Goal: Transaction & Acquisition: Purchase product/service

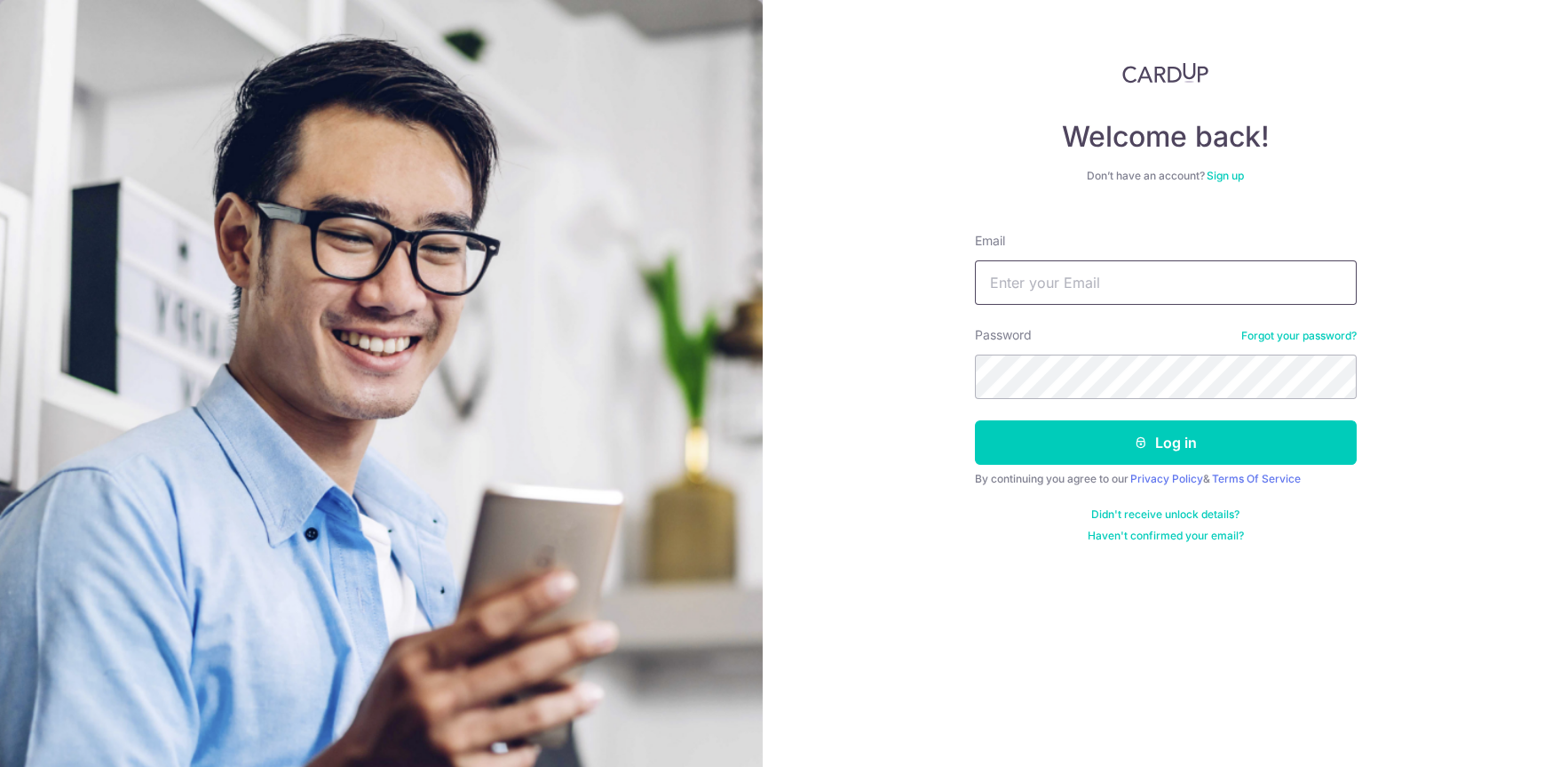
click at [1031, 286] on input "Email" at bounding box center [1166, 282] width 381 height 44
type input "[EMAIL_ADDRESS][DOMAIN_NAME]"
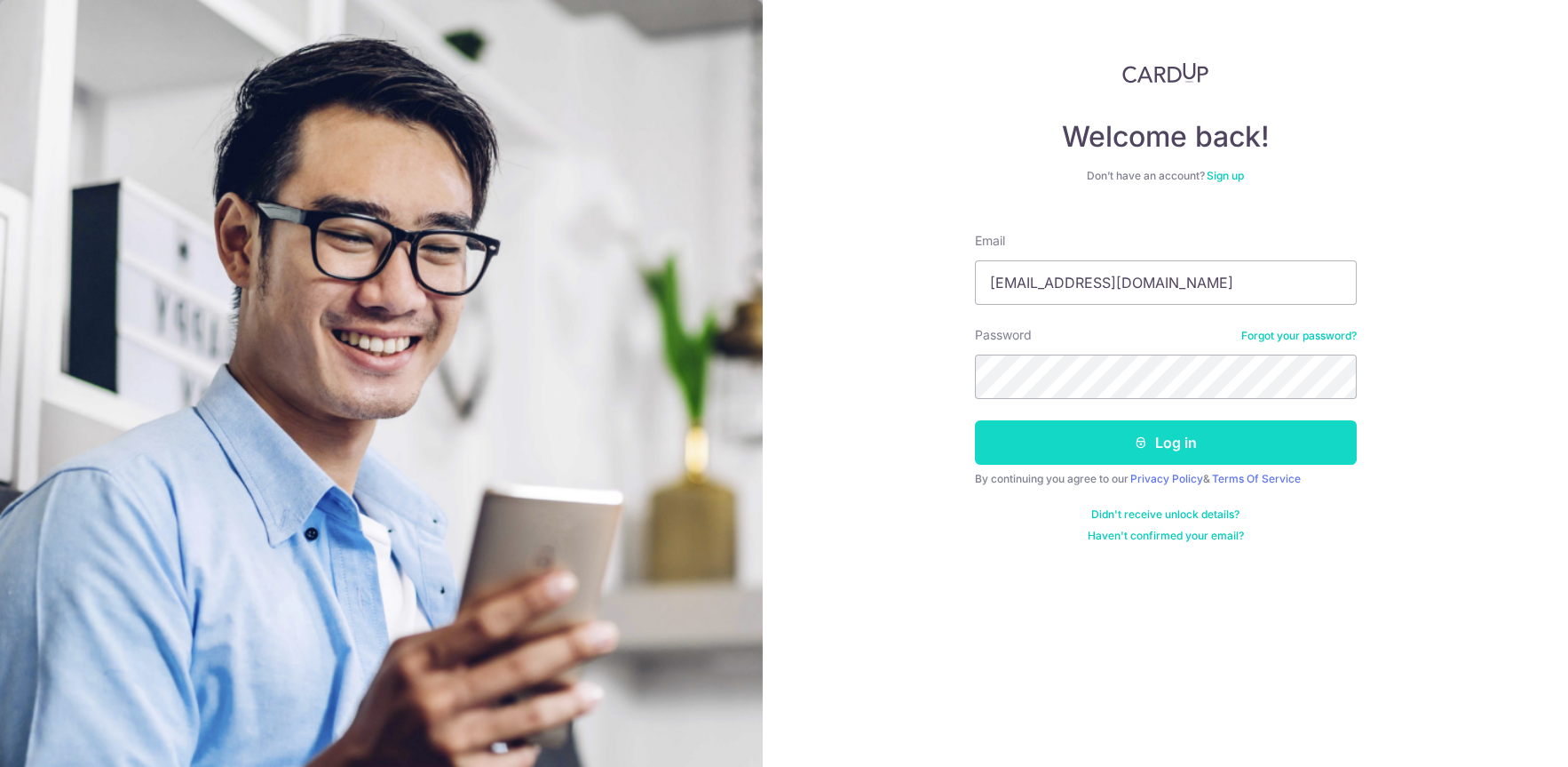
click at [1090, 453] on button "Log in" at bounding box center [1166, 442] width 381 height 44
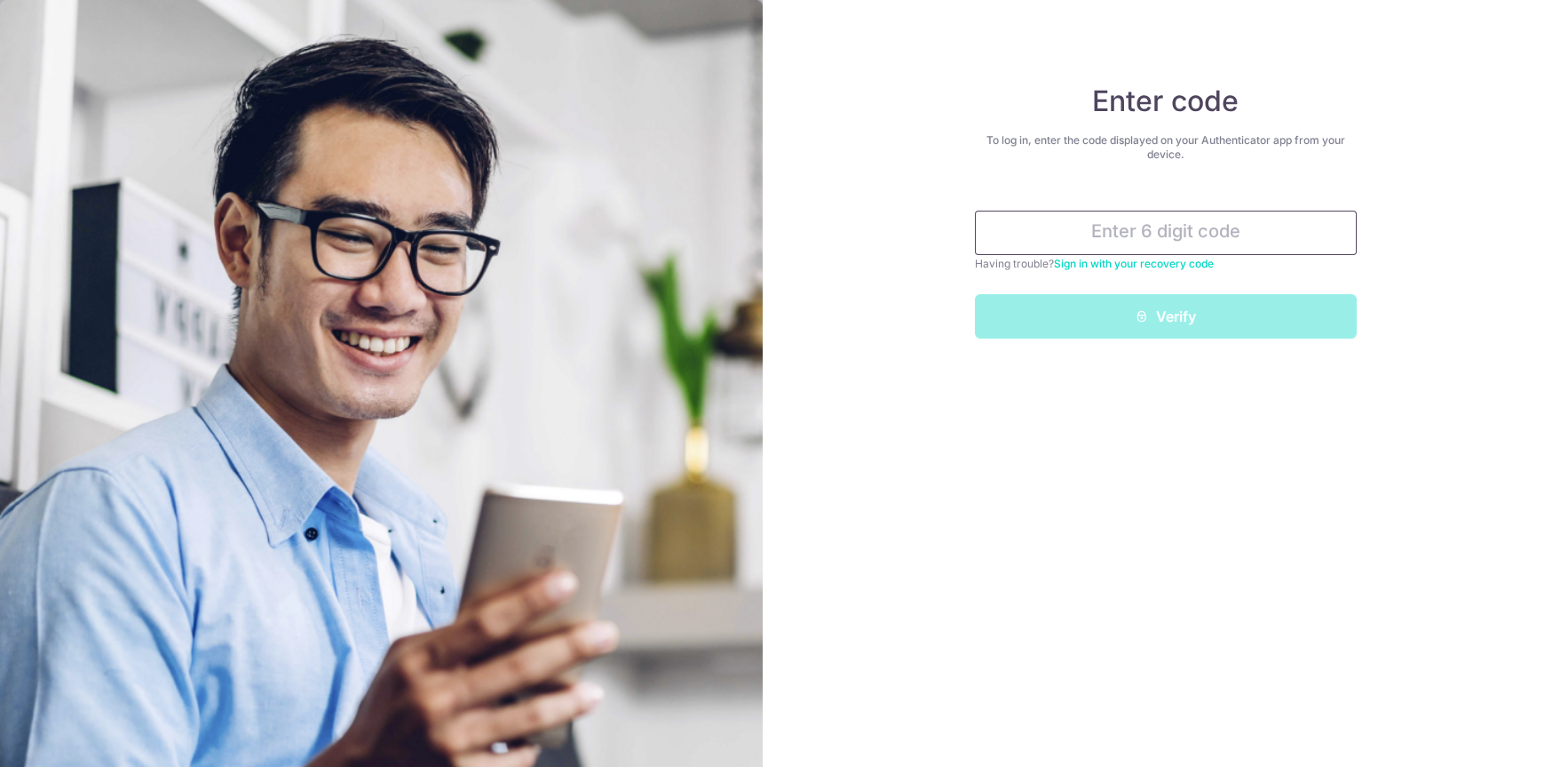
click at [1082, 233] on input "text" at bounding box center [1166, 232] width 381 height 44
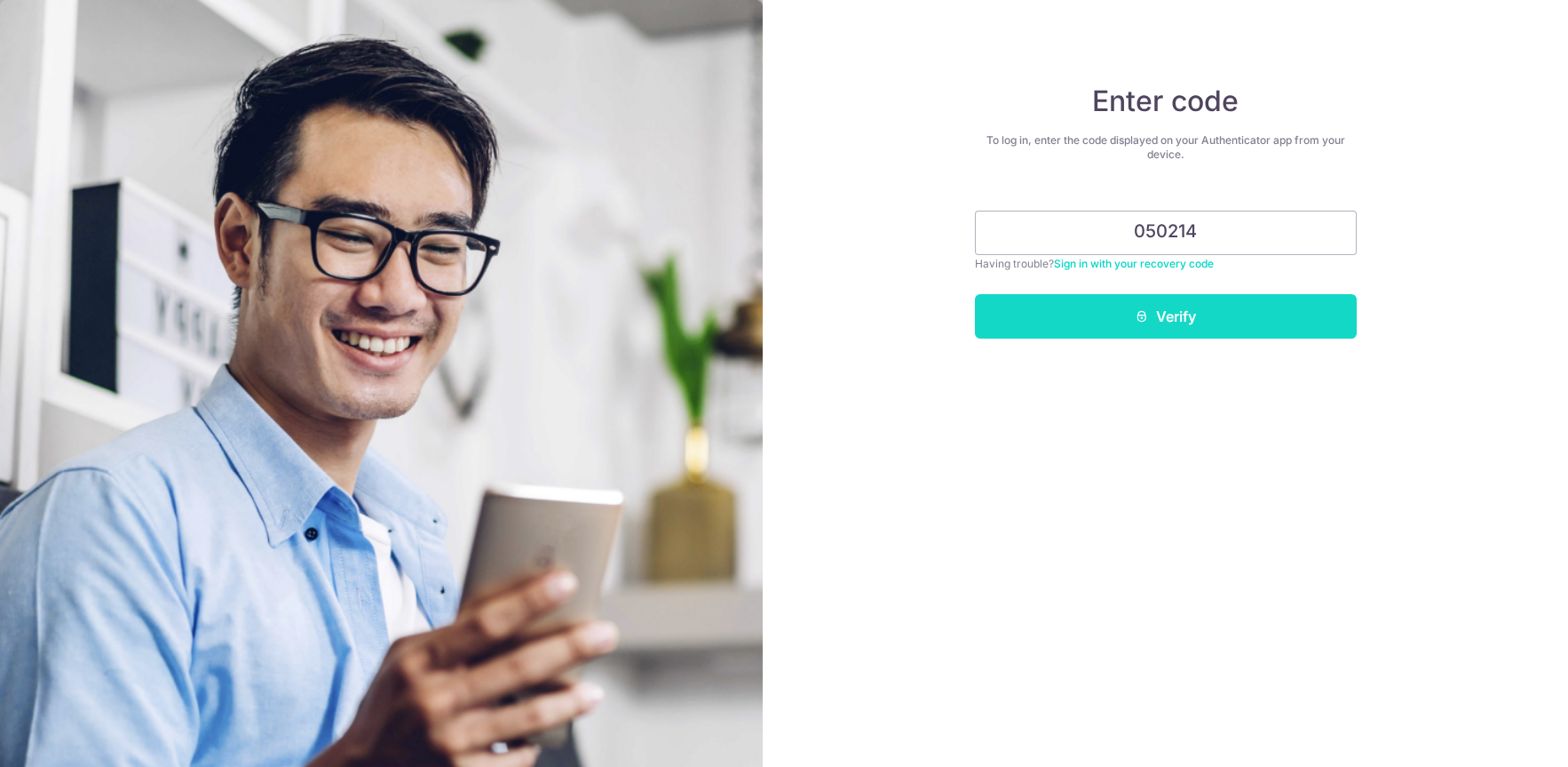
type input "050214"
click at [1131, 320] on button "Verify" at bounding box center [1166, 316] width 381 height 44
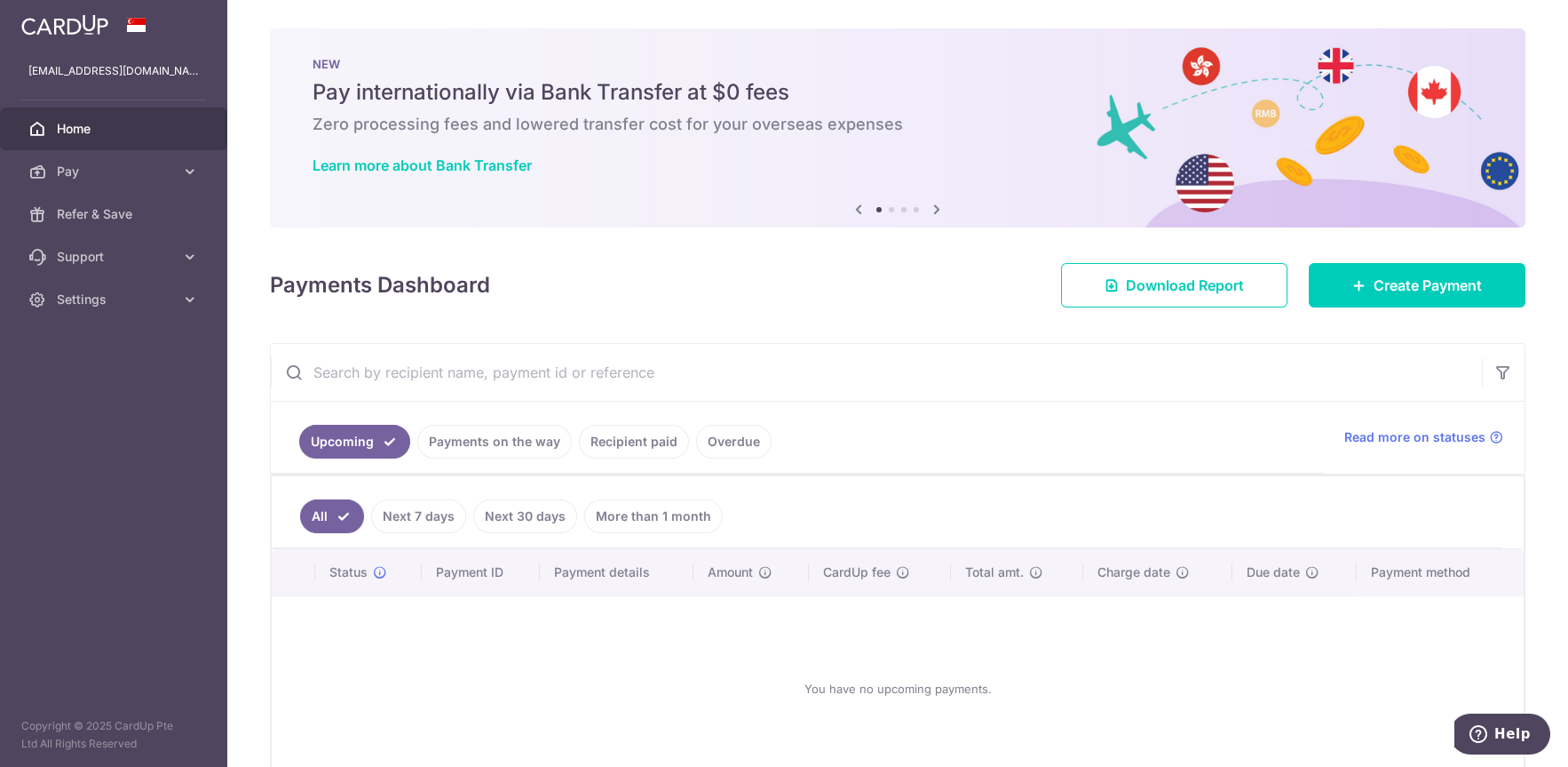
scroll to position [99, 0]
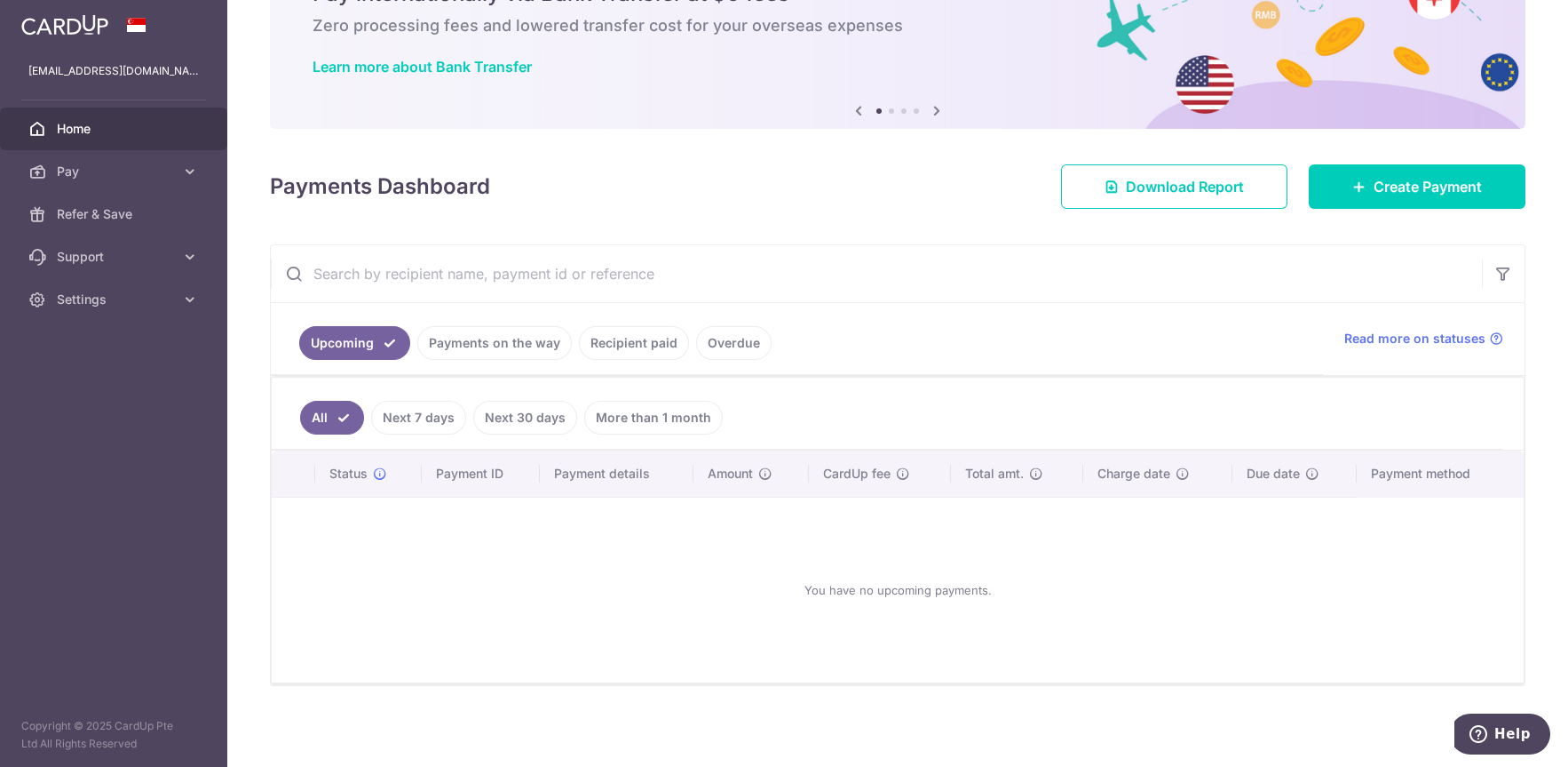
click at [609, 351] on link "Recipient paid" at bounding box center [633, 343] width 110 height 34
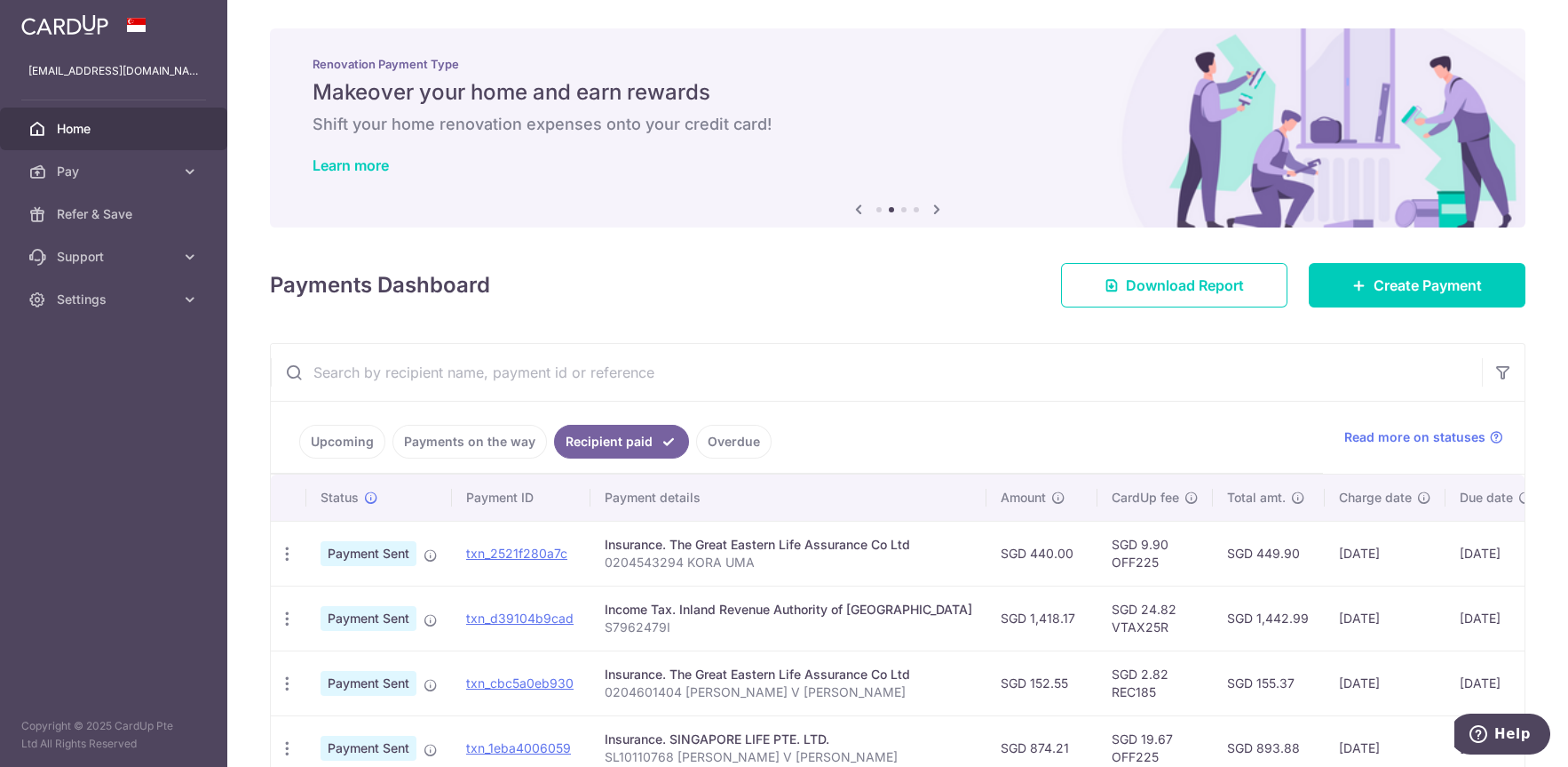
scroll to position [285, 0]
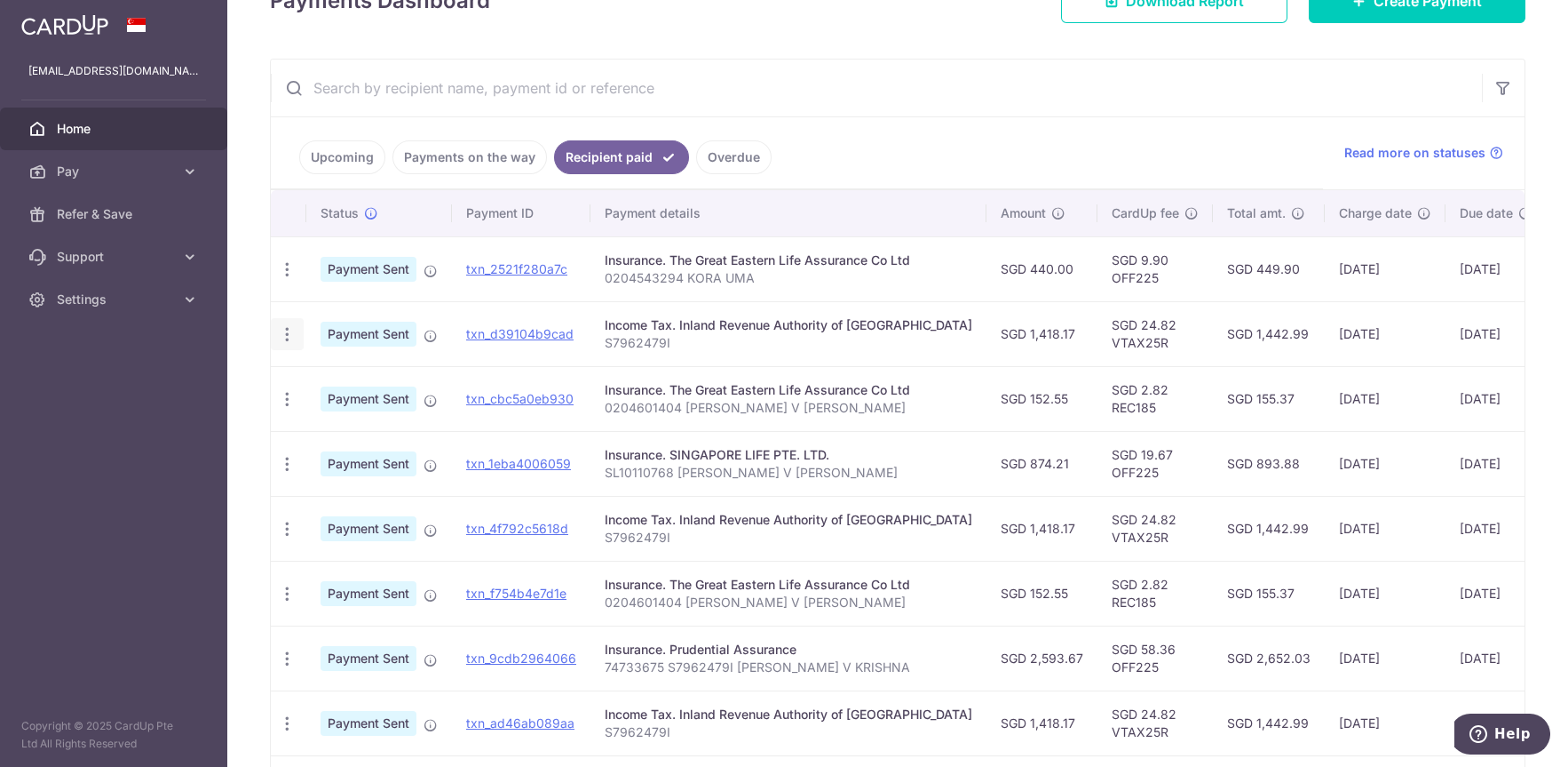
click at [286, 337] on icon "button" at bounding box center [287, 334] width 19 height 19
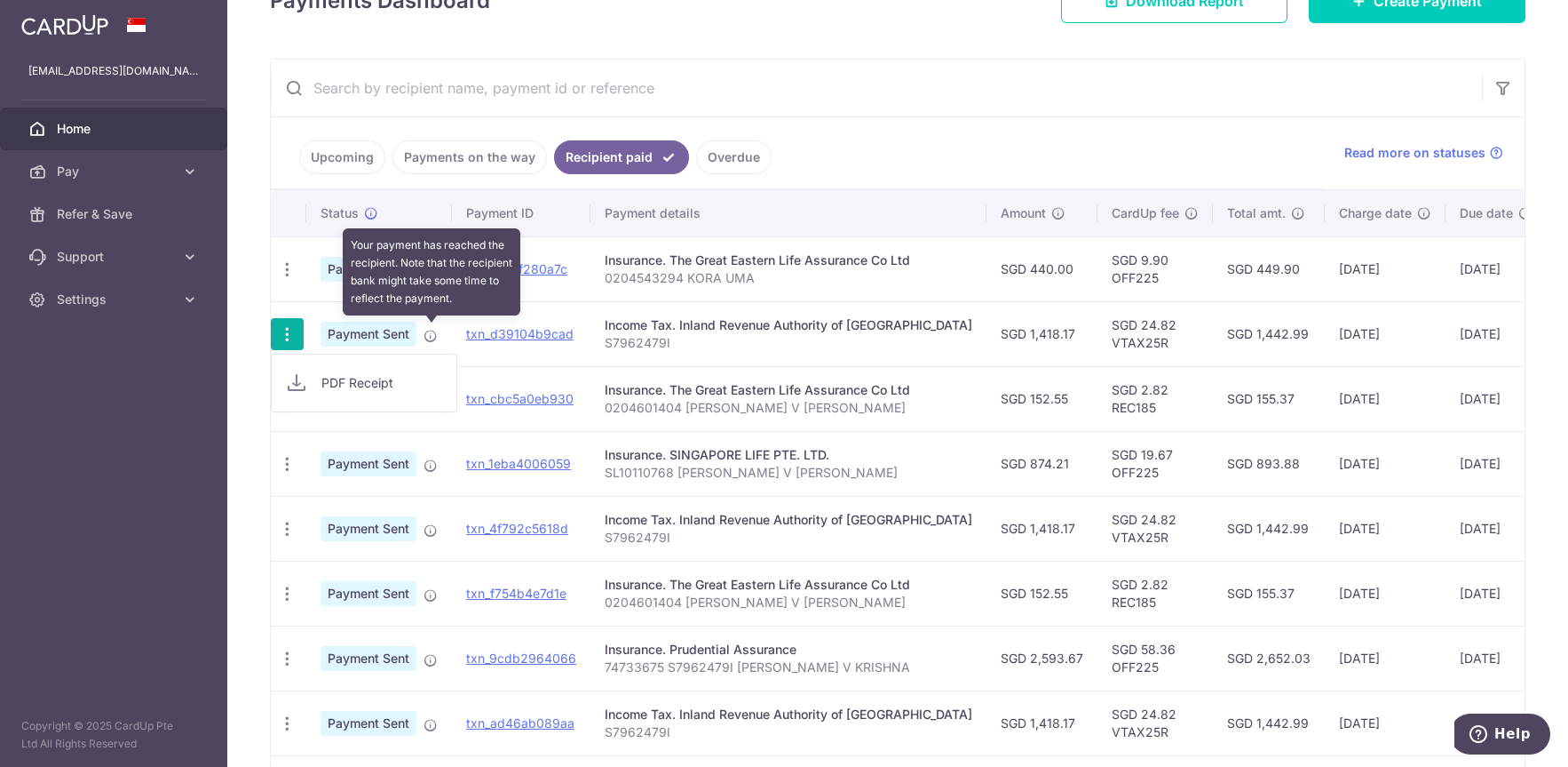
click at [433, 335] on icon at bounding box center [431, 336] width 14 height 14
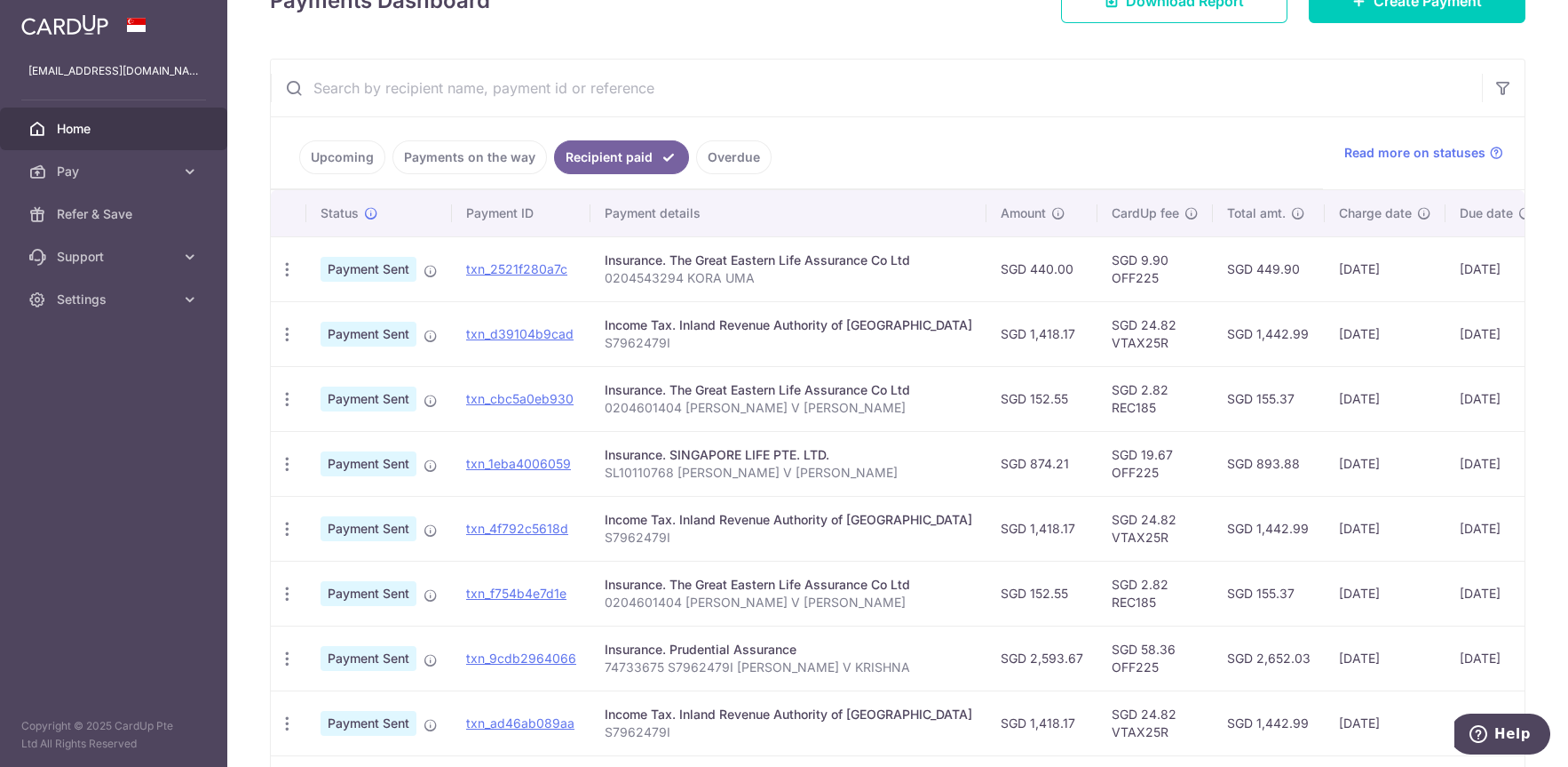
scroll to position [0, 0]
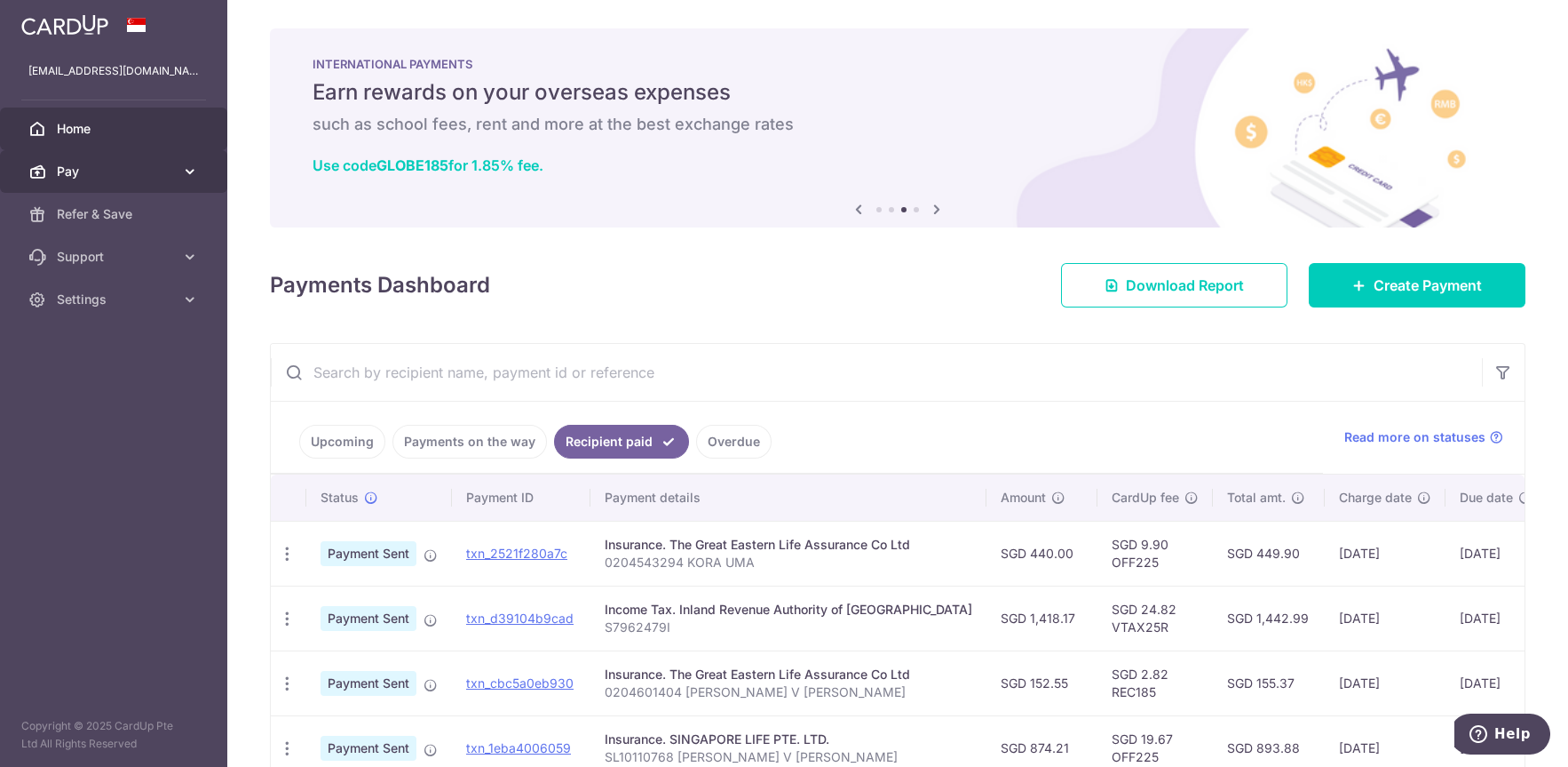
click at [107, 170] on span "Pay" at bounding box center [116, 171] width 118 height 18
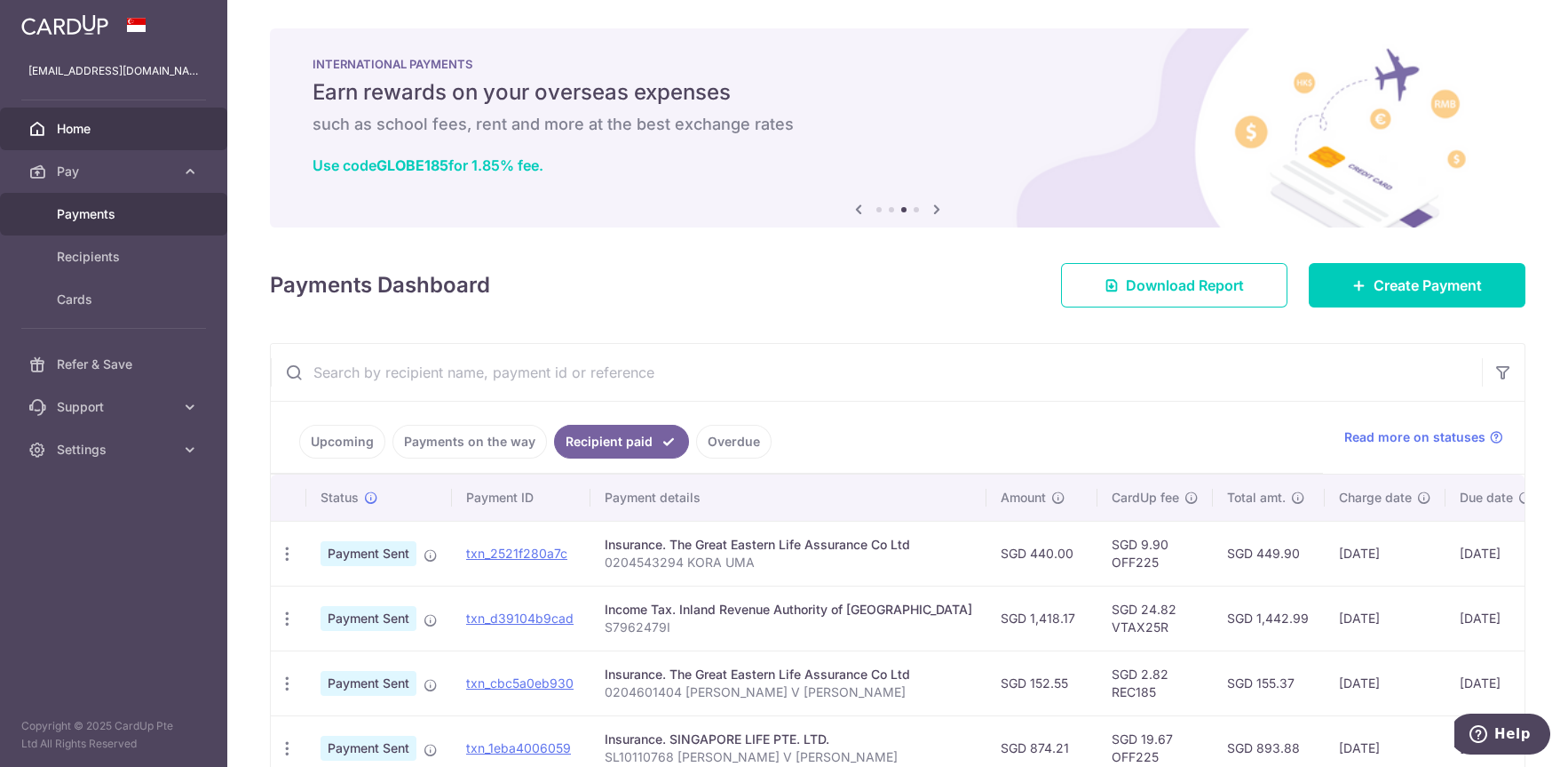
click at [113, 210] on span "Payments" at bounding box center [116, 214] width 118 height 18
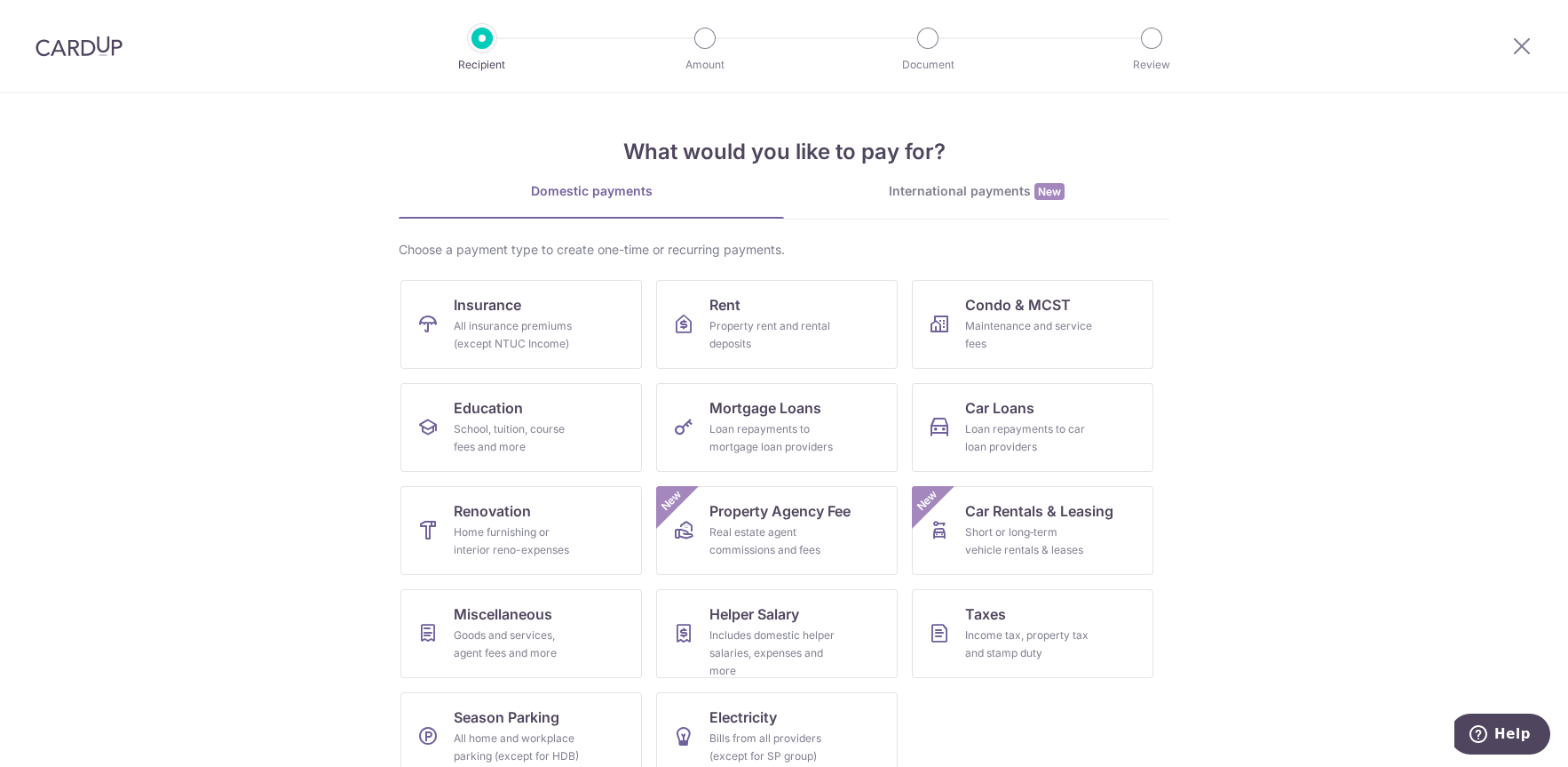
scroll to position [27, 0]
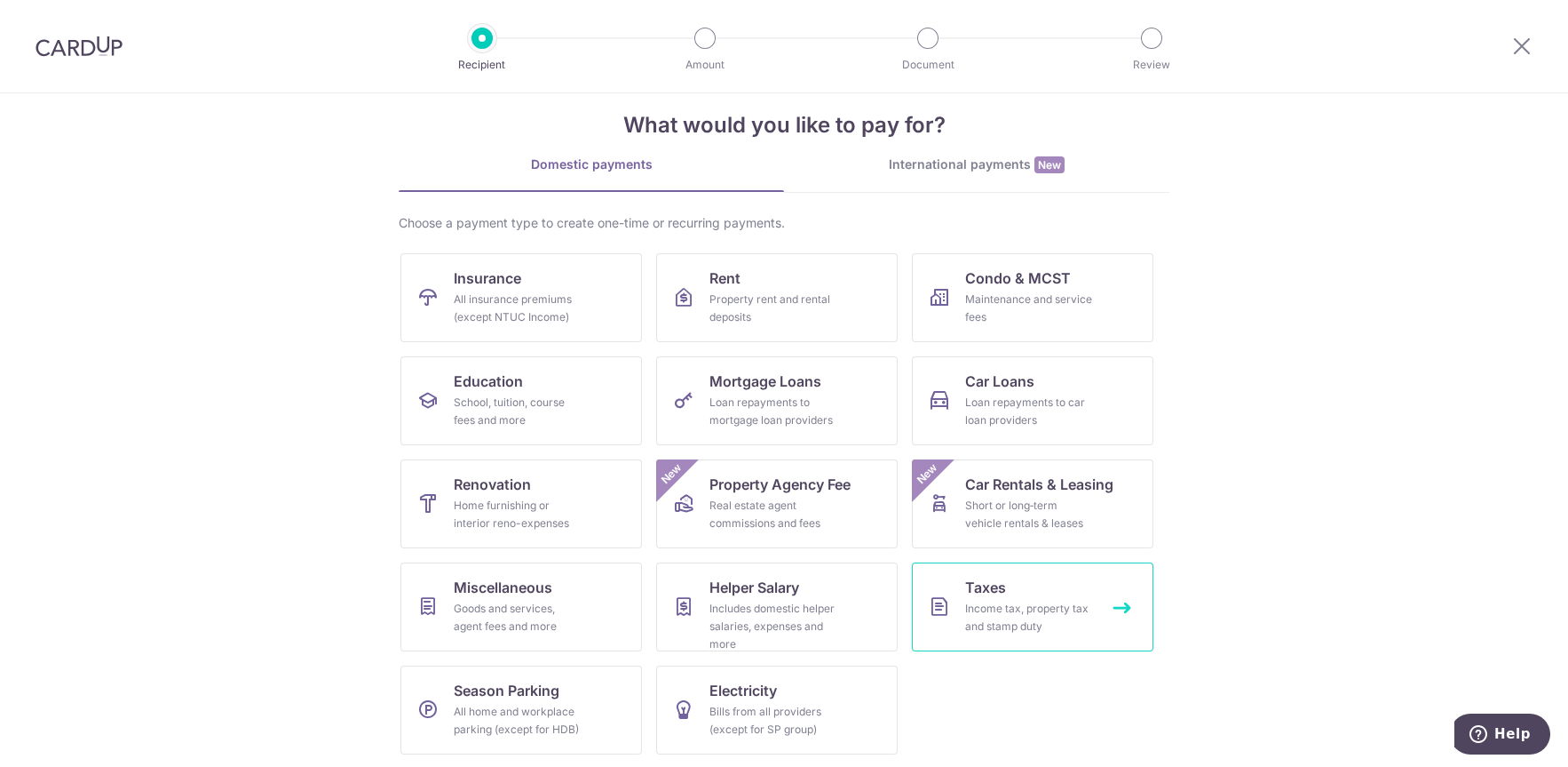
click at [1080, 609] on div "Income tax, property tax and stamp duty" at bounding box center [1029, 618] width 127 height 36
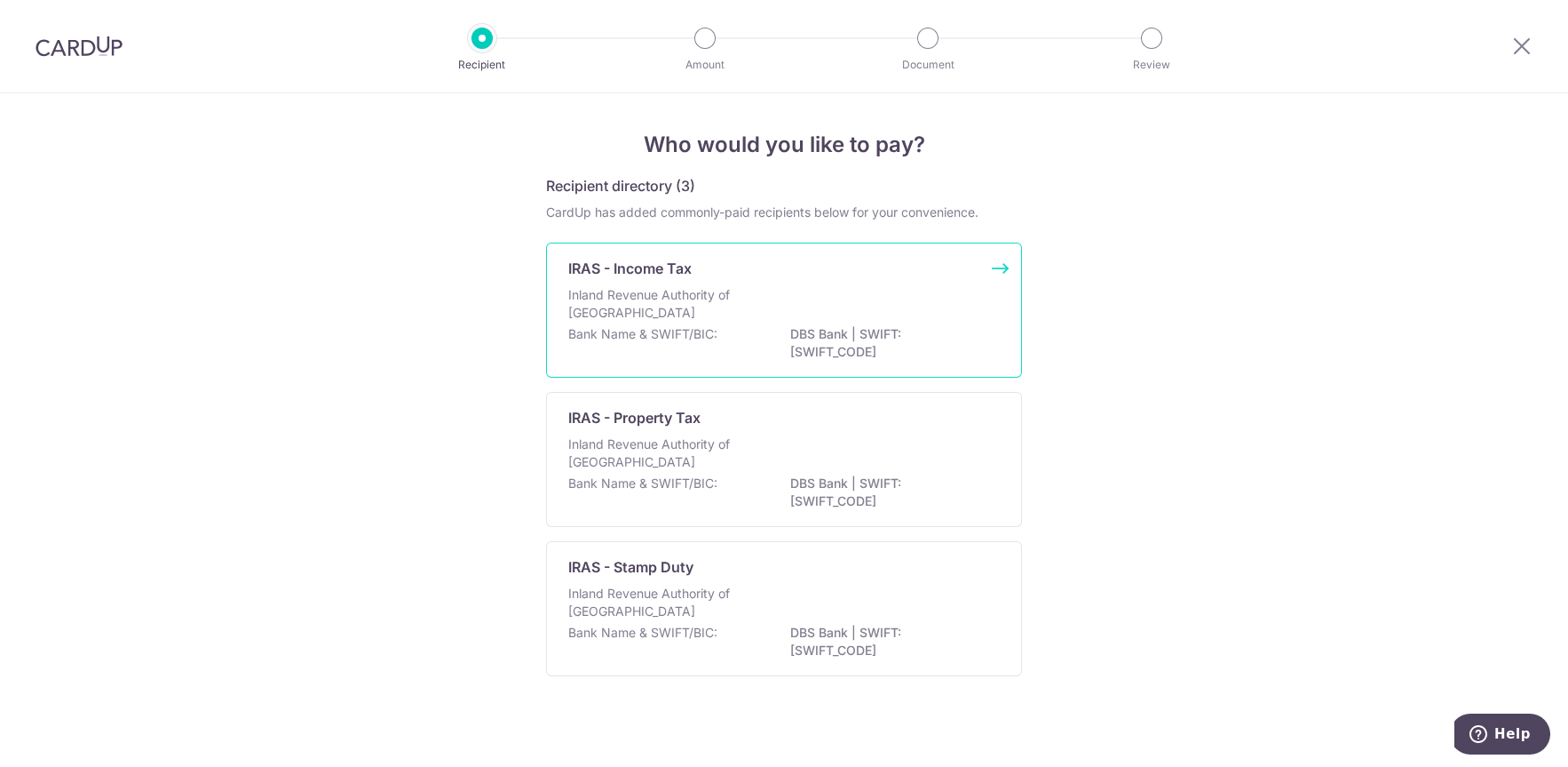
click at [555, 338] on div "IRAS - Income Tax Inland Revenue Authority of Singapore Bank Name & SWIFT/BIC: …" at bounding box center [784, 309] width 476 height 135
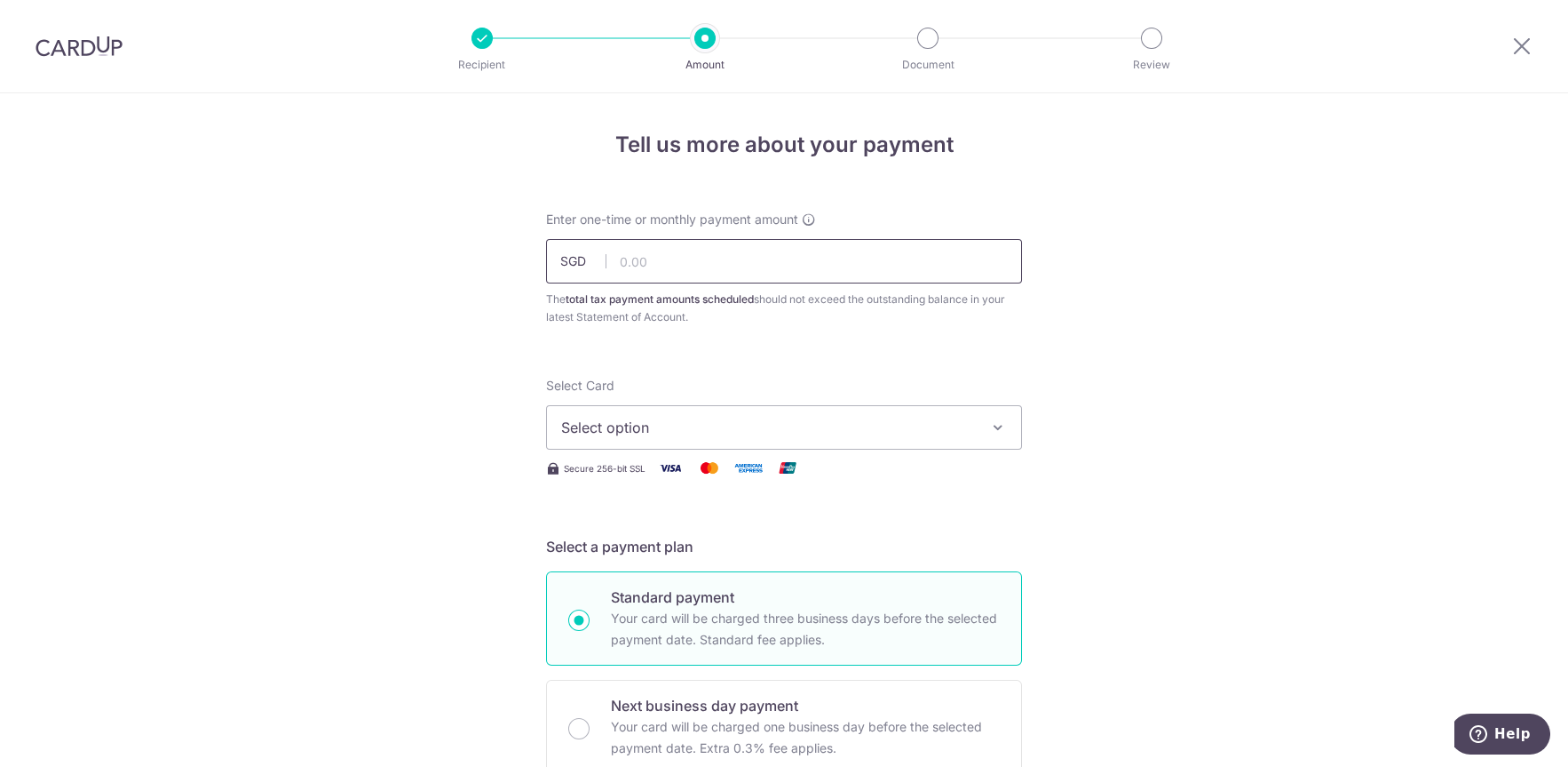
click at [735, 255] on input "text" at bounding box center [784, 261] width 476 height 44
type input "1,418.17"
click at [624, 422] on span "Select option" at bounding box center [768, 428] width 414 height 22
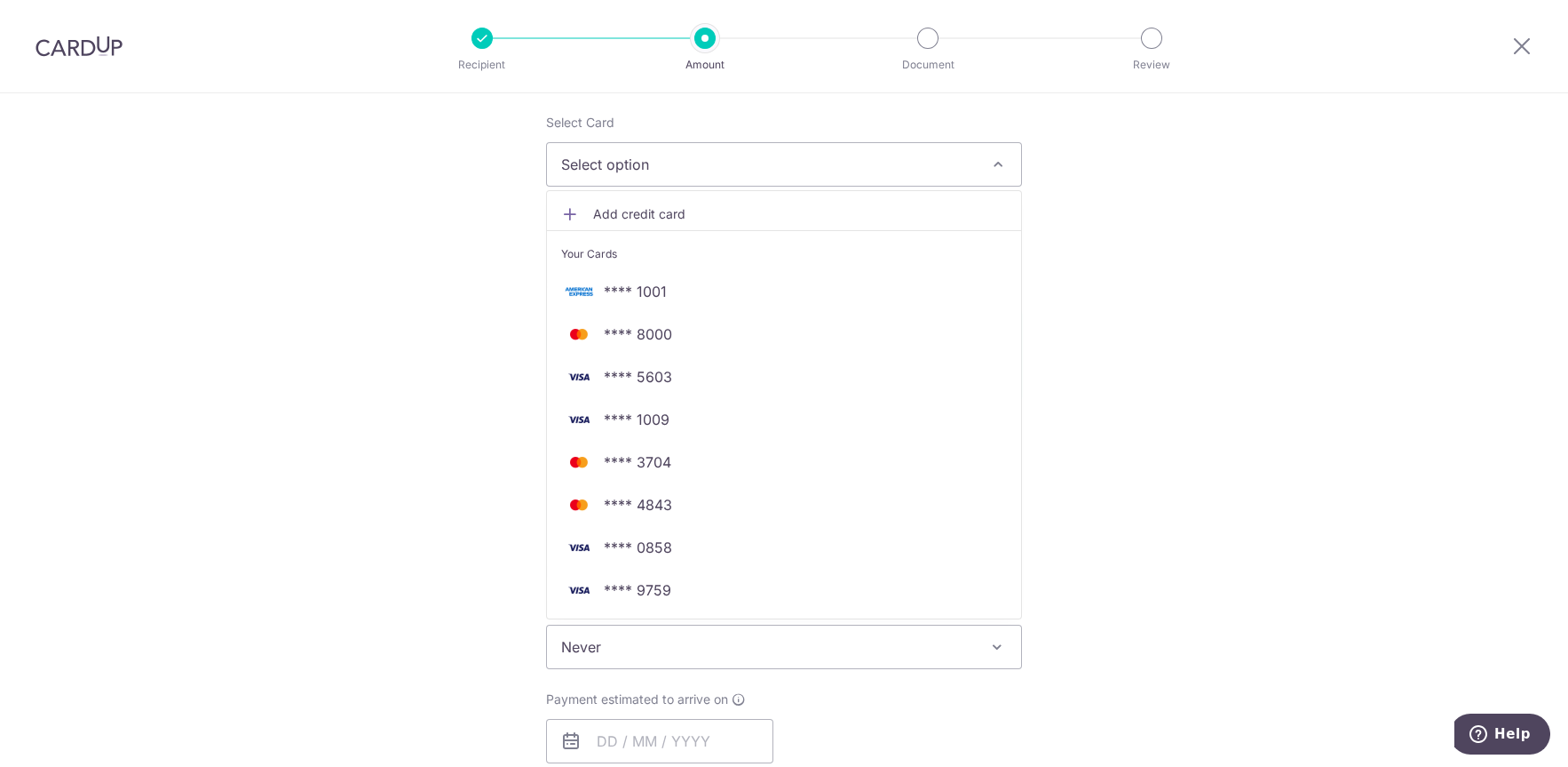
scroll to position [285, 0]
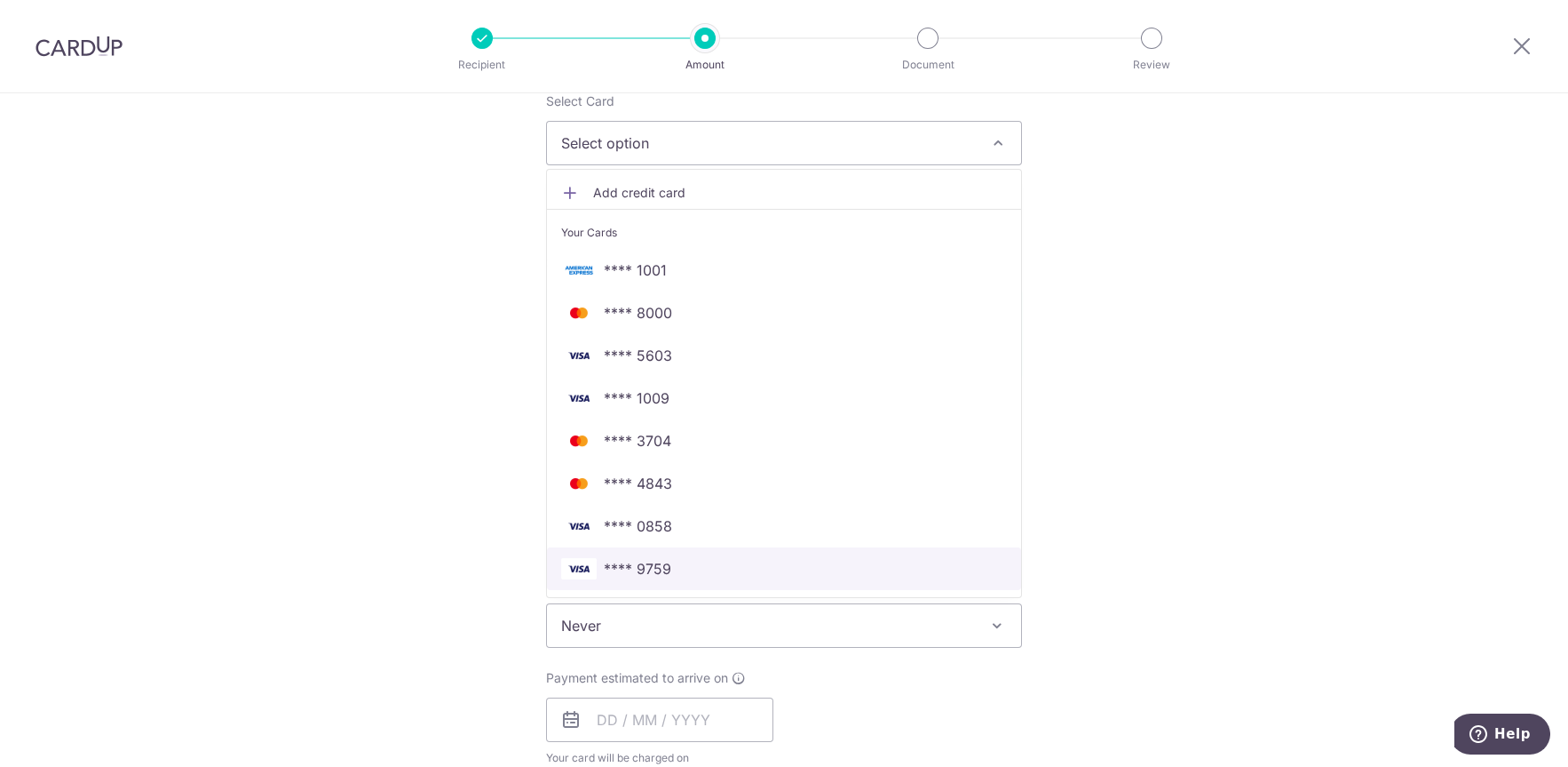
click at [628, 566] on span "**** 9759" at bounding box center [637, 568] width 67 height 22
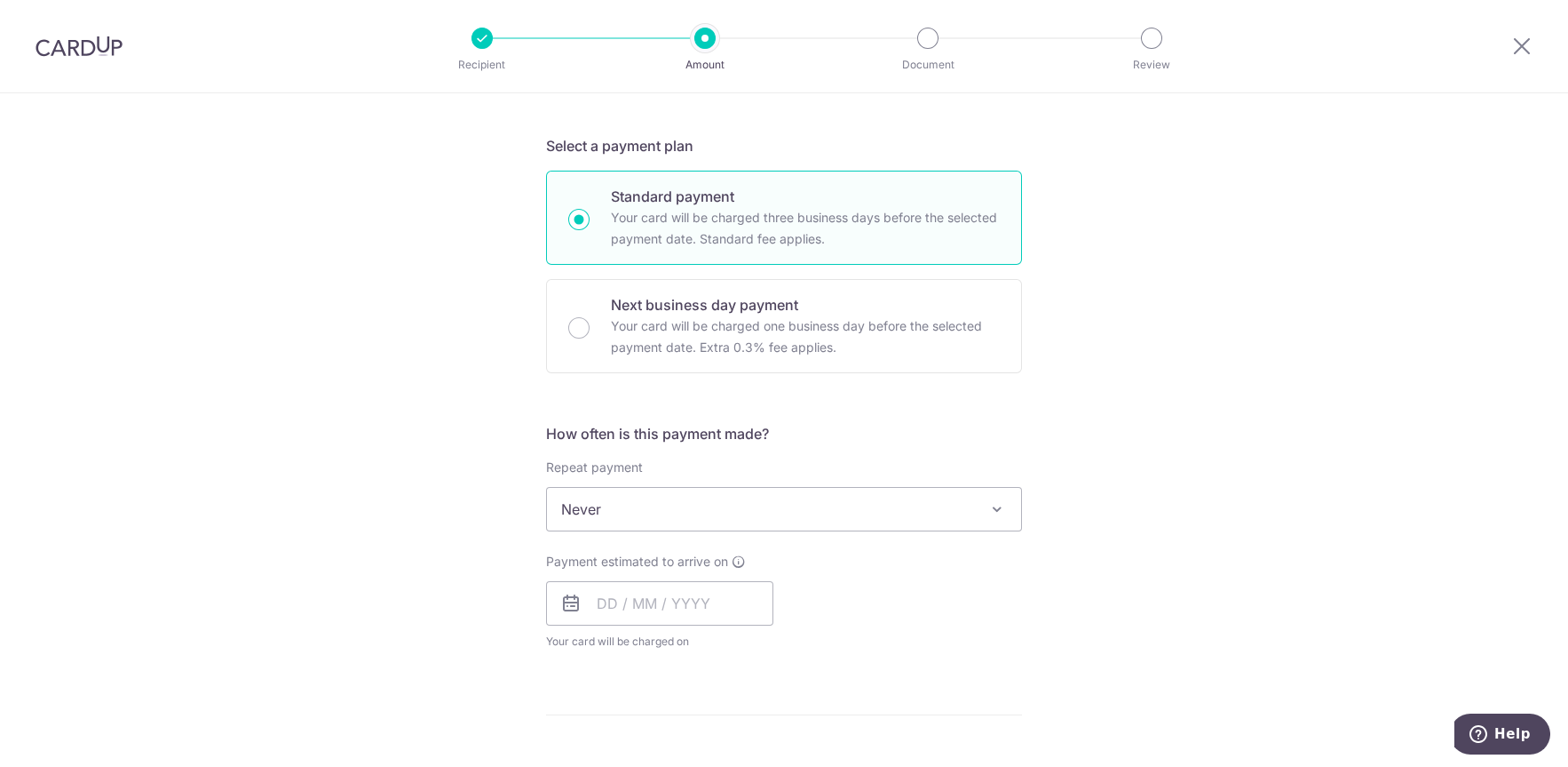
scroll to position [473, 0]
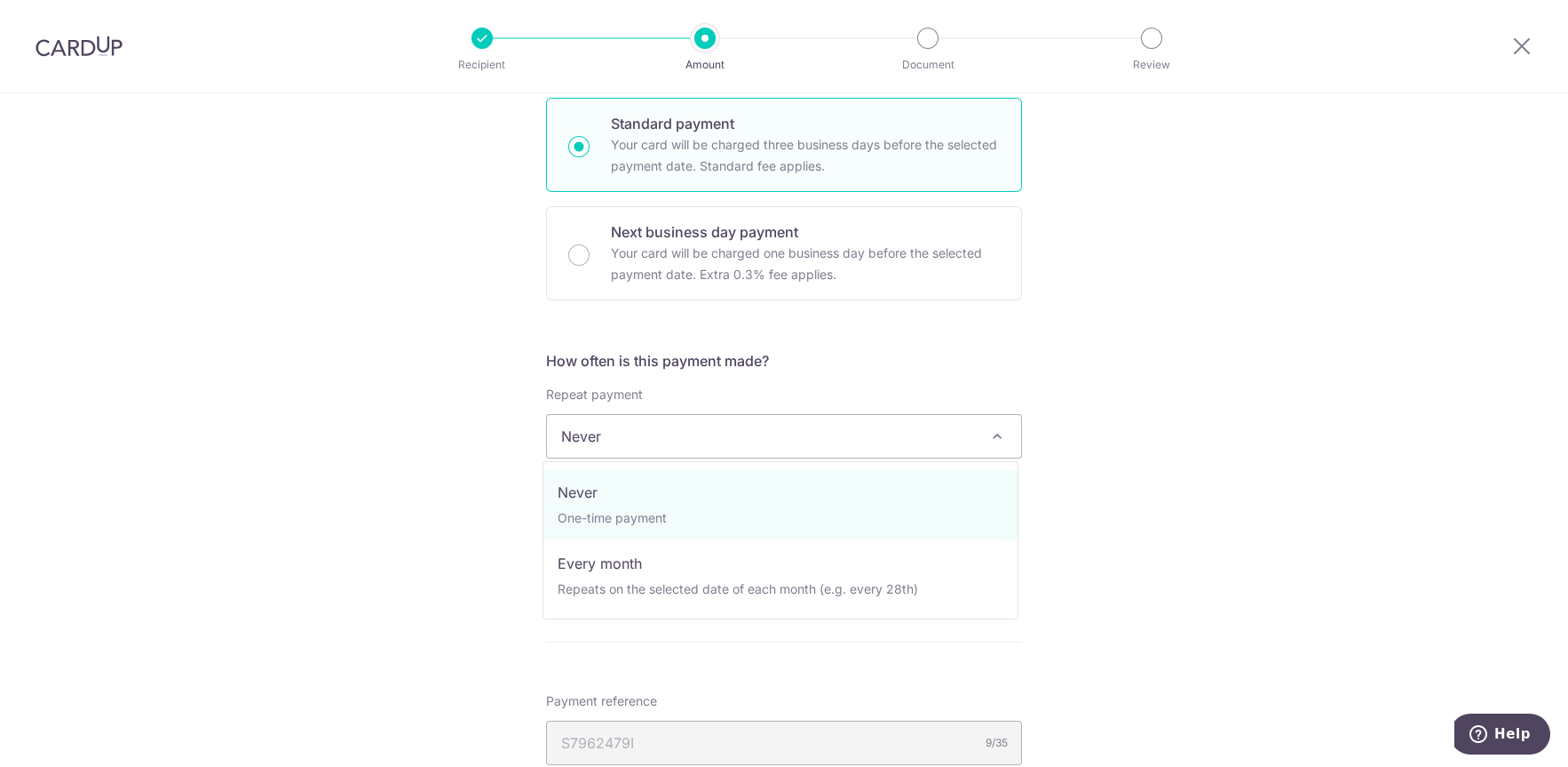
click at [599, 436] on span "Never" at bounding box center [784, 436] width 474 height 43
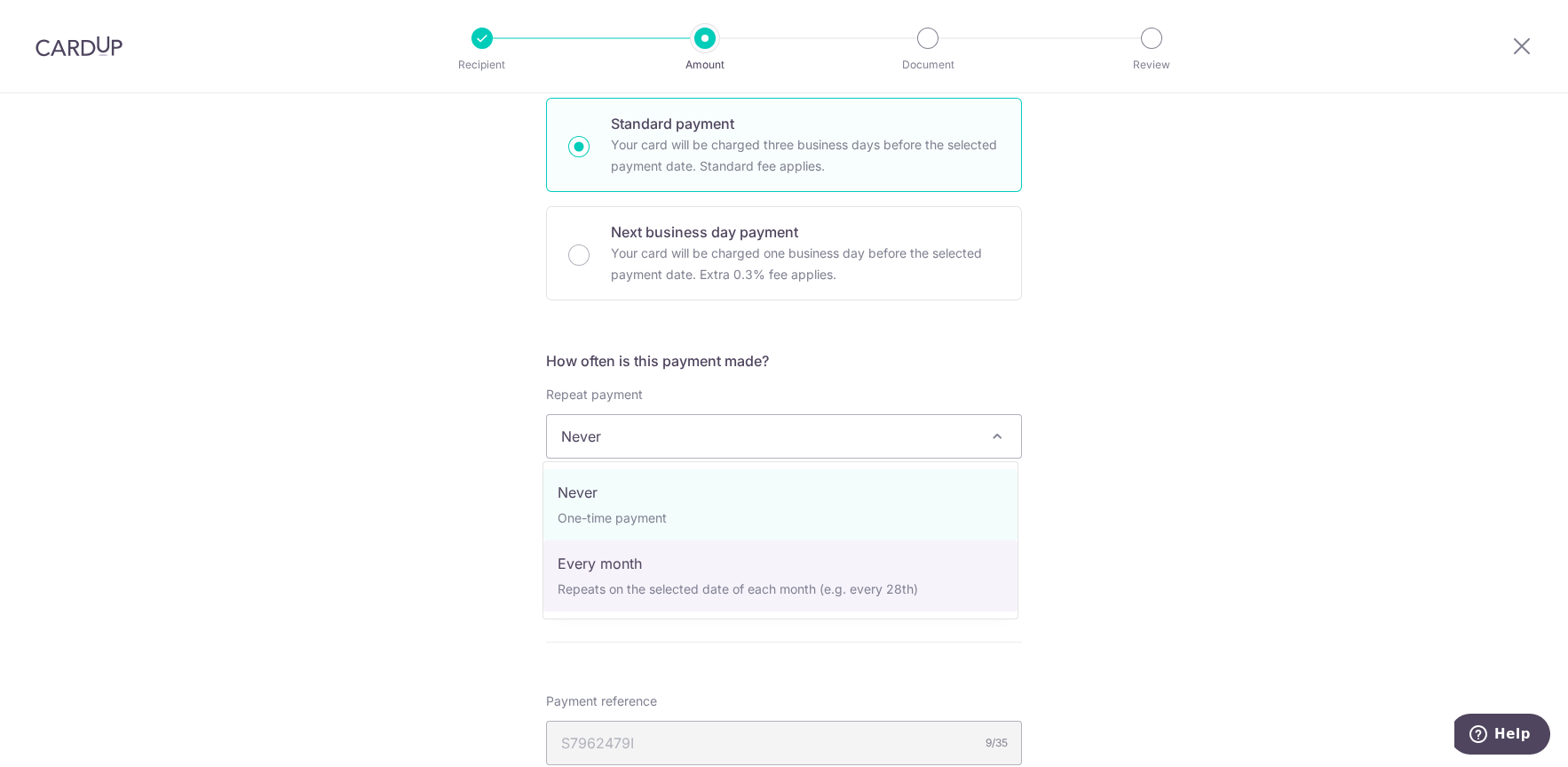
select select "3"
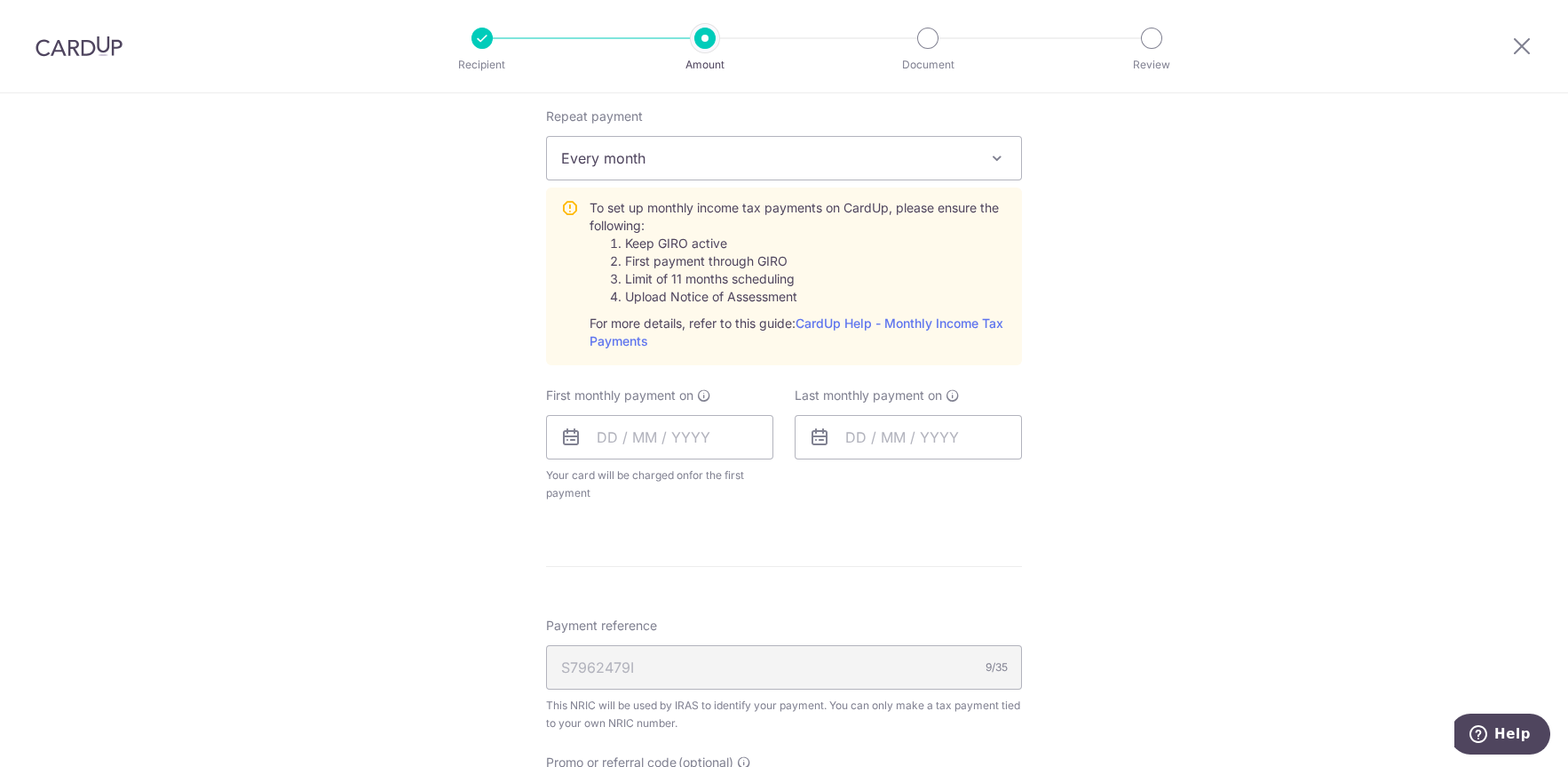
scroll to position [758, 0]
click at [623, 427] on input "text" at bounding box center [660, 430] width 227 height 44
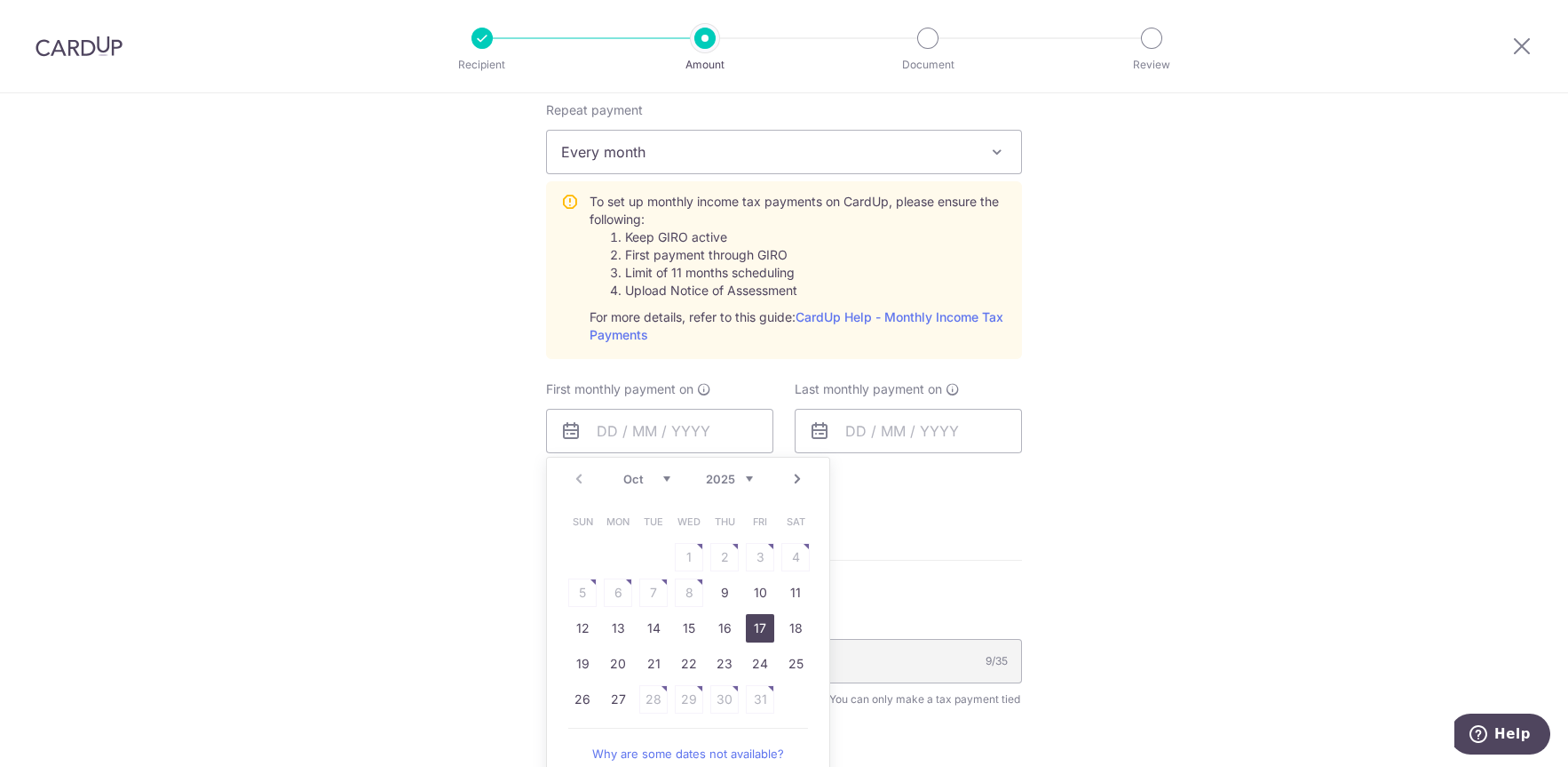
click at [754, 632] on link "17" at bounding box center [760, 628] width 29 height 29
type input "17/10/2025"
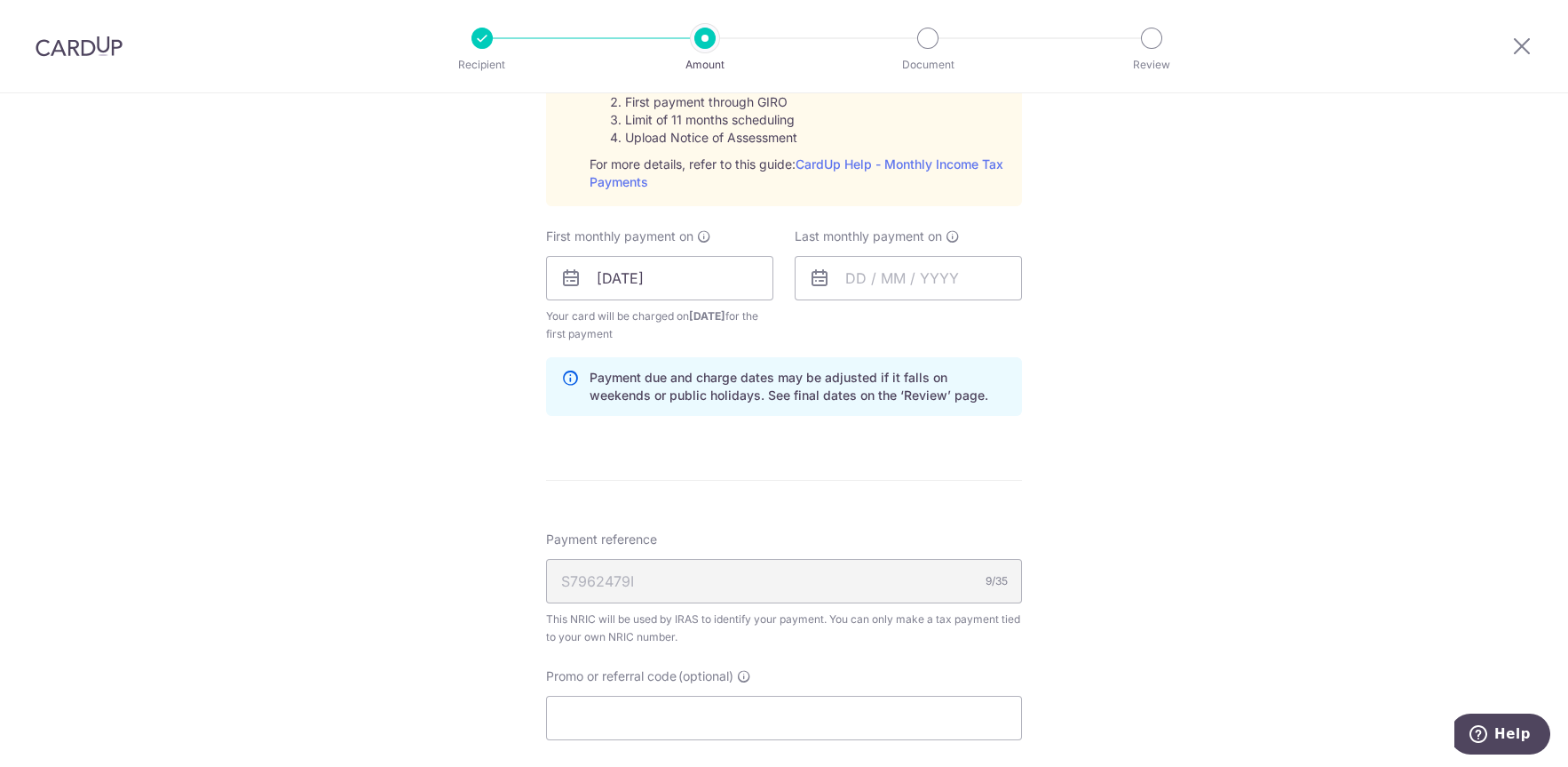
scroll to position [947, 0]
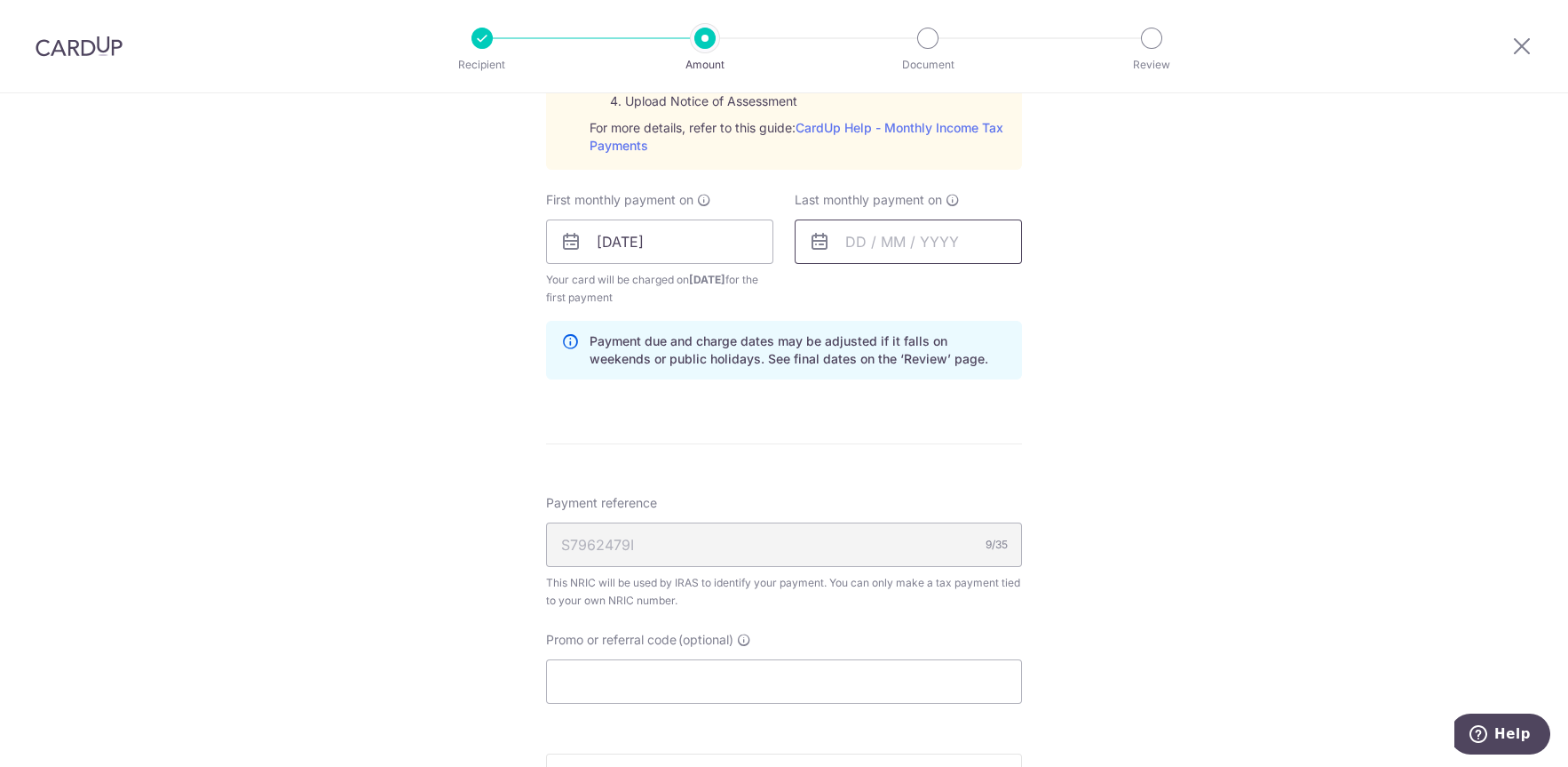
click at [898, 230] on input "text" at bounding box center [908, 241] width 227 height 44
click at [1047, 290] on link "Next" at bounding box center [1046, 290] width 22 height 22
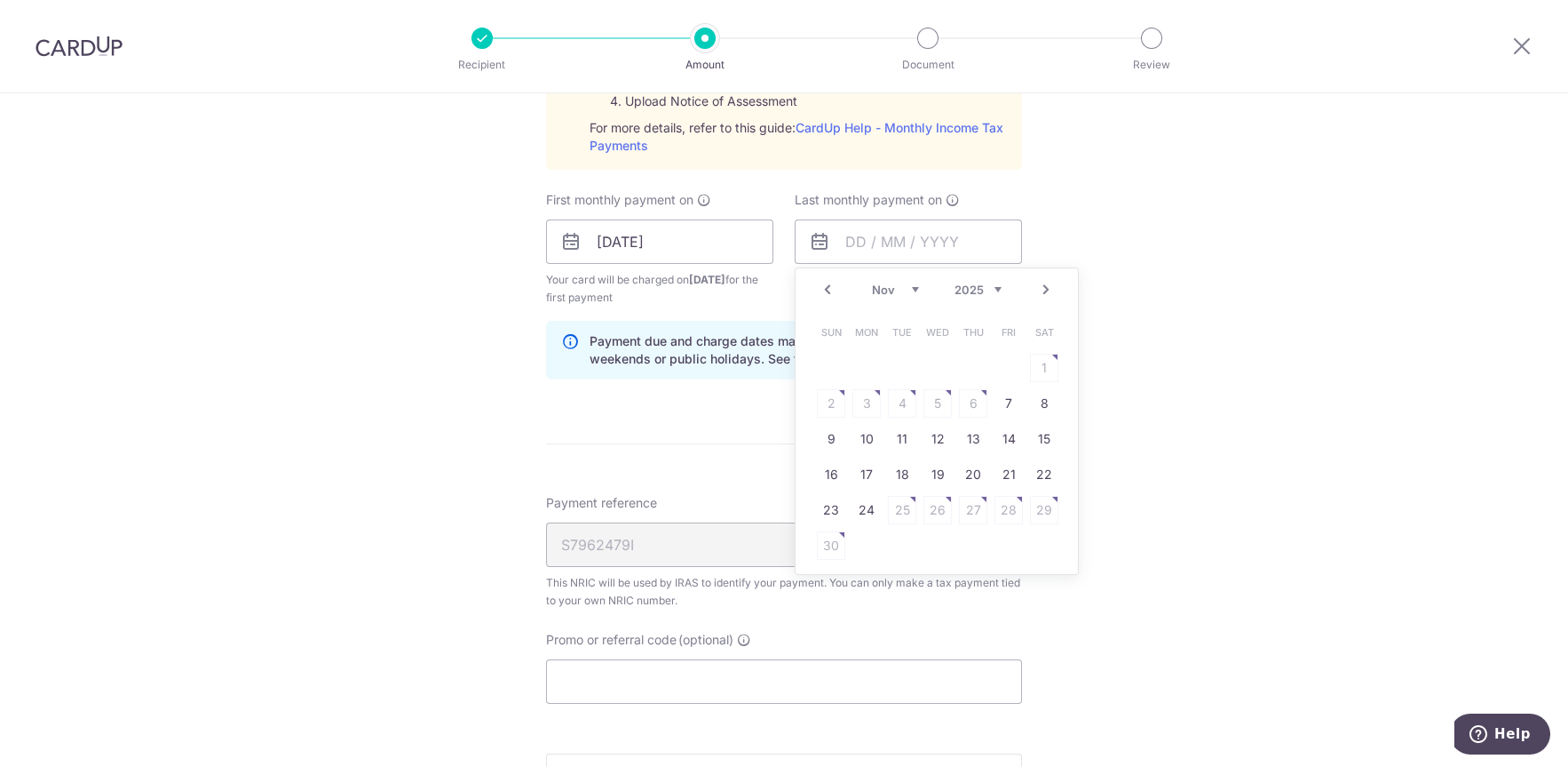
click at [1047, 290] on link "Next" at bounding box center [1046, 290] width 22 height 22
click at [1007, 438] on link "20" at bounding box center [1009, 439] width 29 height 29
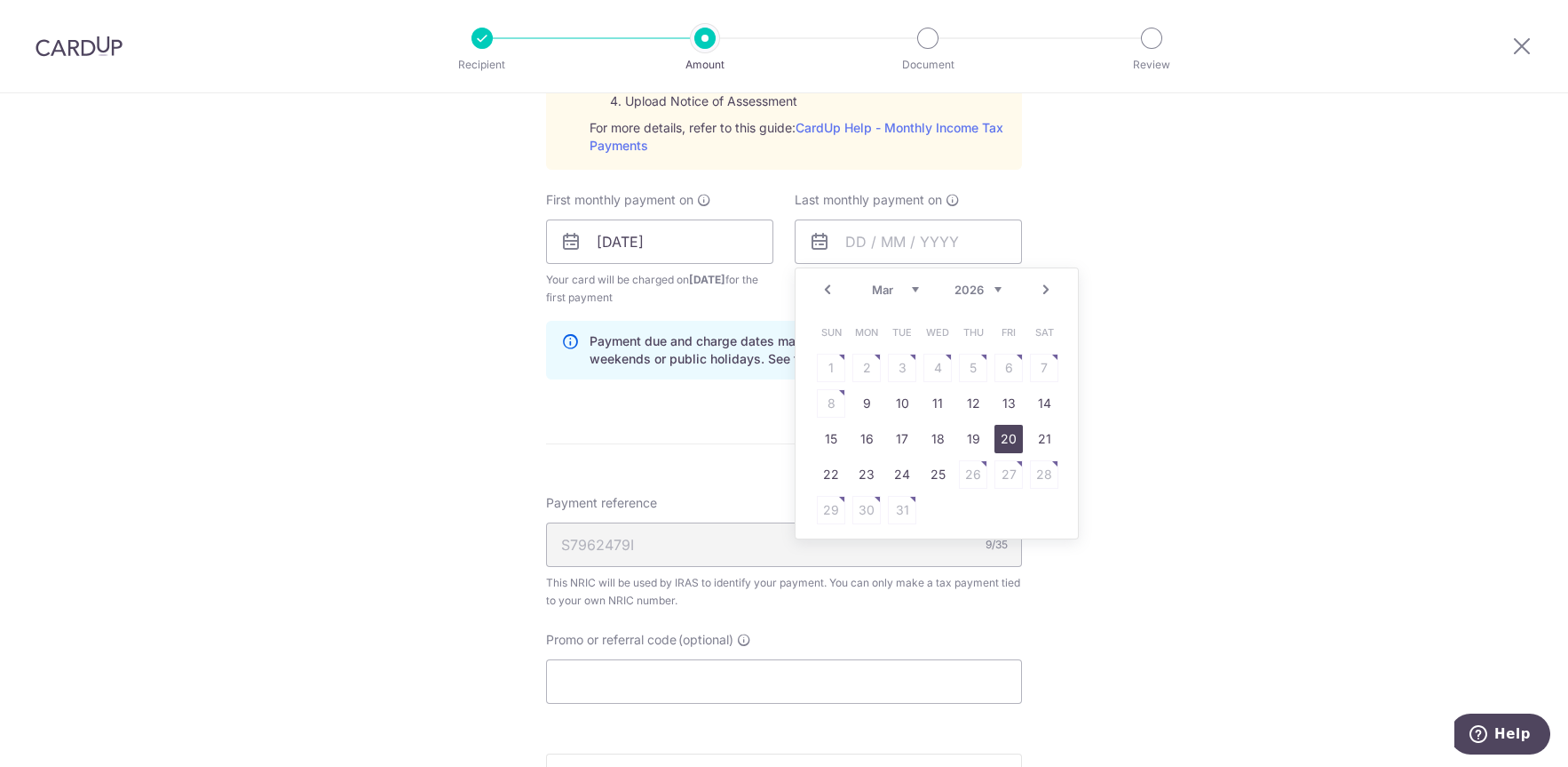
type input "20/03/2026"
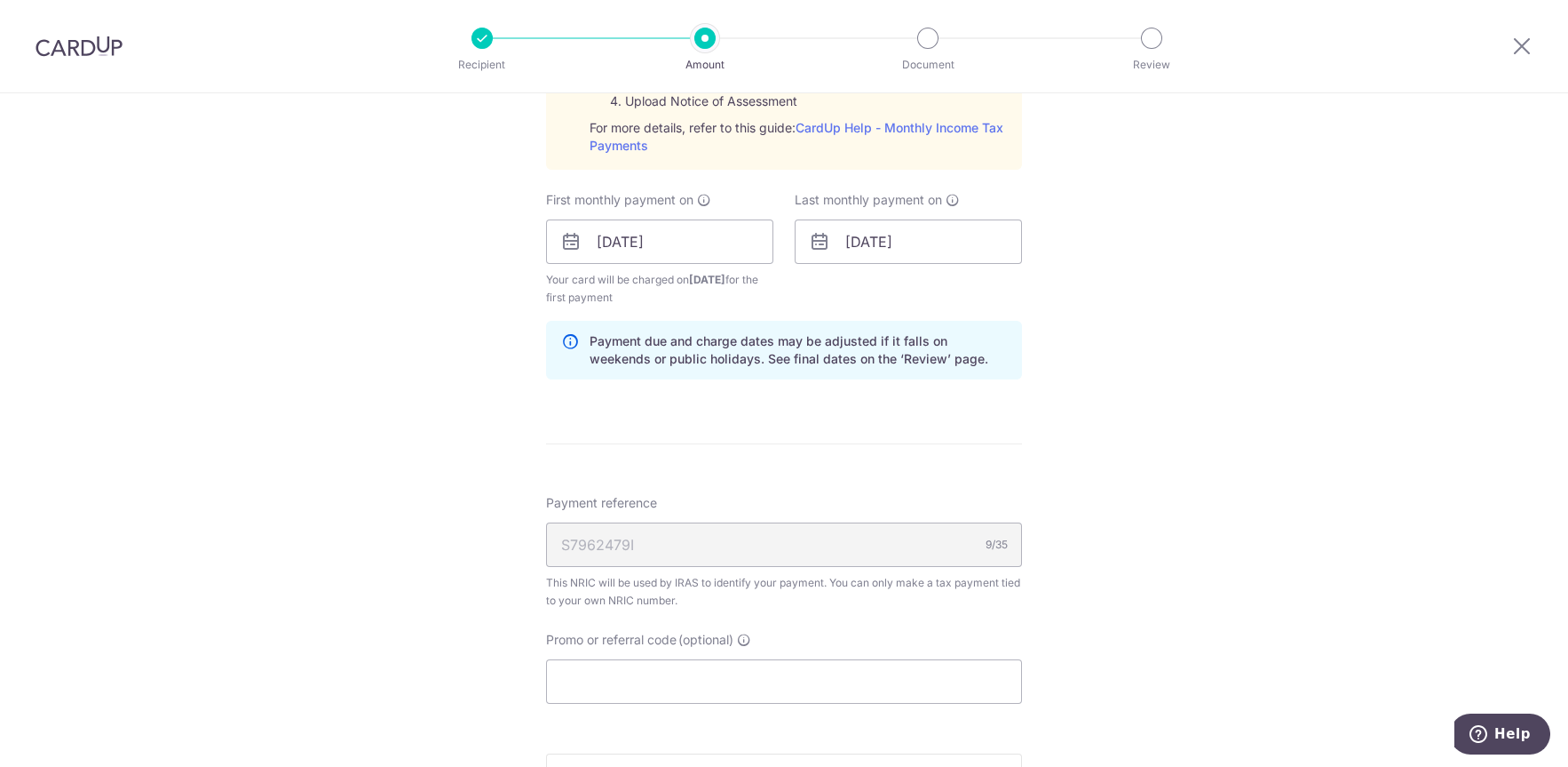
click at [112, 399] on div "Tell us more about your payment Enter one-time or monthly payment amount SGD 1,…" at bounding box center [784, 109] width 1568 height 1925
click at [210, 386] on div "Tell us more about your payment Enter one-time or monthly payment amount SGD 1,…" at bounding box center [784, 109] width 1568 height 1925
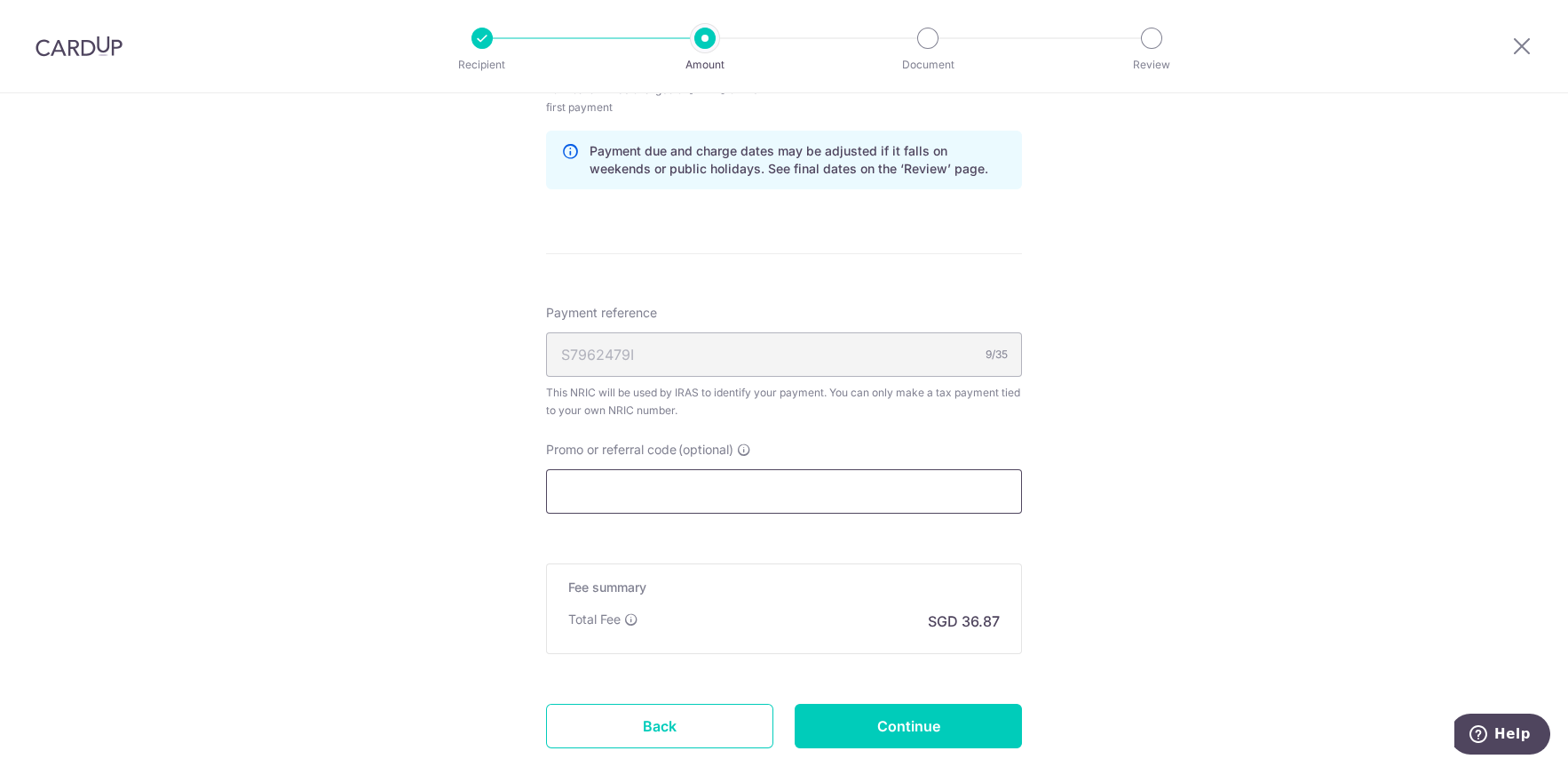
click at [606, 501] on input "Promo or referral code (optional)" at bounding box center [784, 491] width 476 height 44
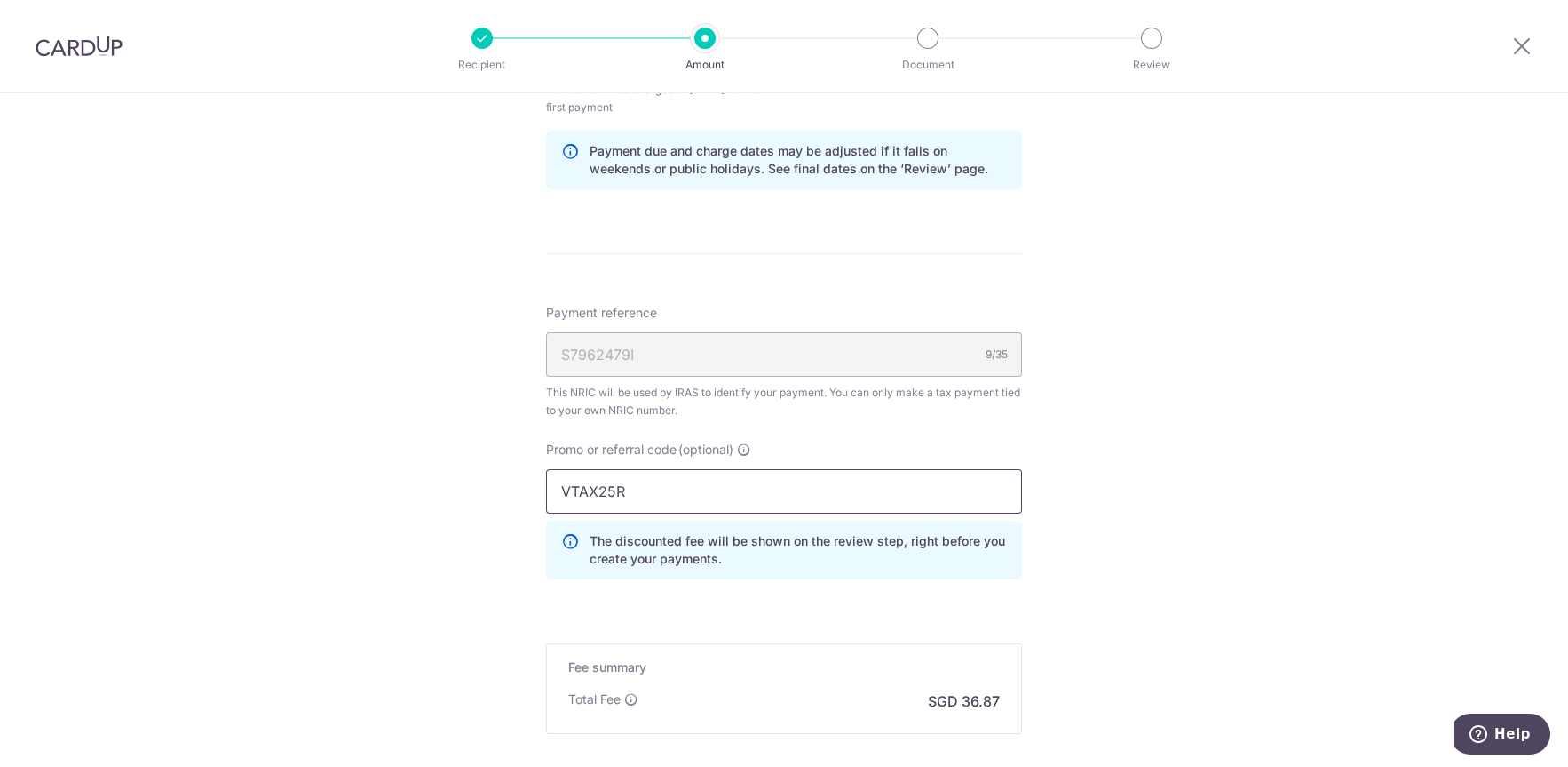
type input "VTAX25R"
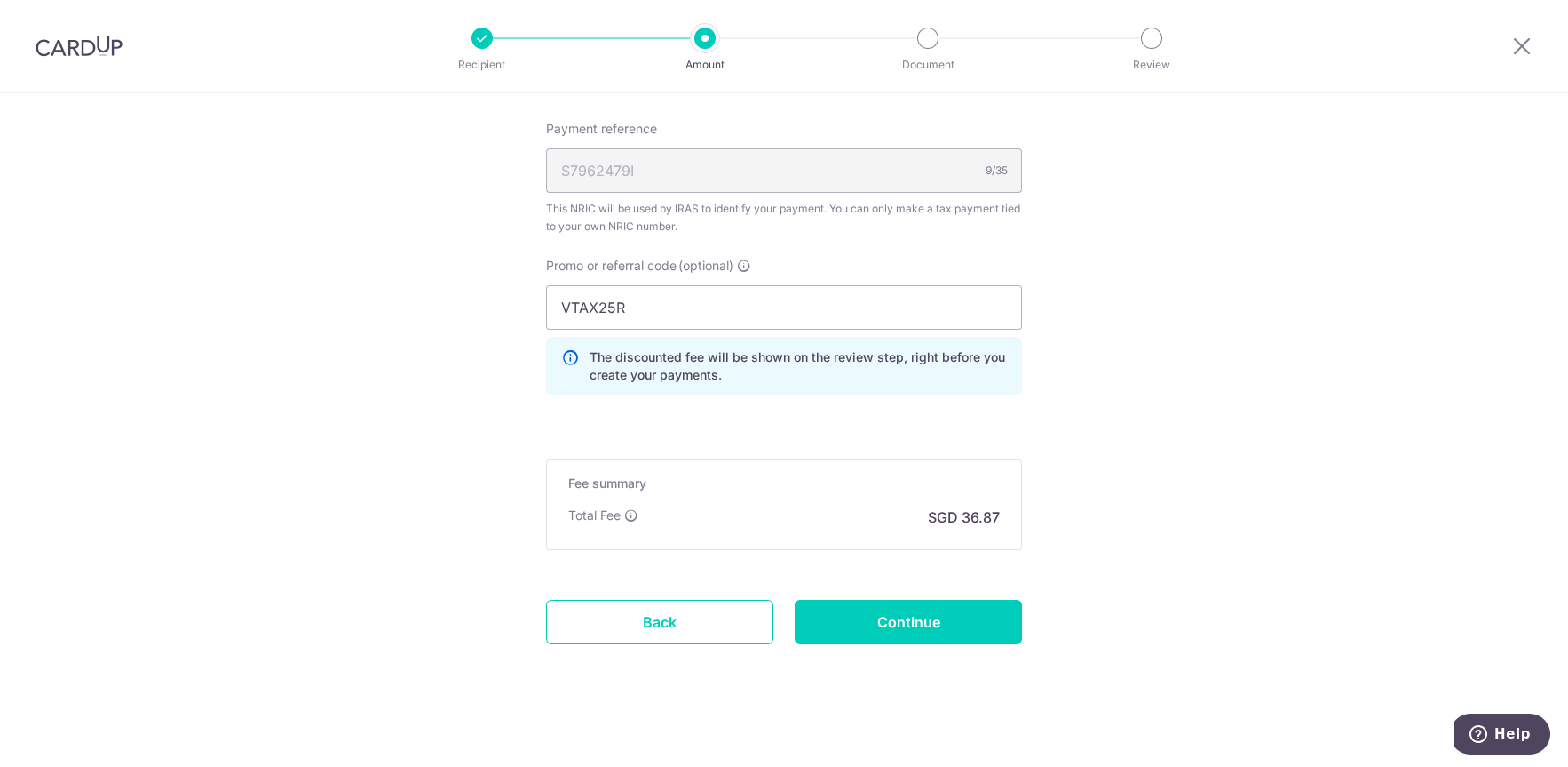
scroll to position [1329, 0]
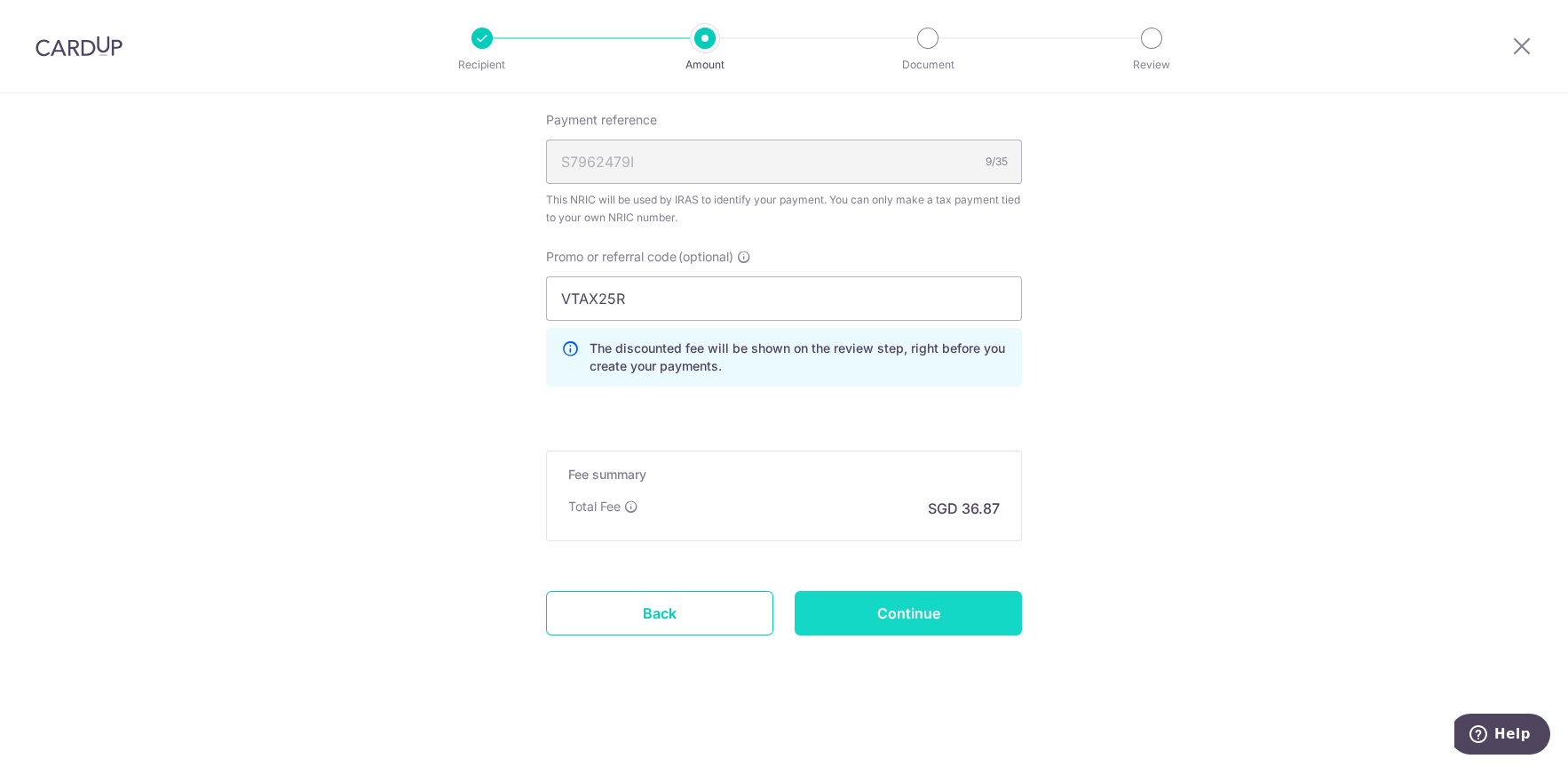
click at [938, 620] on input "Continue" at bounding box center [908, 613] width 227 height 44
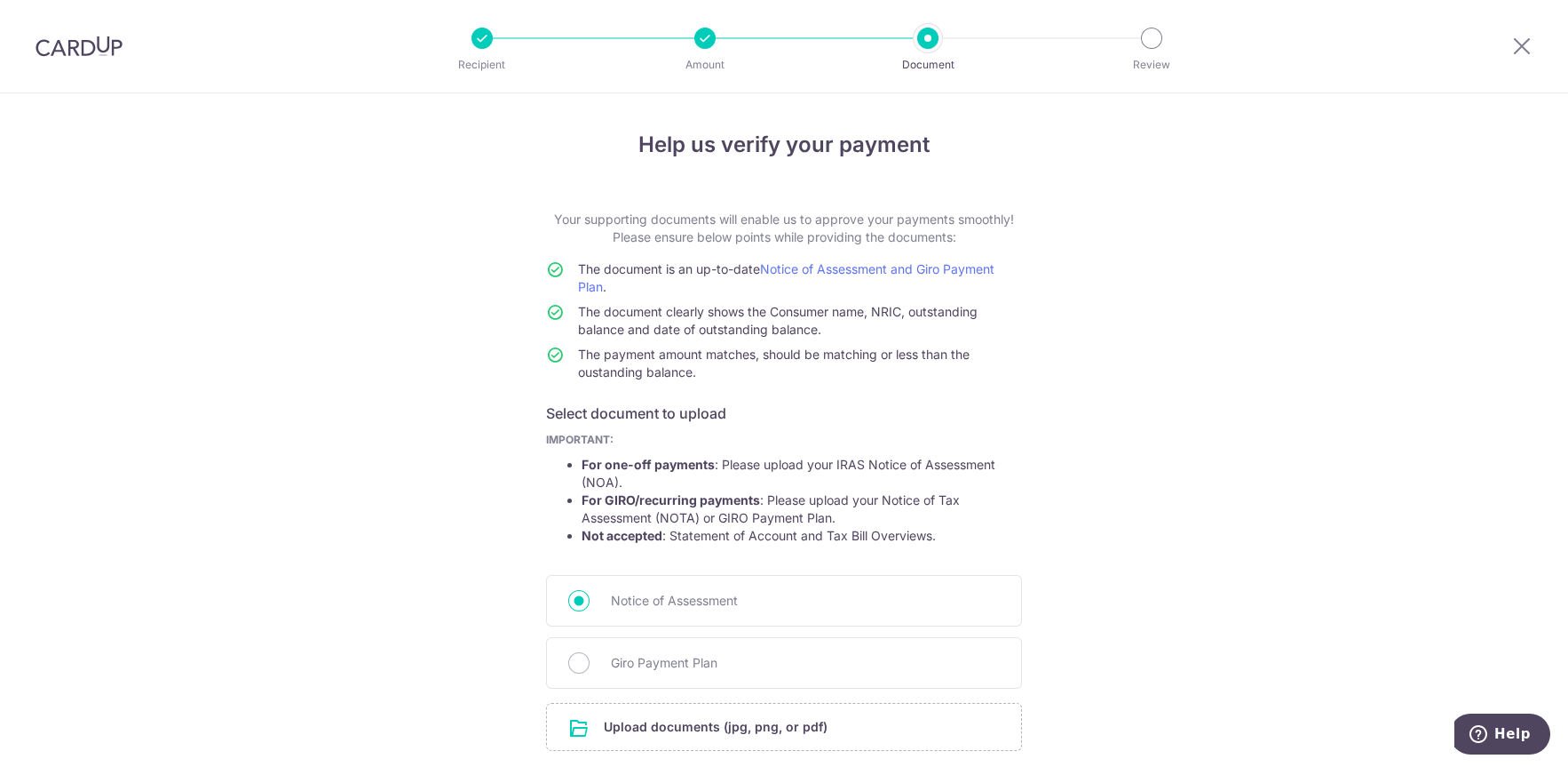
click at [263, 395] on div "Help us verify your payment Your supporting documents will enable us to approve…" at bounding box center [784, 499] width 1568 height 813
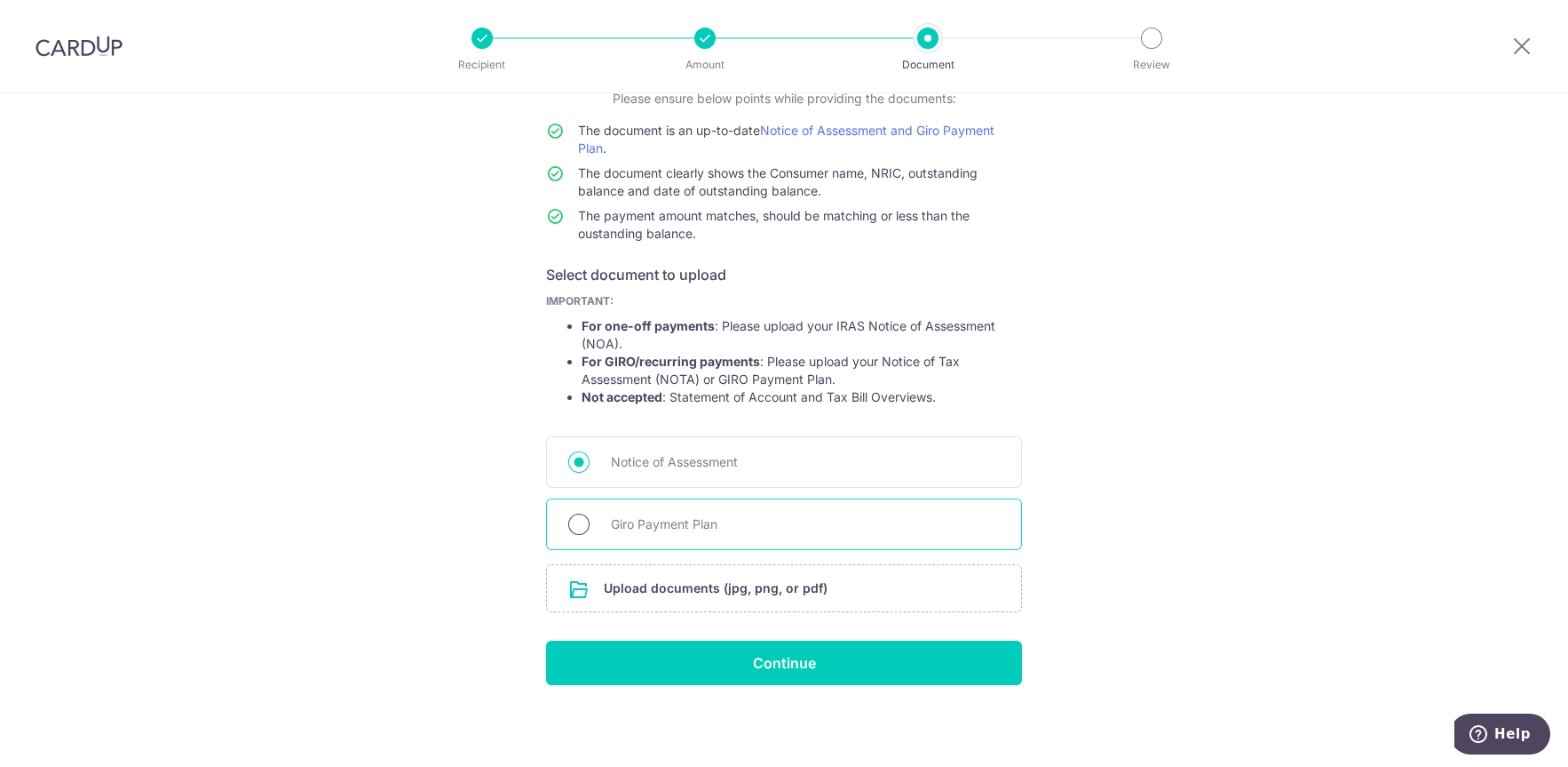
click at [568, 522] on input "Giro Payment Plan" at bounding box center [579, 525] width 22 height 22
radio input "true"
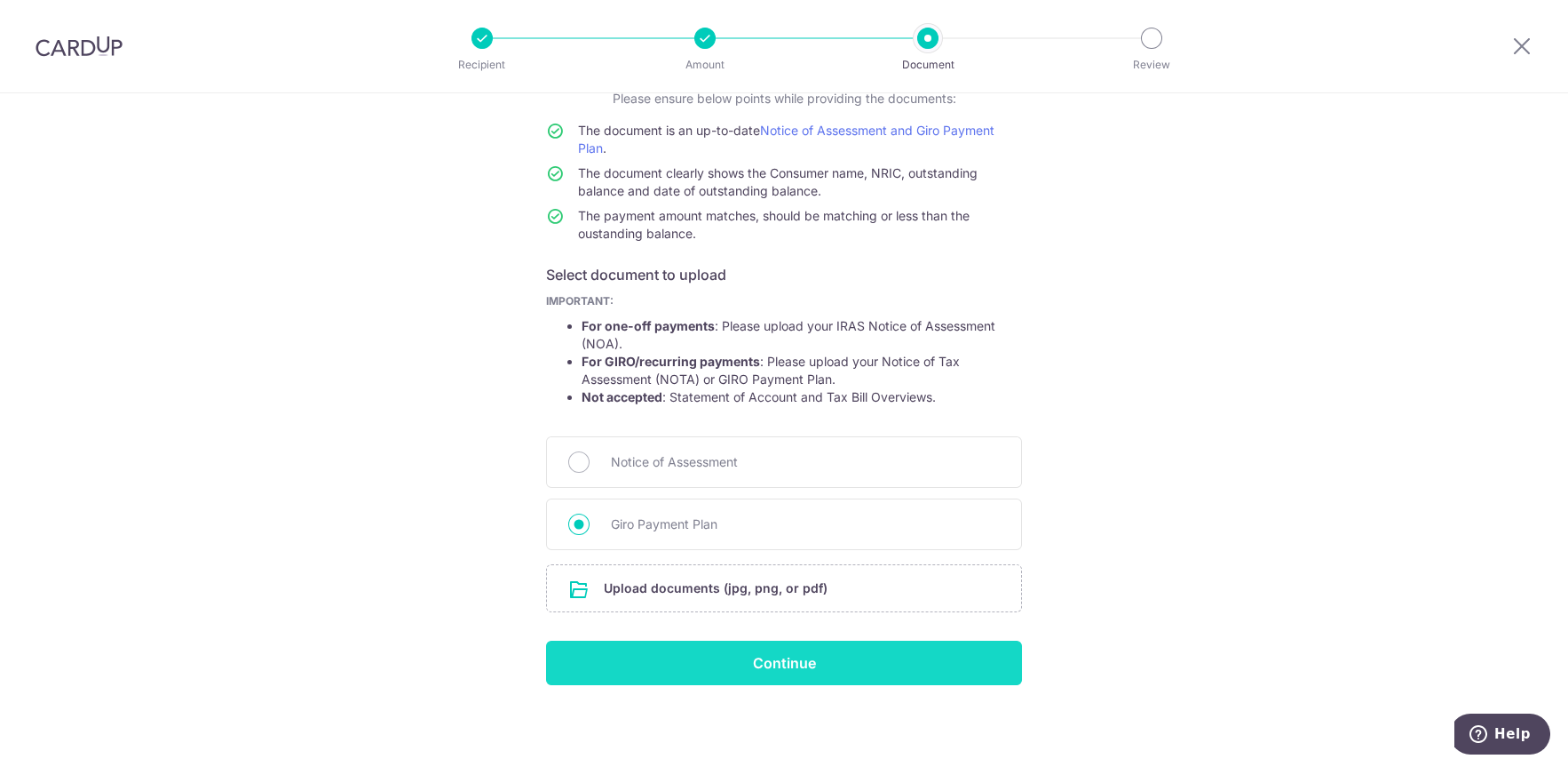
click at [740, 675] on input "Continue" at bounding box center [784, 662] width 476 height 44
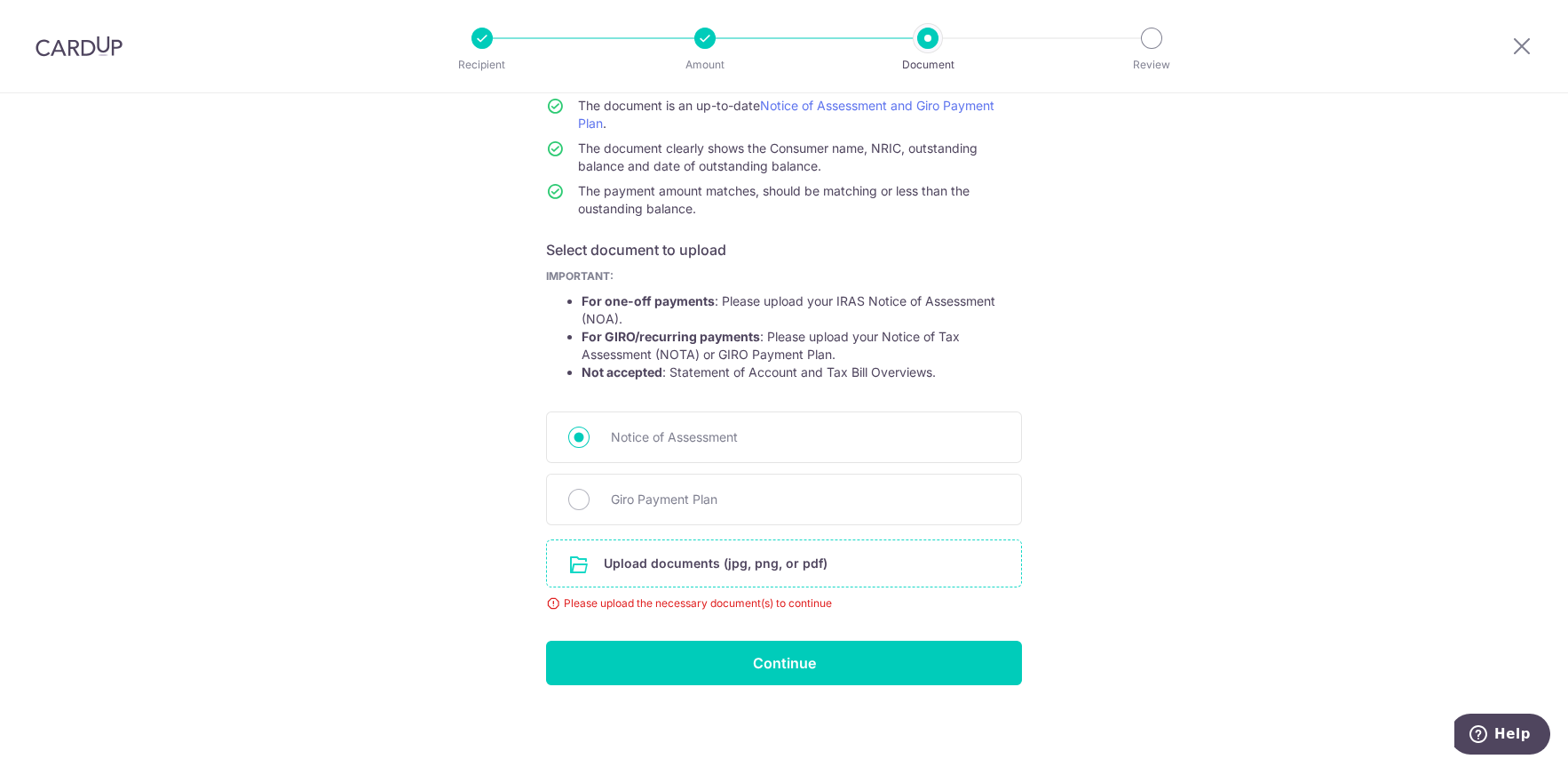
click at [621, 561] on input "file" at bounding box center [784, 562] width 474 height 46
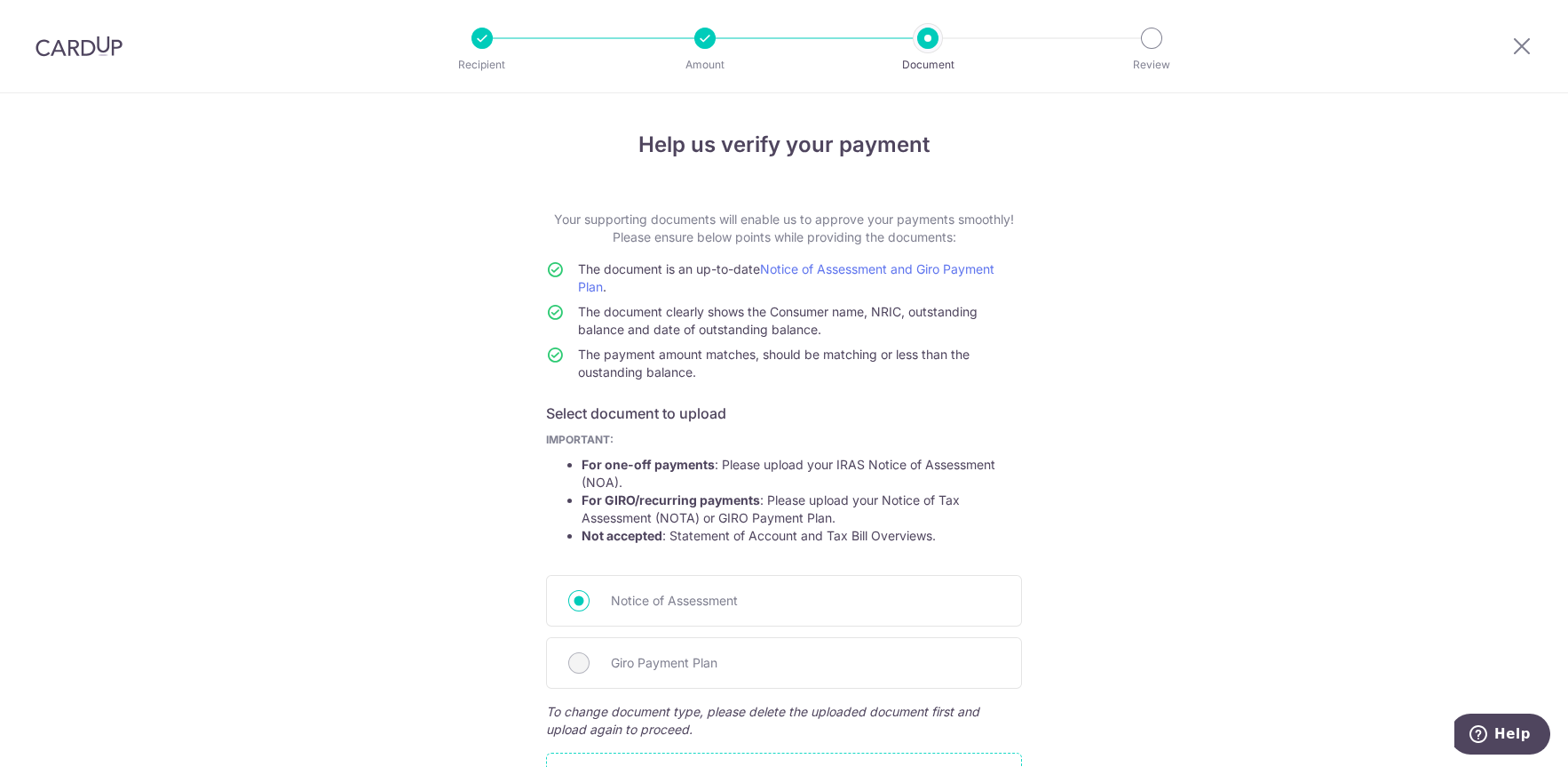
scroll to position [261, 0]
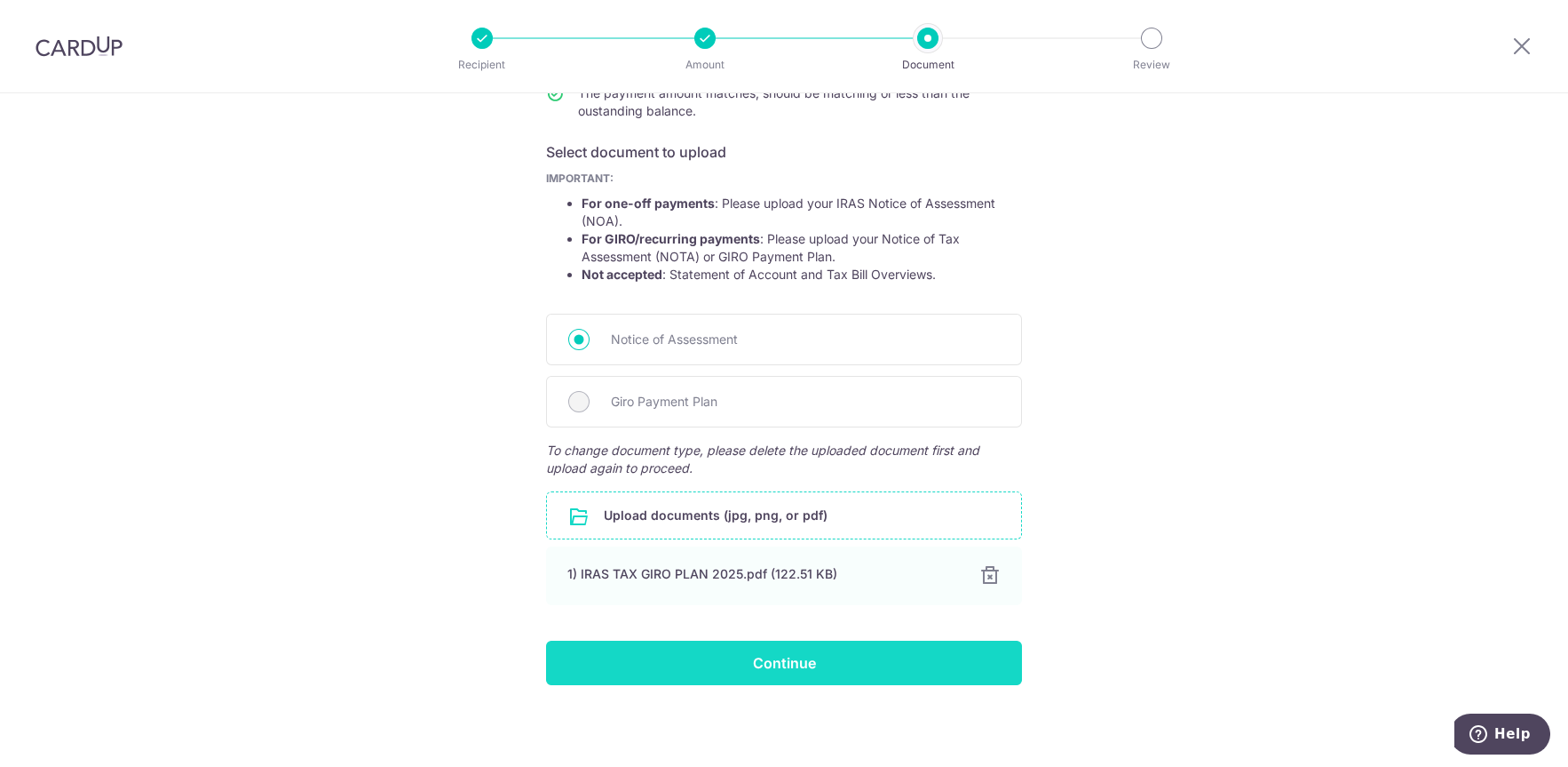
click at [765, 654] on input "Continue" at bounding box center [784, 662] width 476 height 44
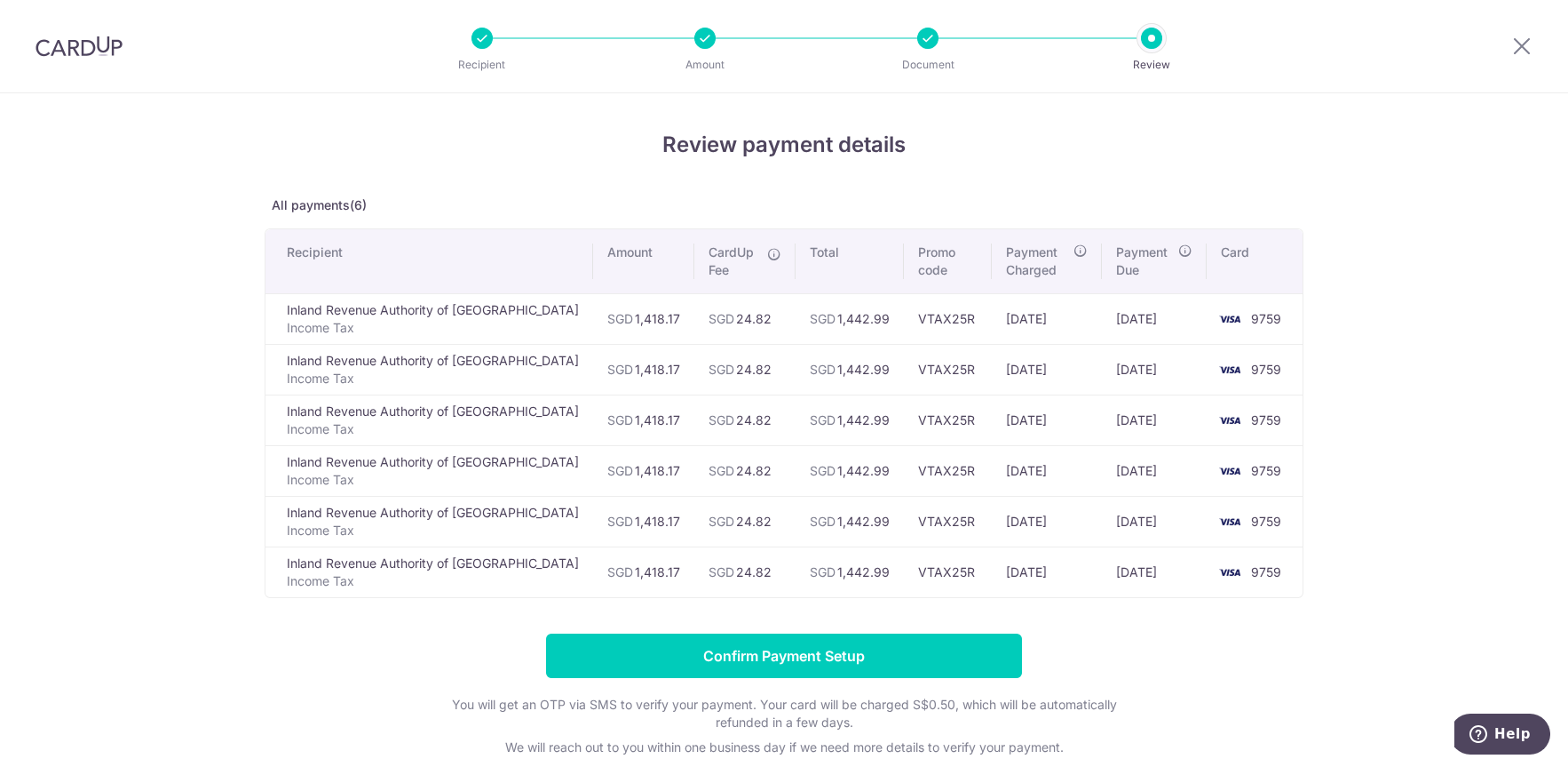
click at [1407, 476] on div "Review payment details All payments(6) Recipient Amount CardUp Fee Total Promo …" at bounding box center [784, 507] width 1568 height 828
click at [1373, 469] on div "Review payment details All payments(6) Recipient Amount CardUp Fee Total Promo …" at bounding box center [784, 507] width 1568 height 828
click at [1373, 473] on div "Review payment details All payments(6) Recipient Amount CardUp Fee Total Promo …" at bounding box center [784, 507] width 1568 height 828
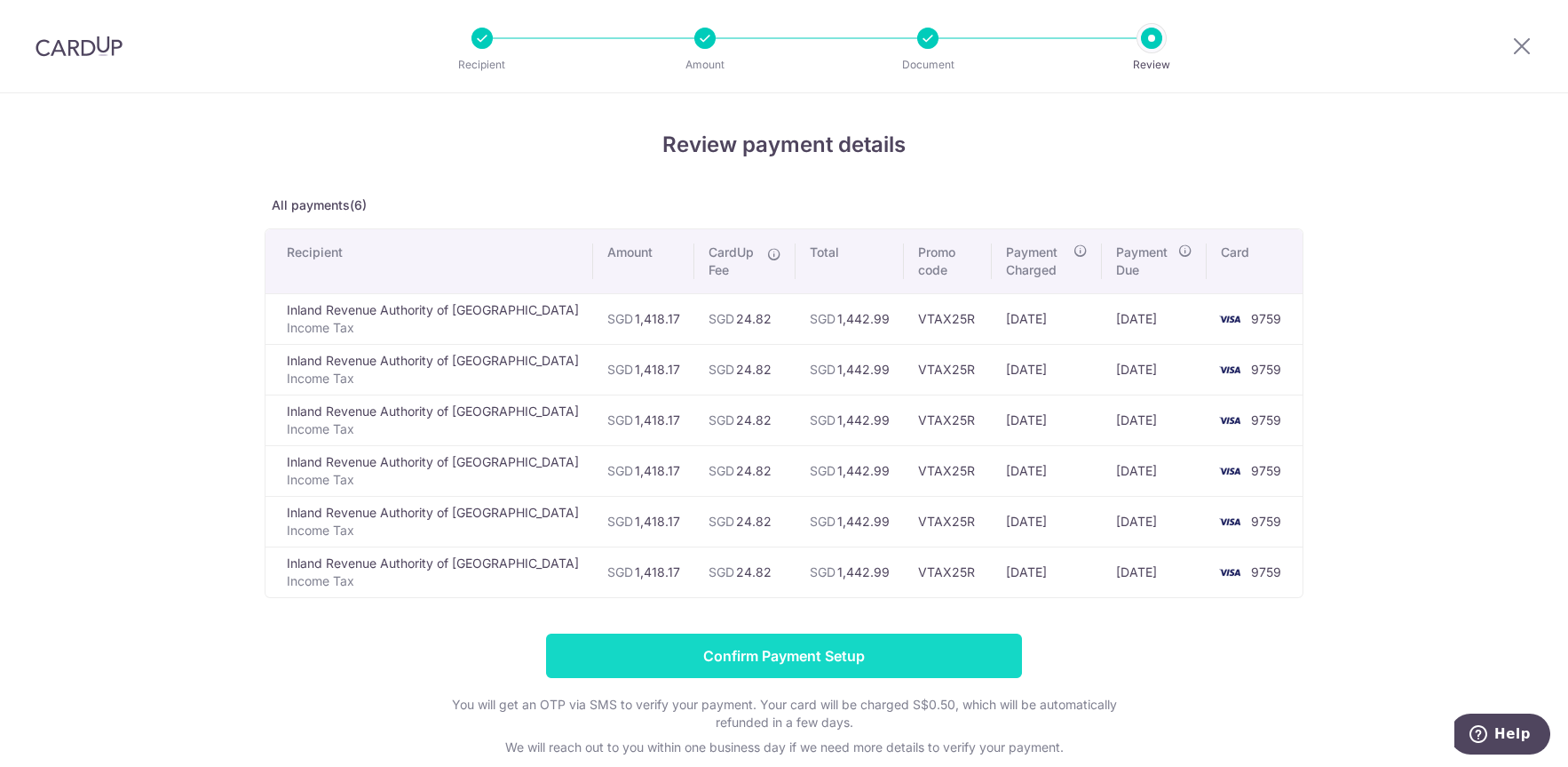
click at [724, 651] on input "Confirm Payment Setup" at bounding box center [784, 655] width 476 height 44
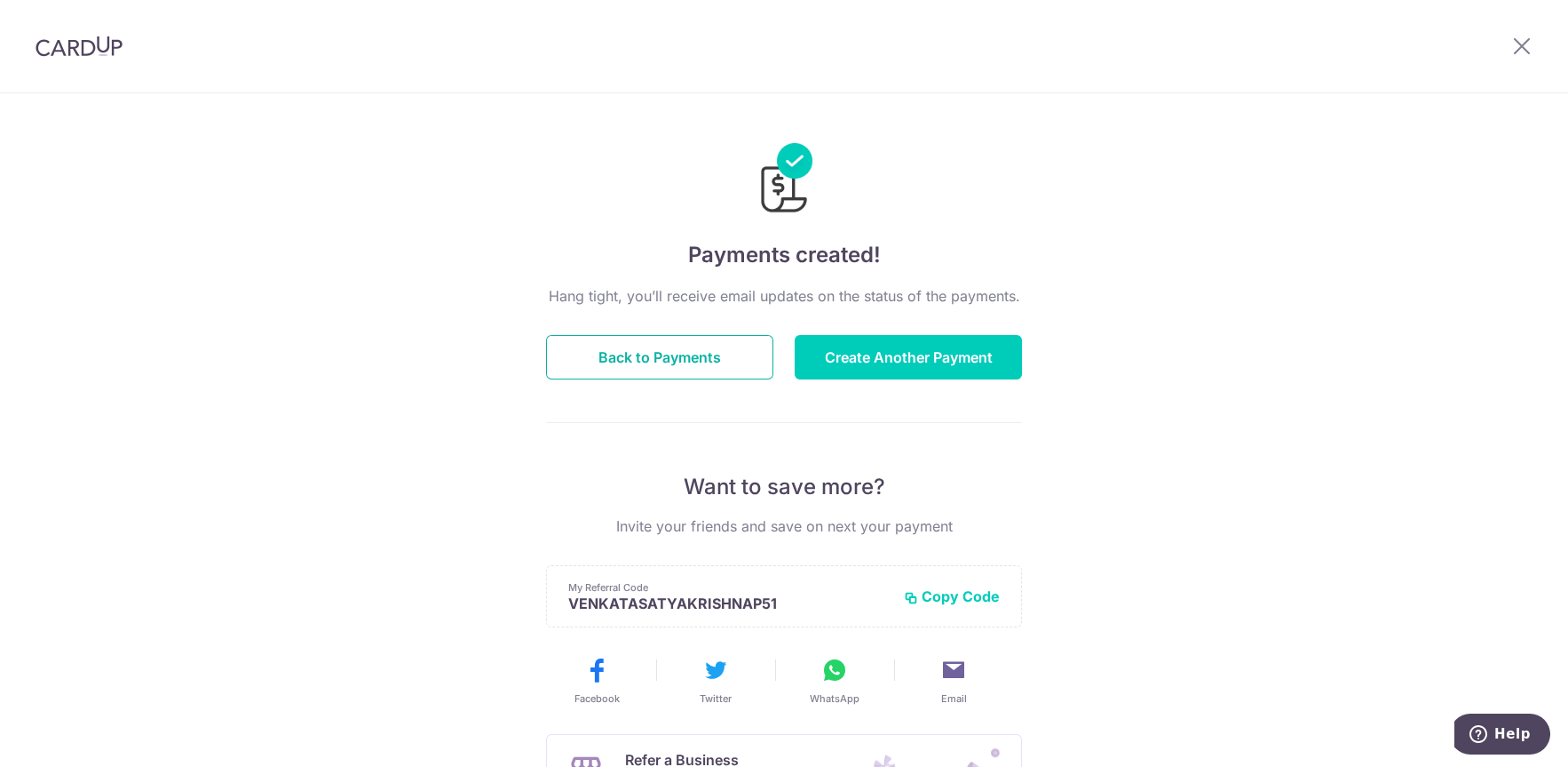
click at [675, 366] on button "Back to Payments" at bounding box center [660, 357] width 227 height 44
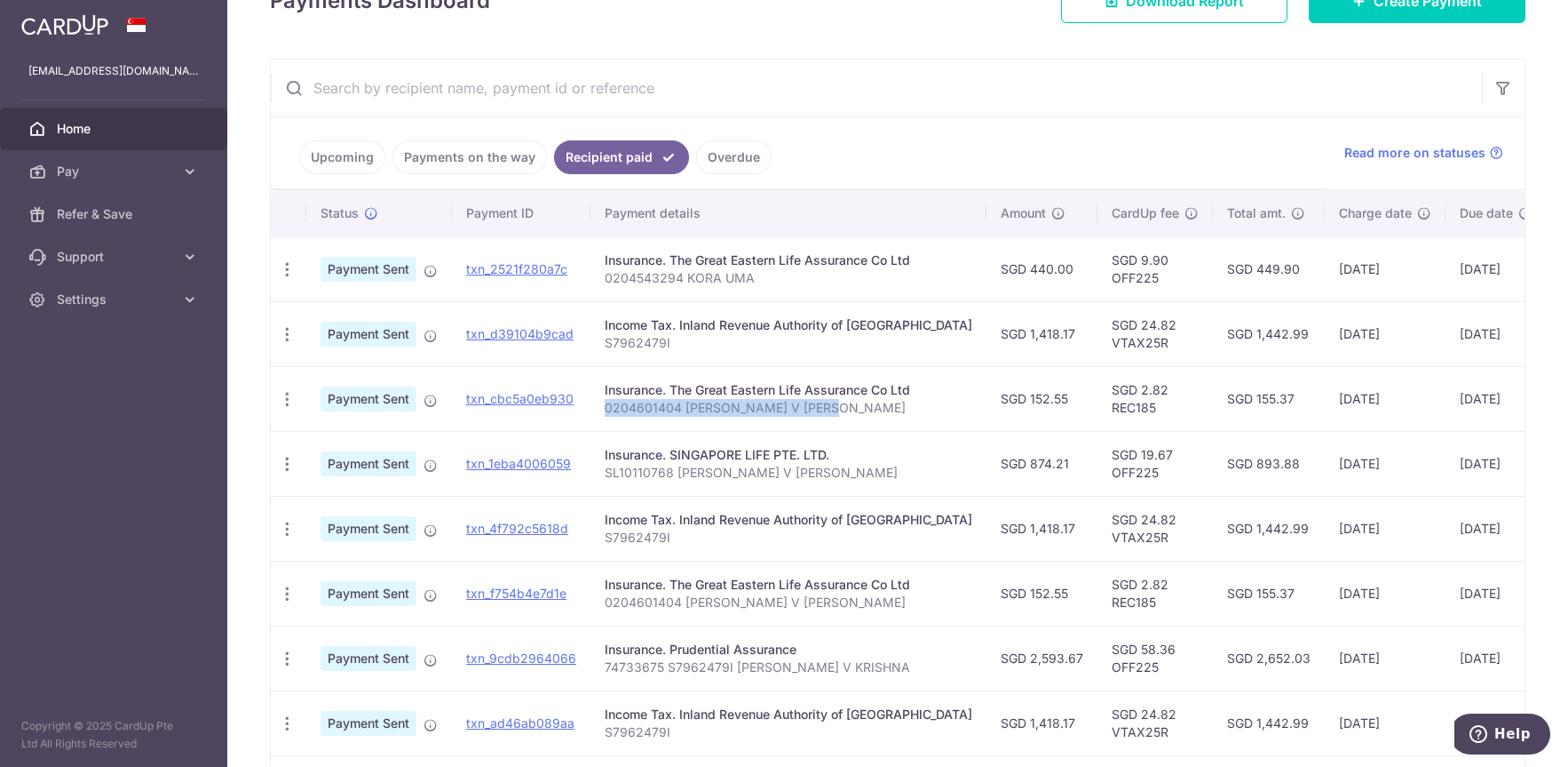
copy p "0204601404 PUTTA V SATYA KRISHNA"
drag, startPoint x: 603, startPoint y: 406, endPoint x: 836, endPoint y: 405, distance: 233.0
click at [836, 405] on p "0204601404 PUTTA V SATYA KRISHNA" at bounding box center [788, 408] width 368 height 18
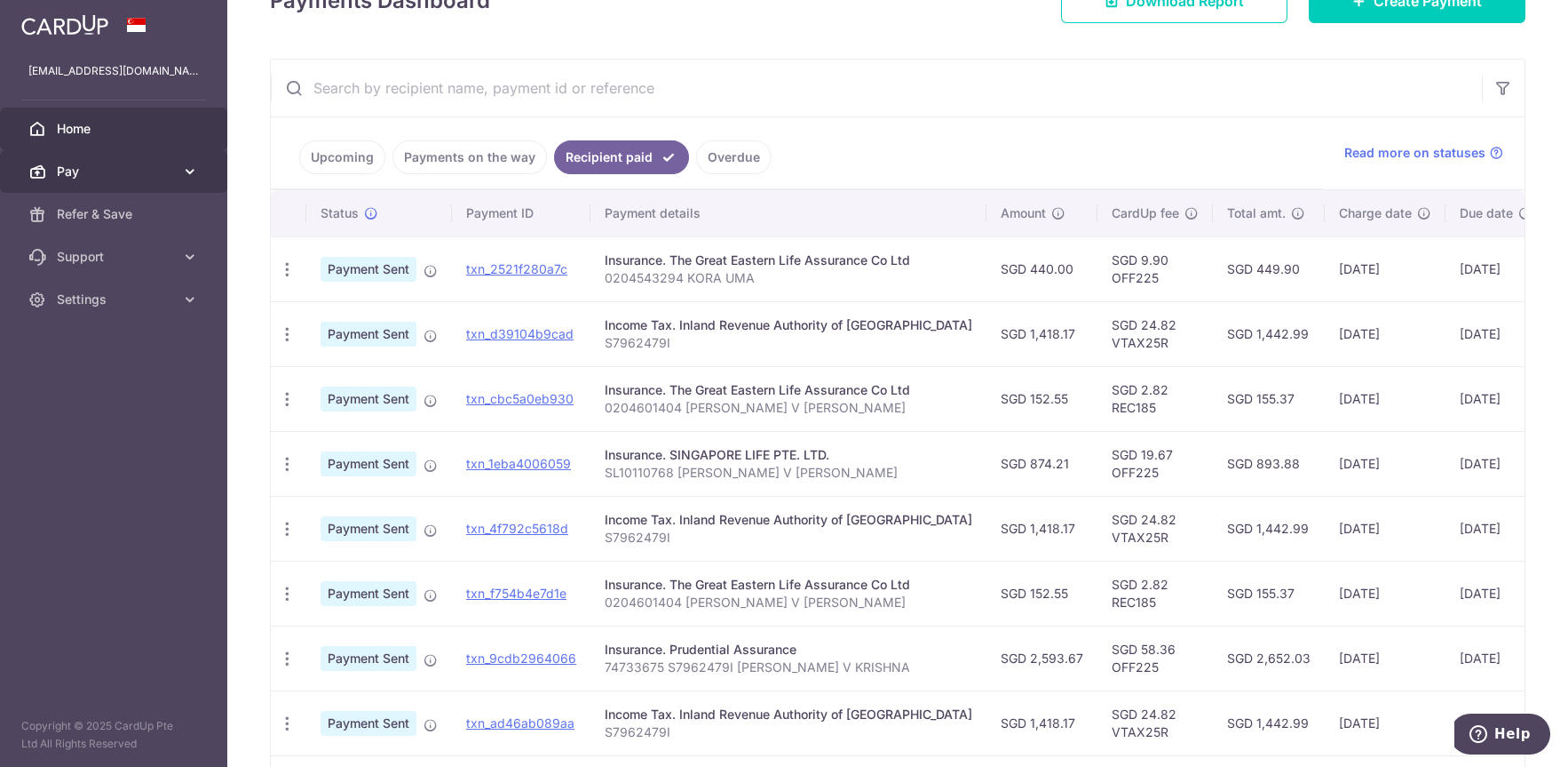
click at [69, 165] on span "Pay" at bounding box center [116, 171] width 118 height 18
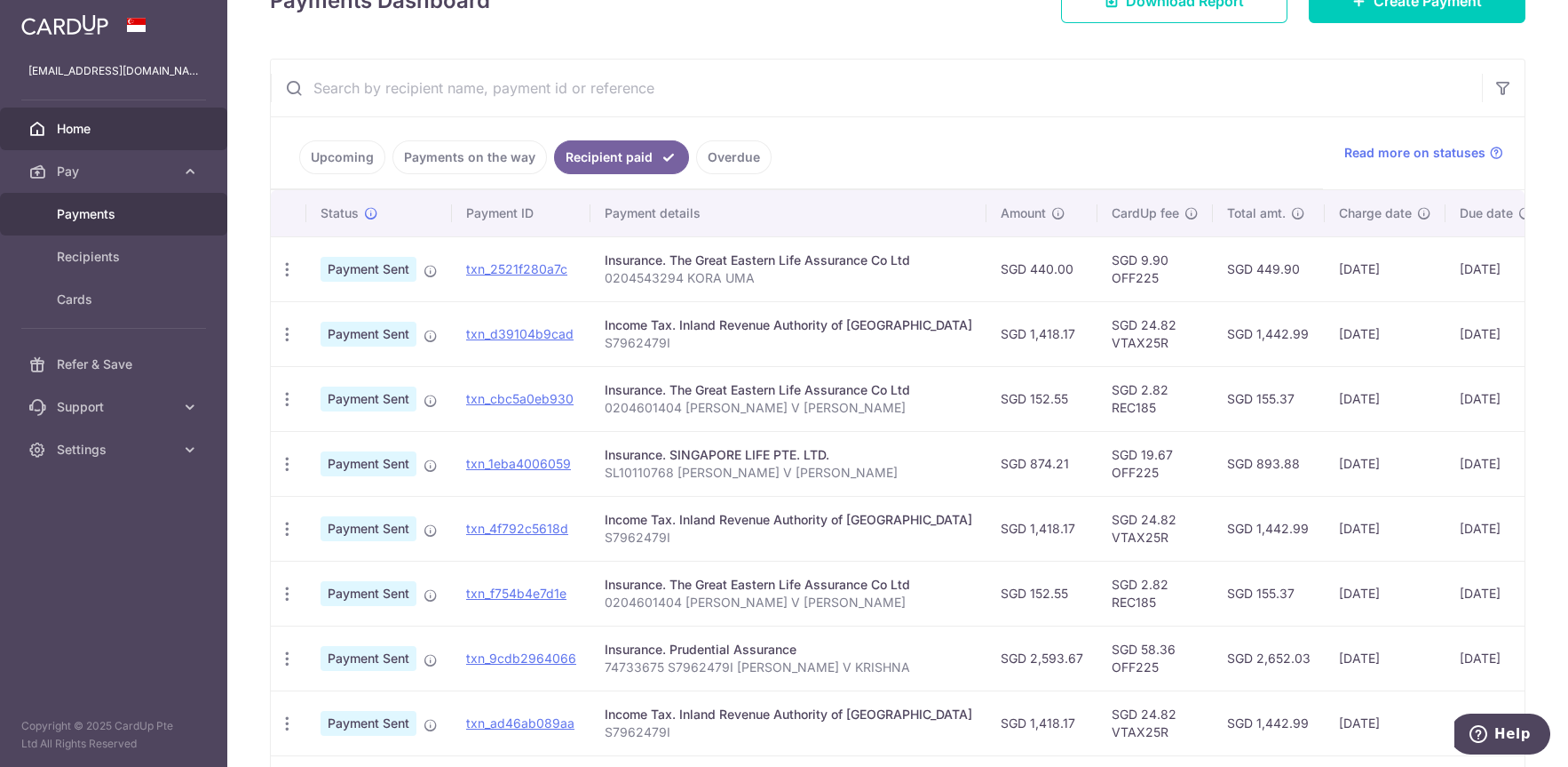
click at [100, 207] on span "Payments" at bounding box center [116, 214] width 118 height 18
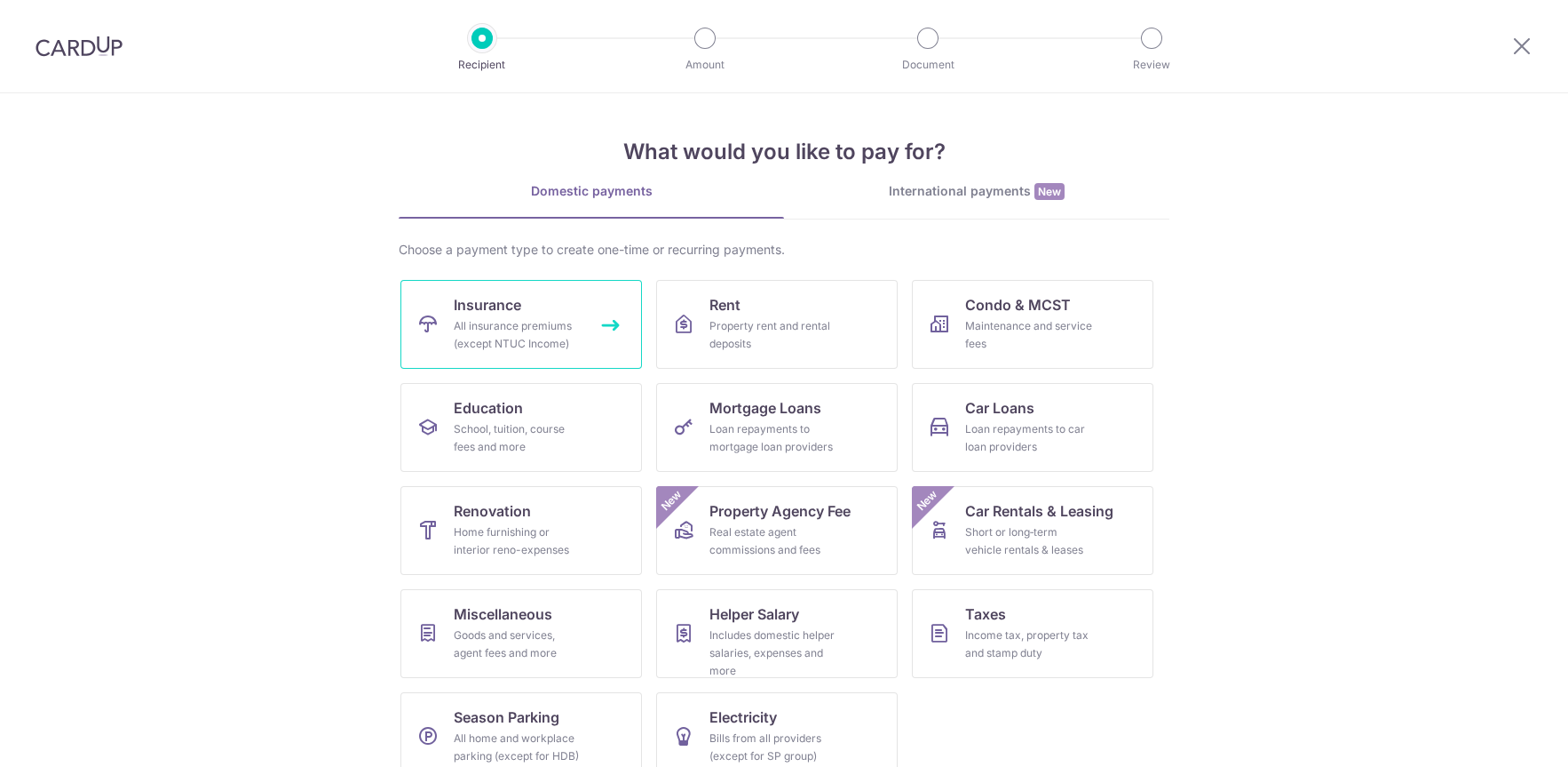
drag, startPoint x: 505, startPoint y: 329, endPoint x: 492, endPoint y: 332, distance: 13.3
click at [505, 329] on div "All insurance premiums (except NTUC Income)" at bounding box center [517, 335] width 127 height 36
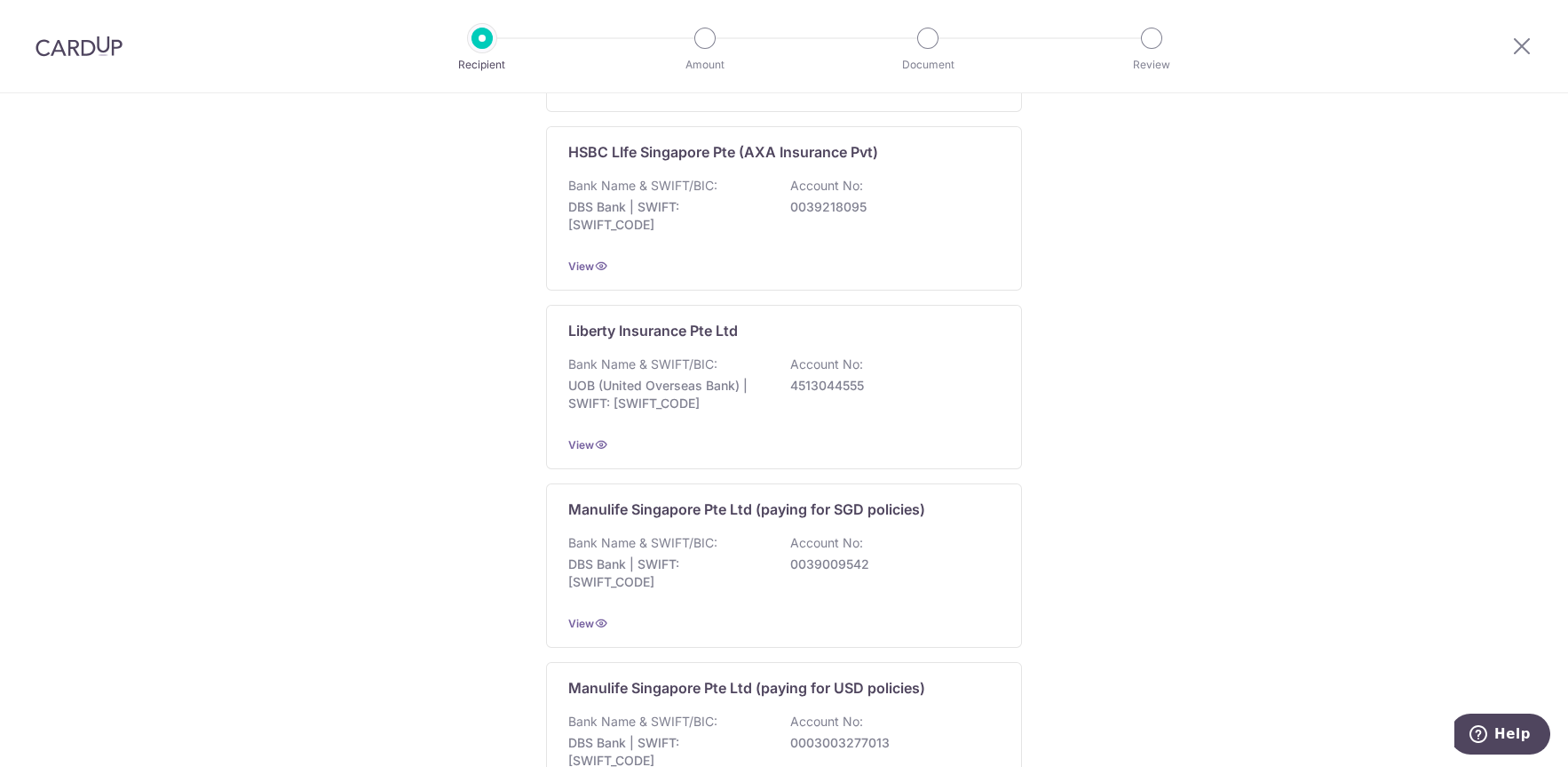
scroll to position [1690, 0]
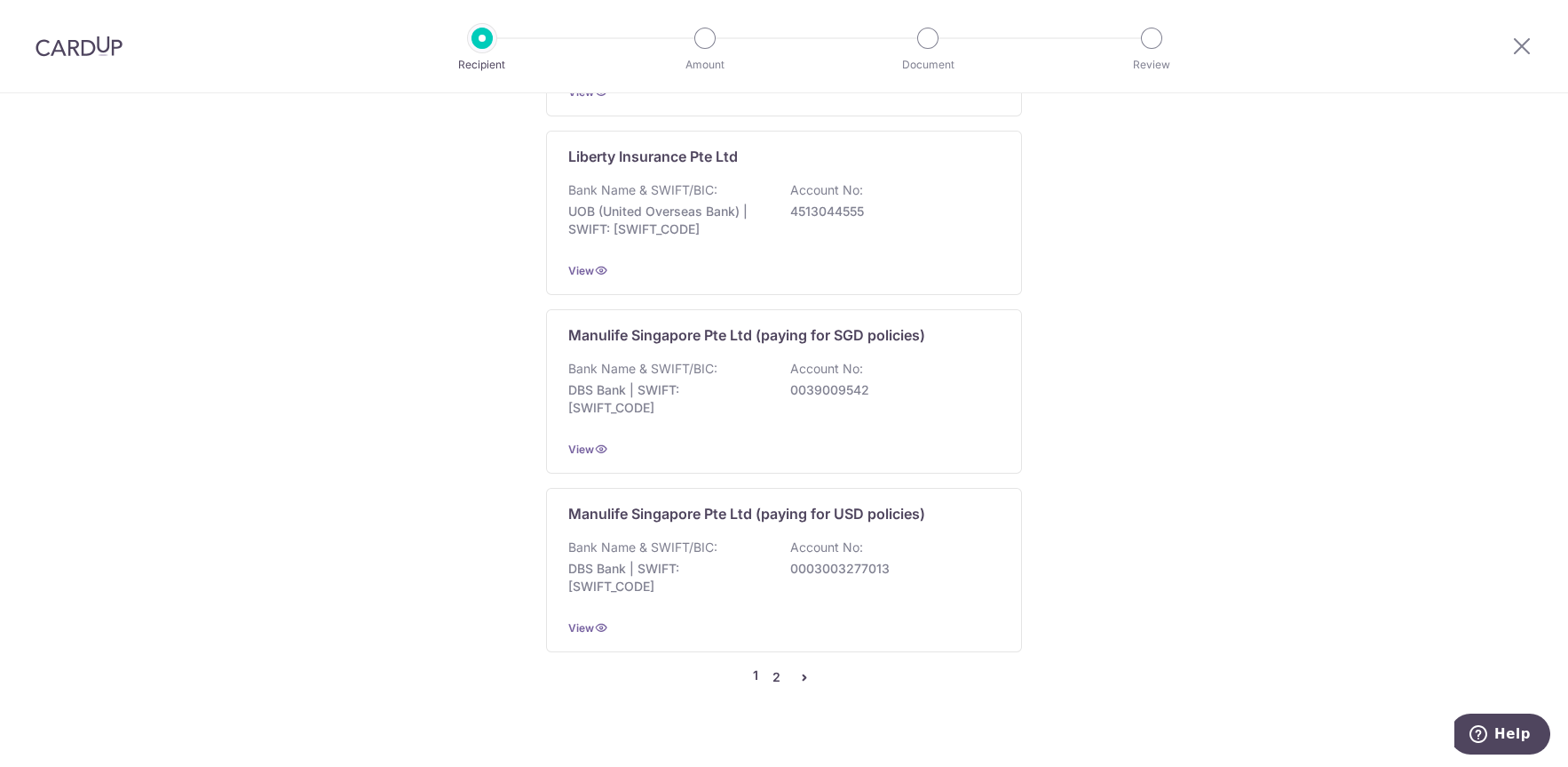
click at [768, 666] on link "2" at bounding box center [777, 677] width 22 height 22
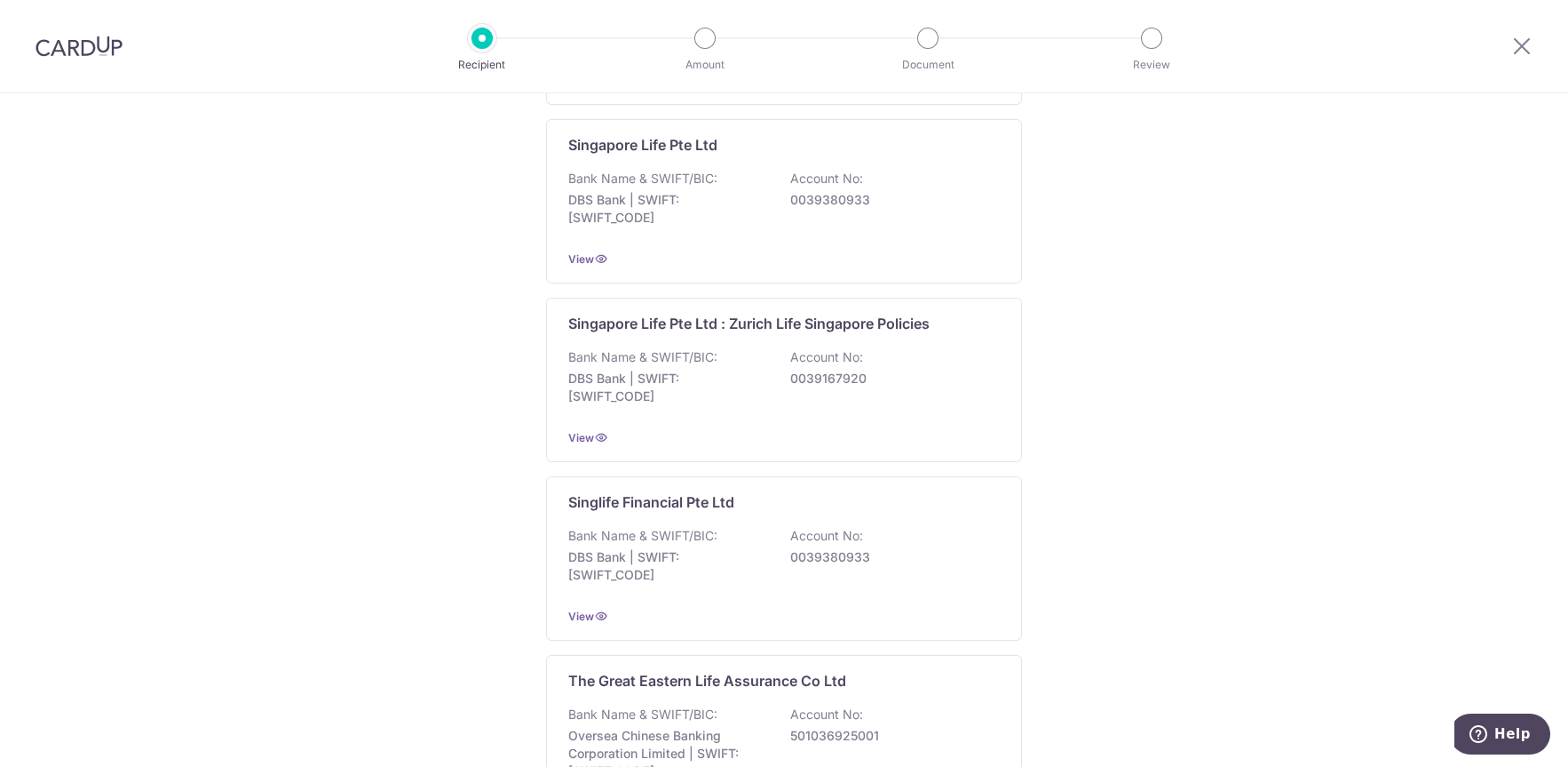
scroll to position [1698, 0]
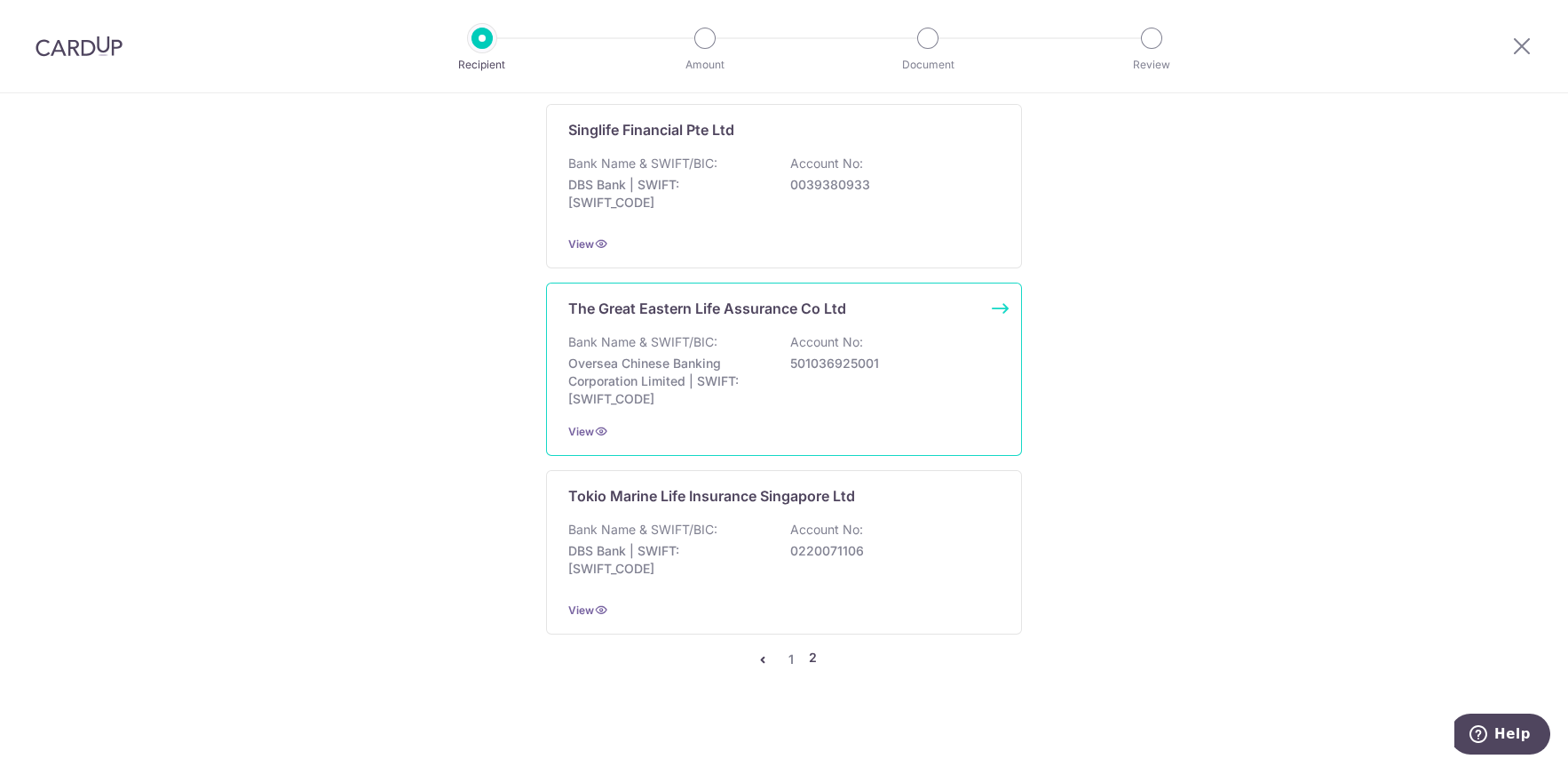
click at [854, 387] on div "Bank Name & SWIFT/BIC: Oversea Chinese Banking Corporation Limited | SWIFT: [SW…" at bounding box center [784, 370] width 432 height 74
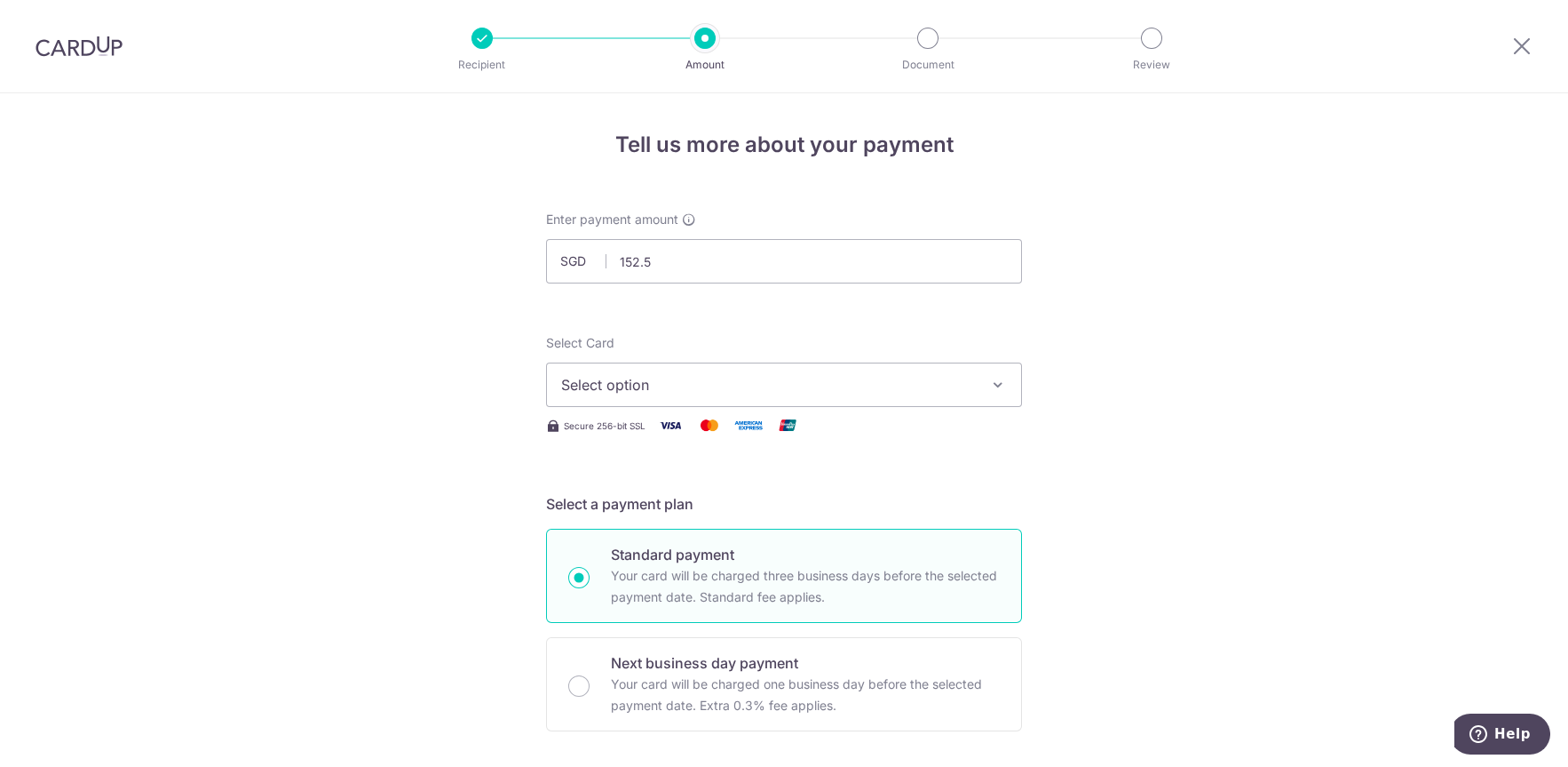
type input "152.55"
click at [631, 396] on button "Select option" at bounding box center [784, 384] width 476 height 44
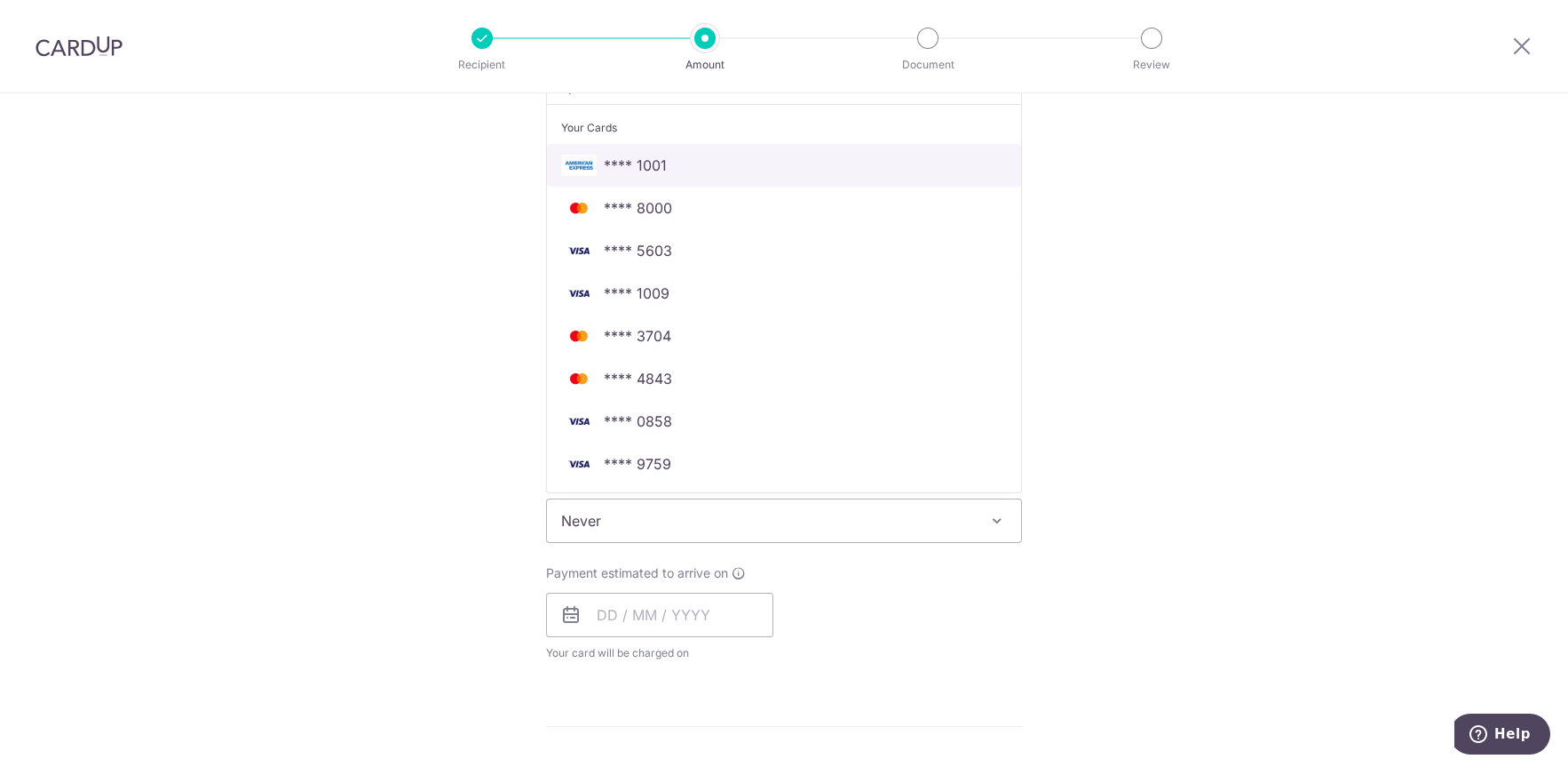
scroll to position [379, 0]
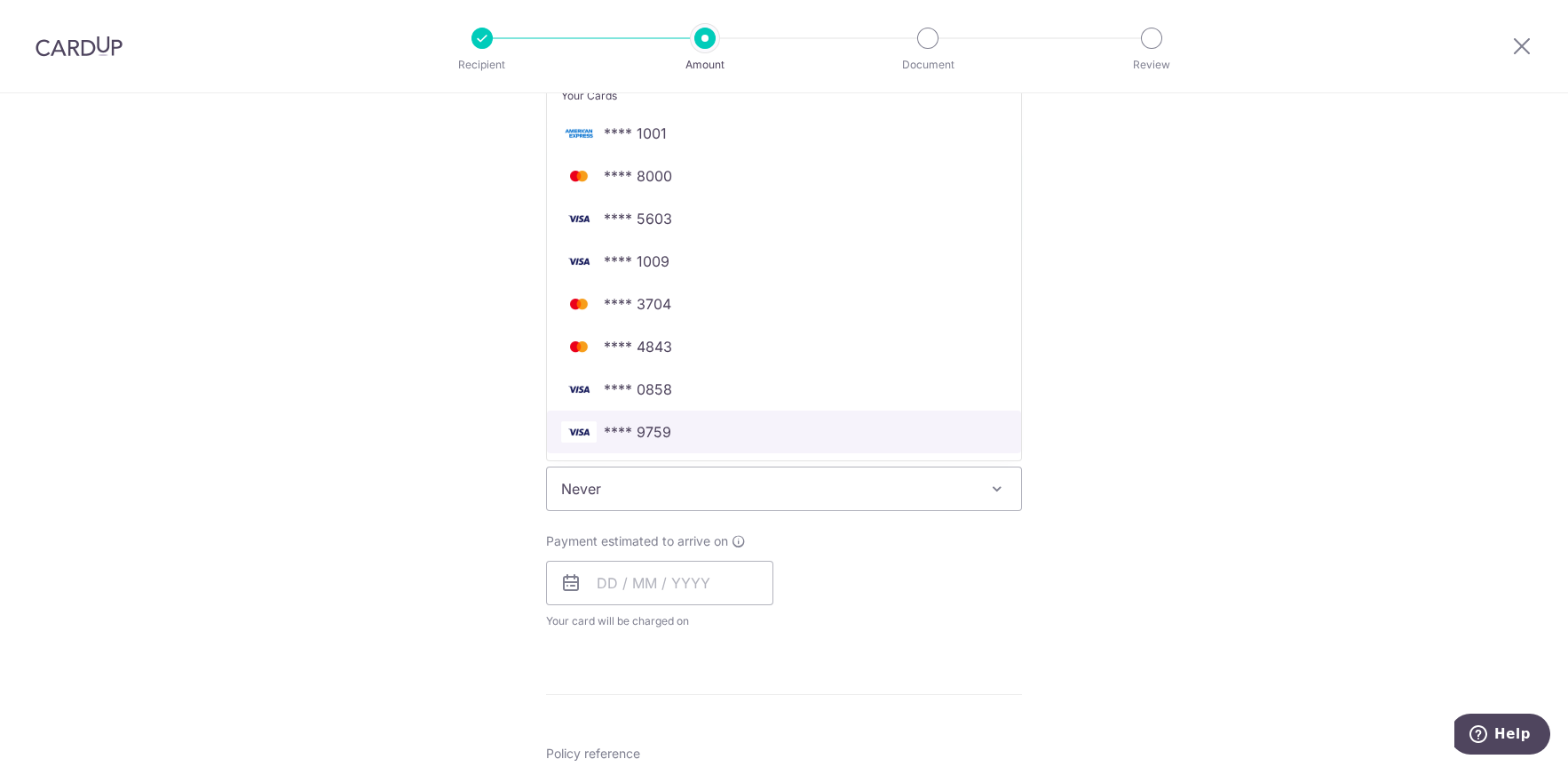
click at [628, 423] on span "**** 9759" at bounding box center [637, 432] width 67 height 22
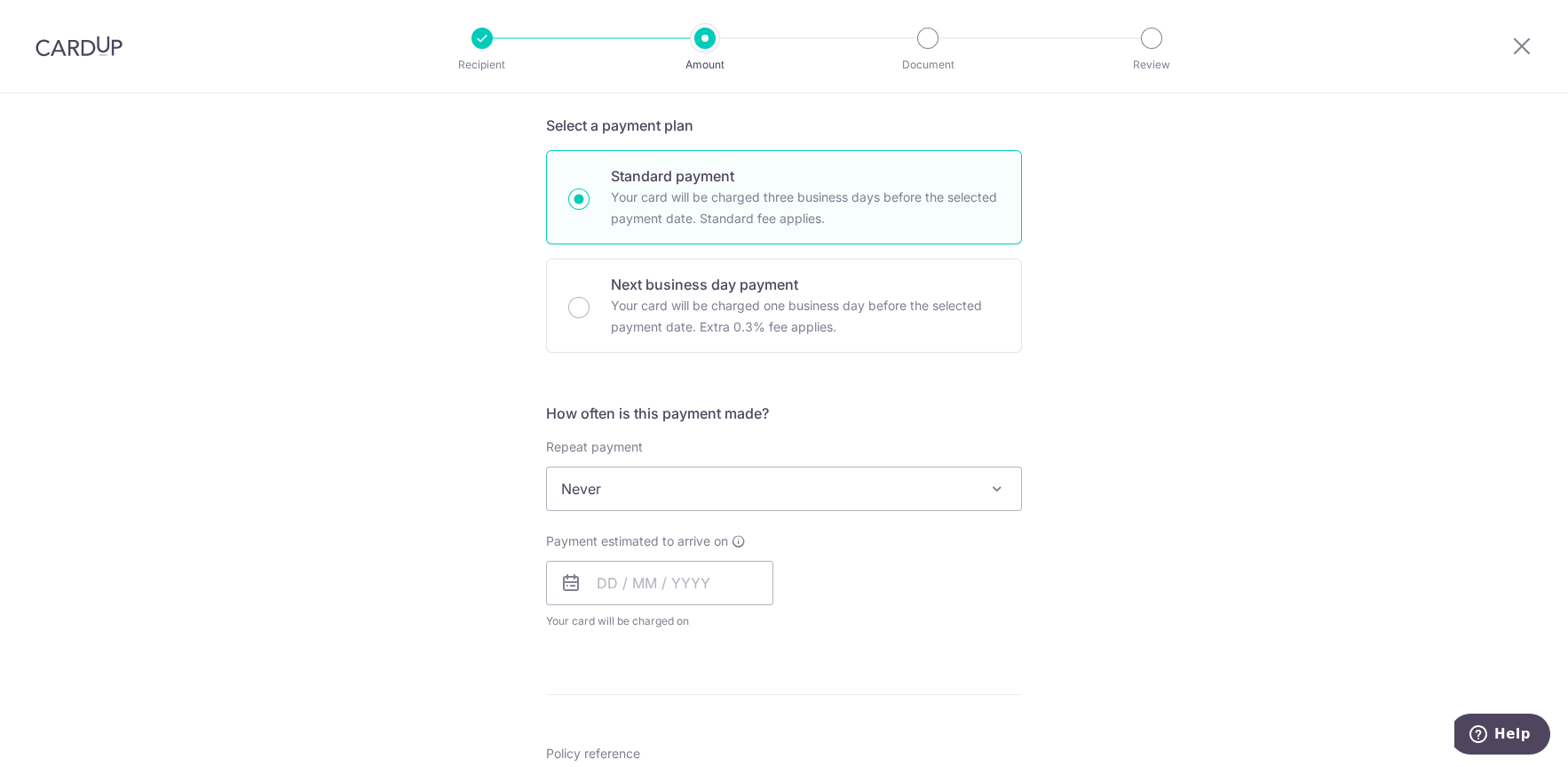
click at [628, 487] on span "Never" at bounding box center [784, 488] width 474 height 43
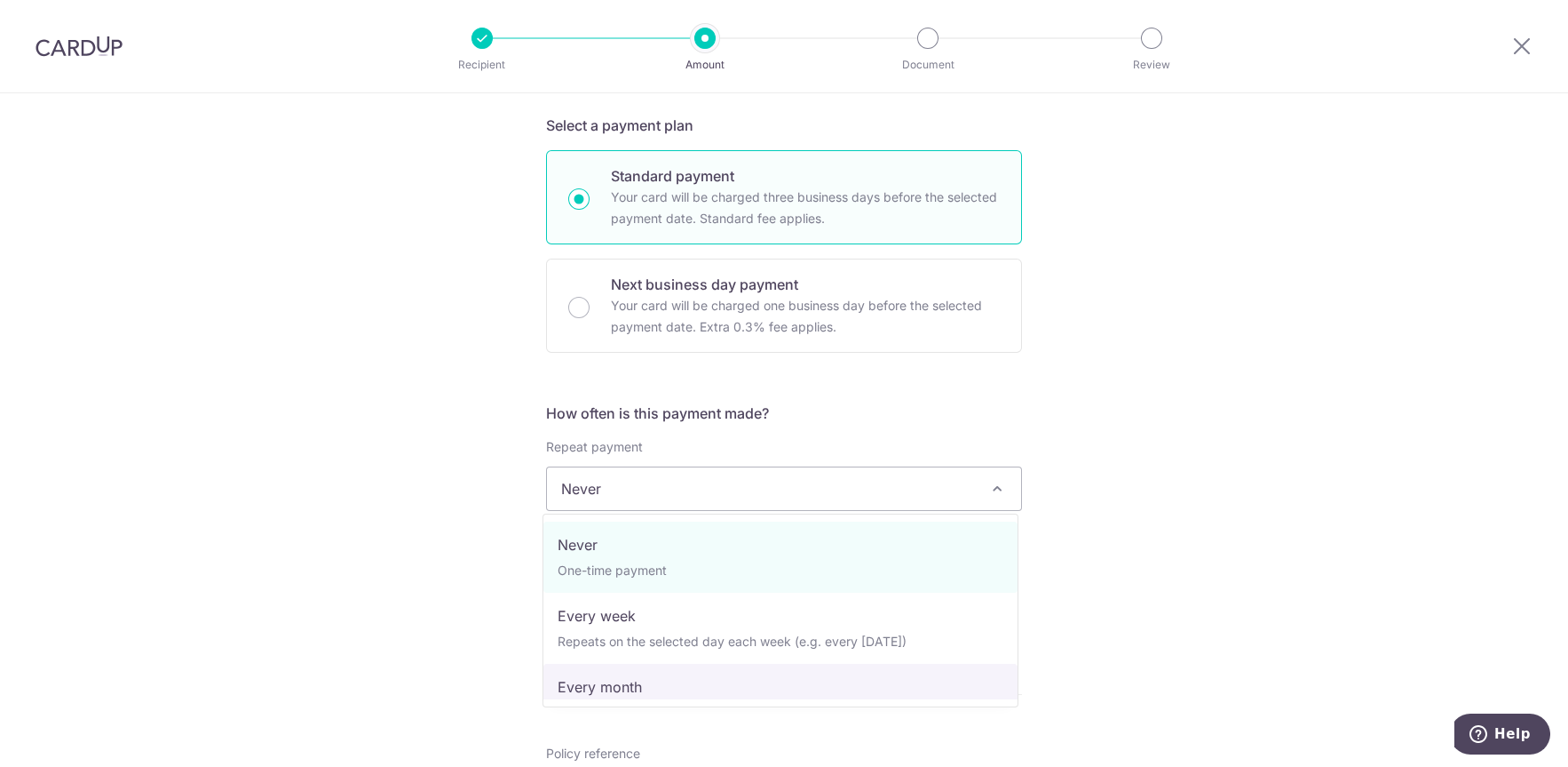
select select "3"
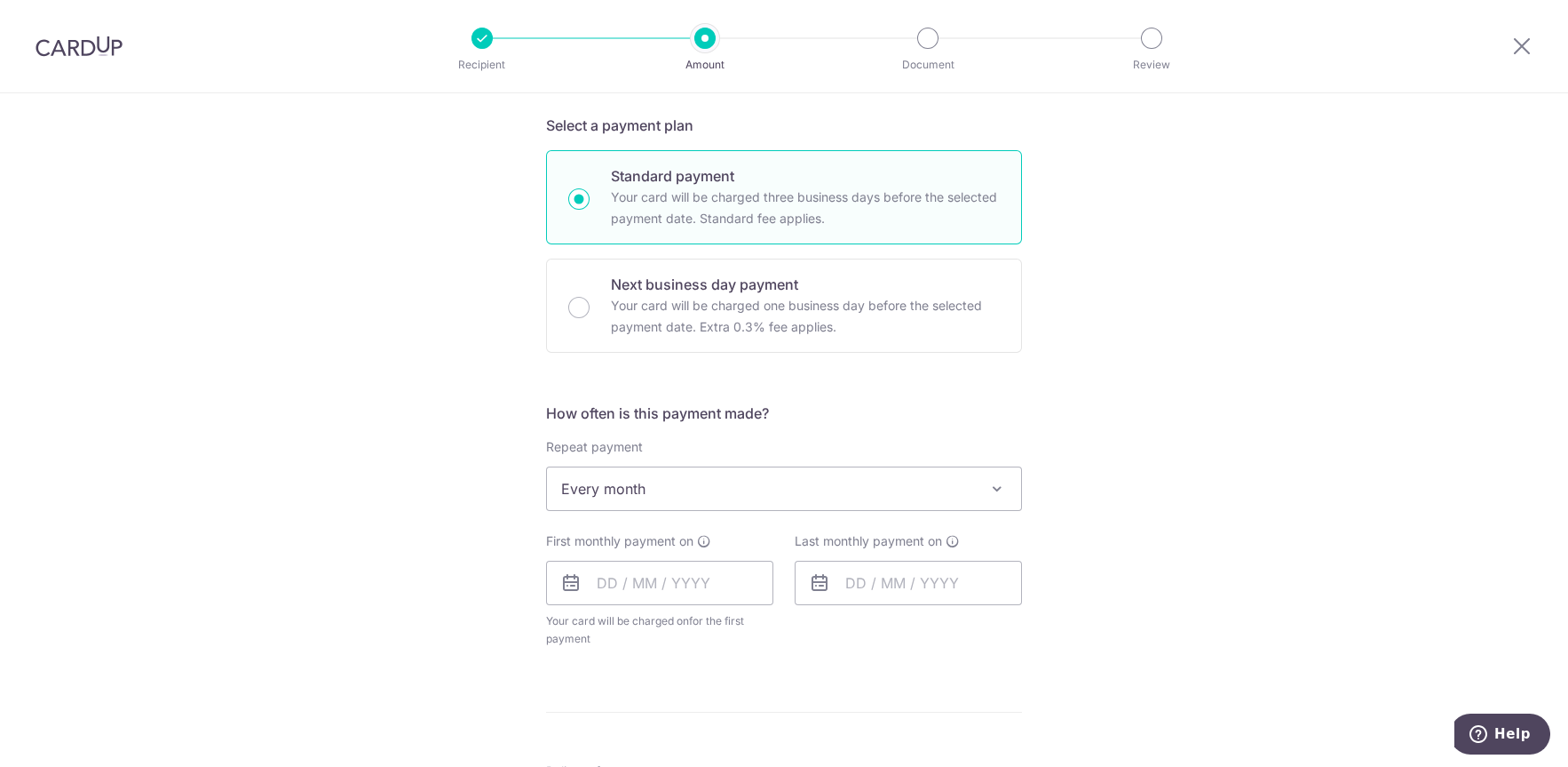
scroll to position [568, 0]
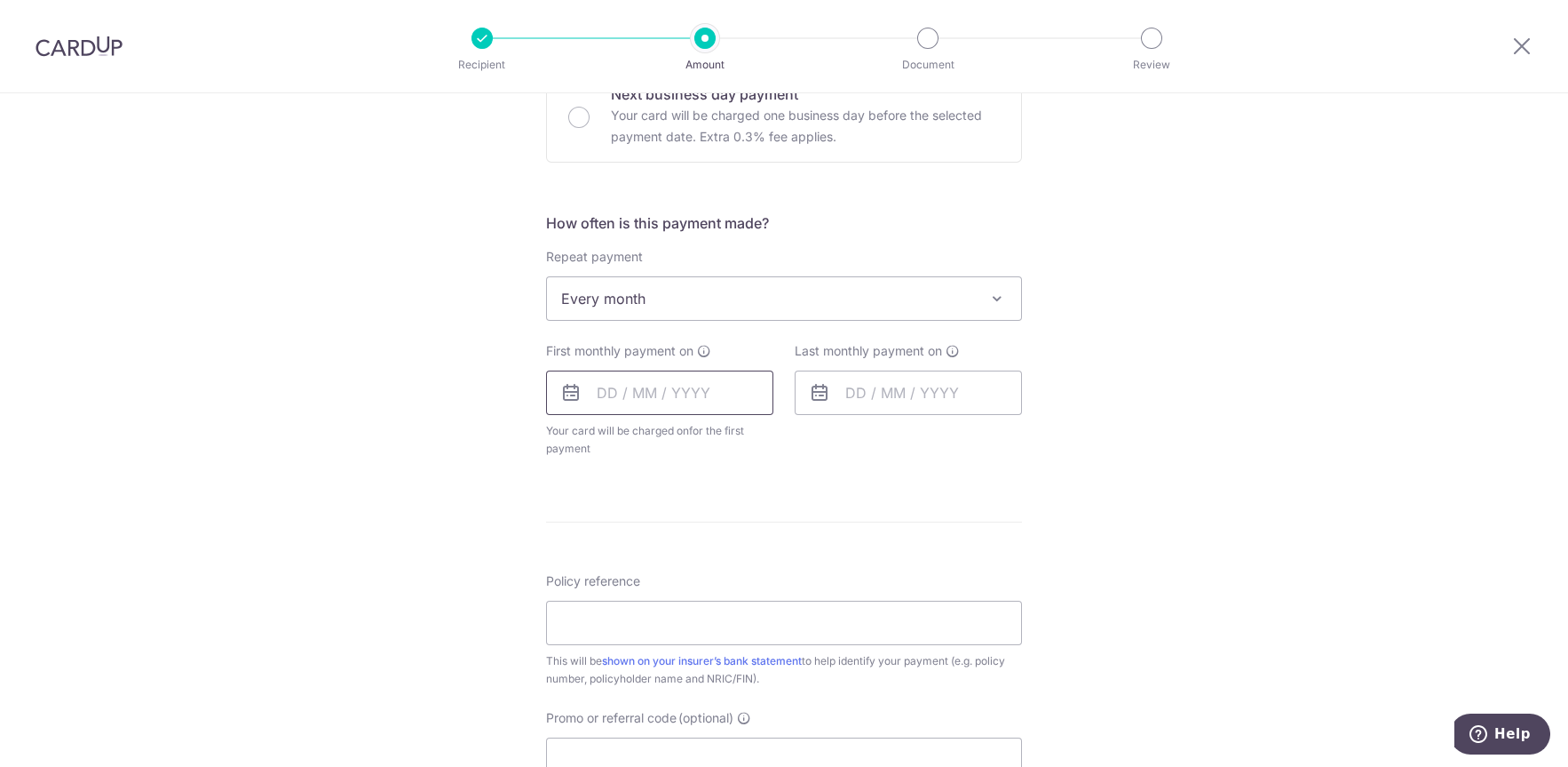
click at [624, 400] on input "text" at bounding box center [660, 392] width 227 height 44
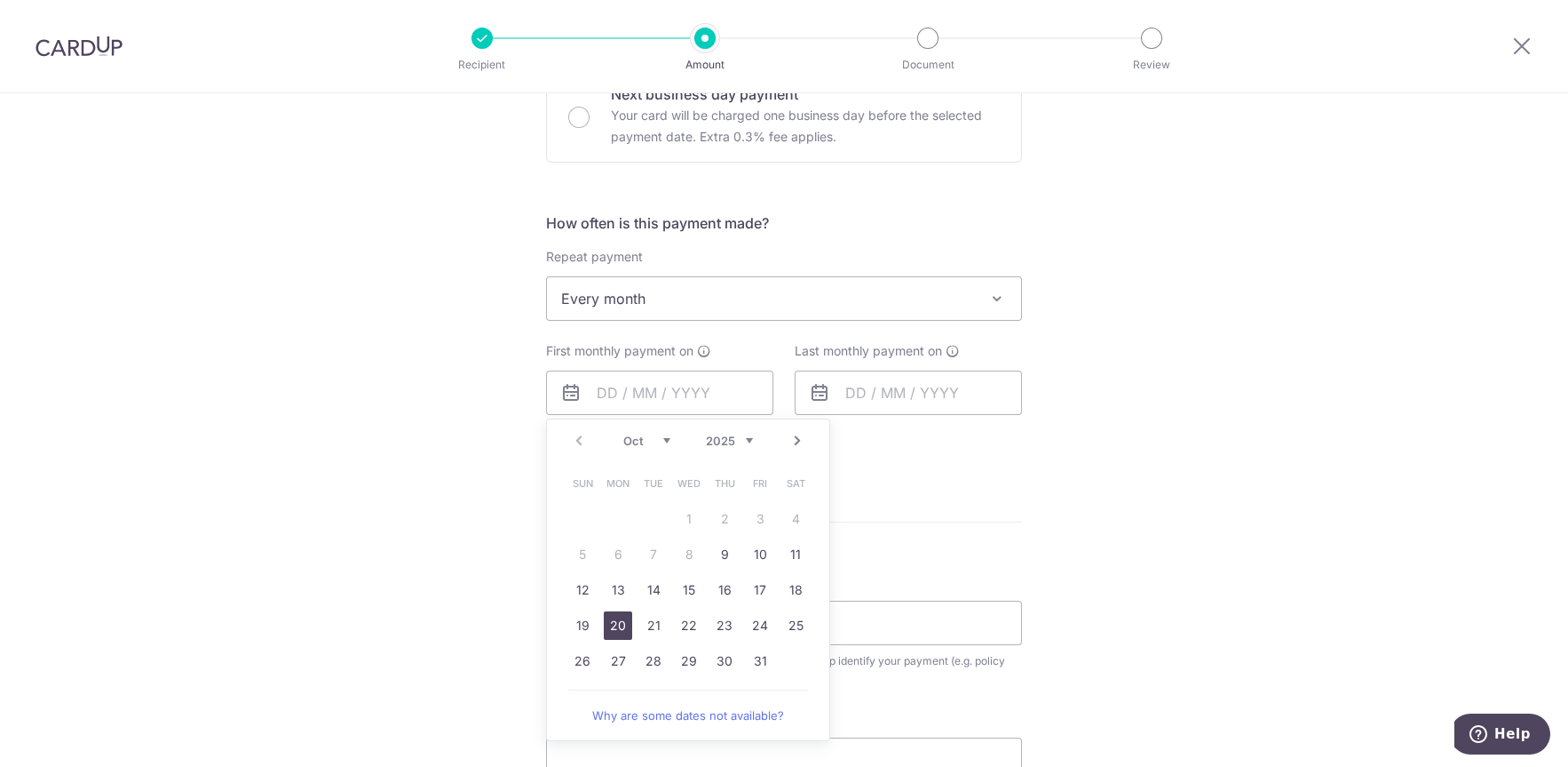
click at [612, 629] on link "20" at bounding box center [618, 625] width 29 height 29
type input "[DATE]"
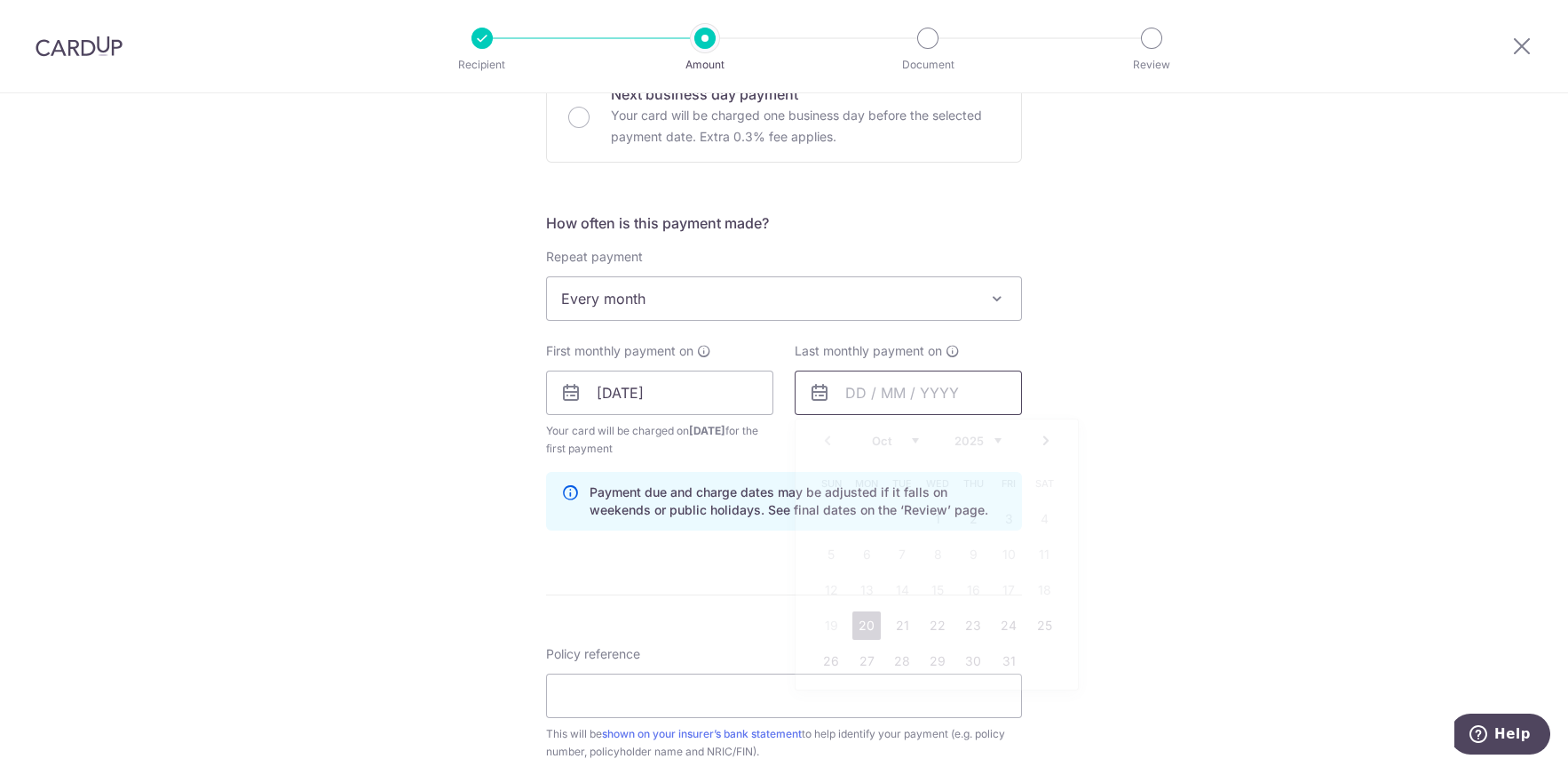
click at [876, 390] on input "text" at bounding box center [908, 392] width 227 height 44
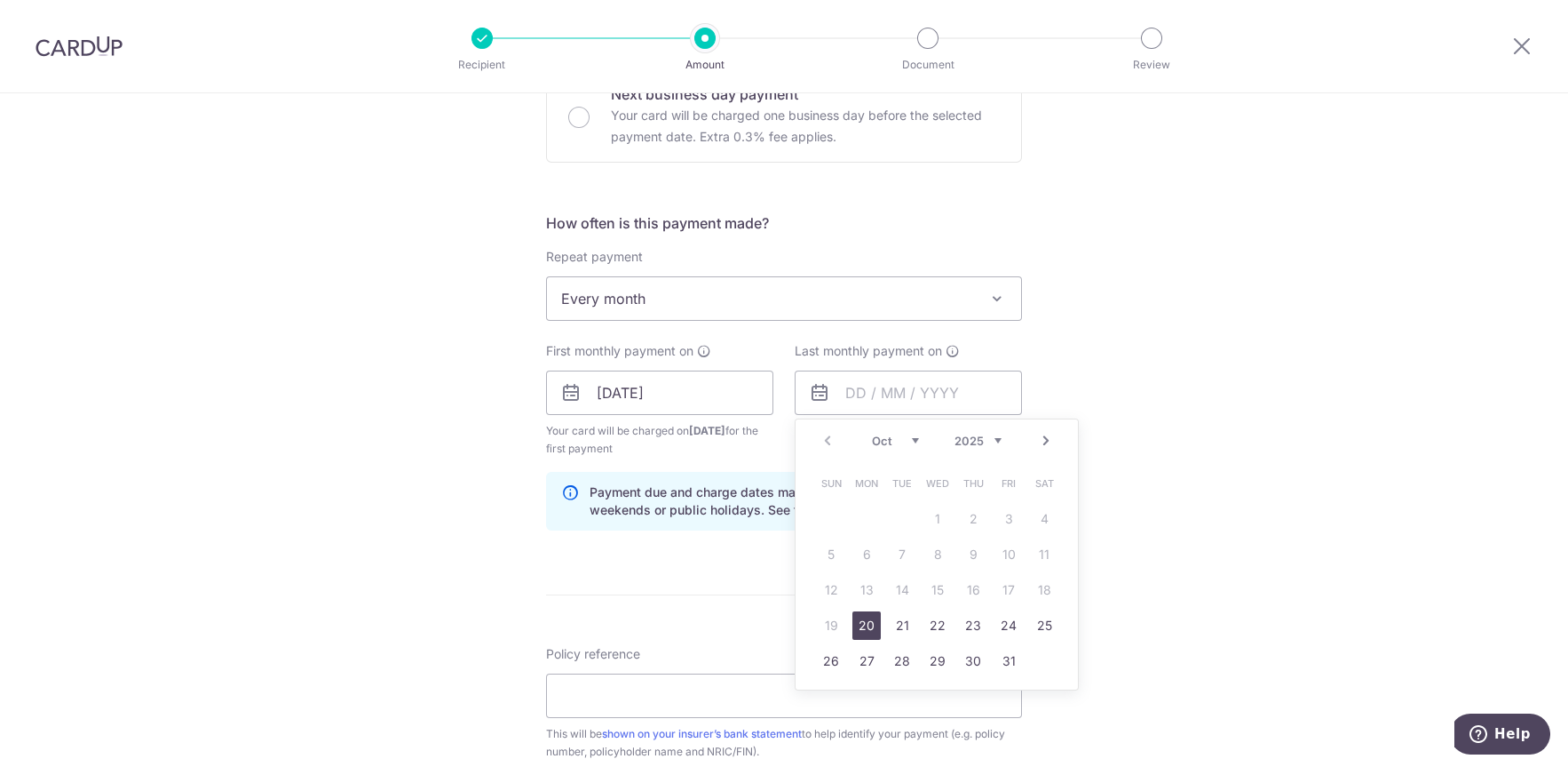
click at [1045, 441] on link "Next" at bounding box center [1046, 441] width 22 height 22
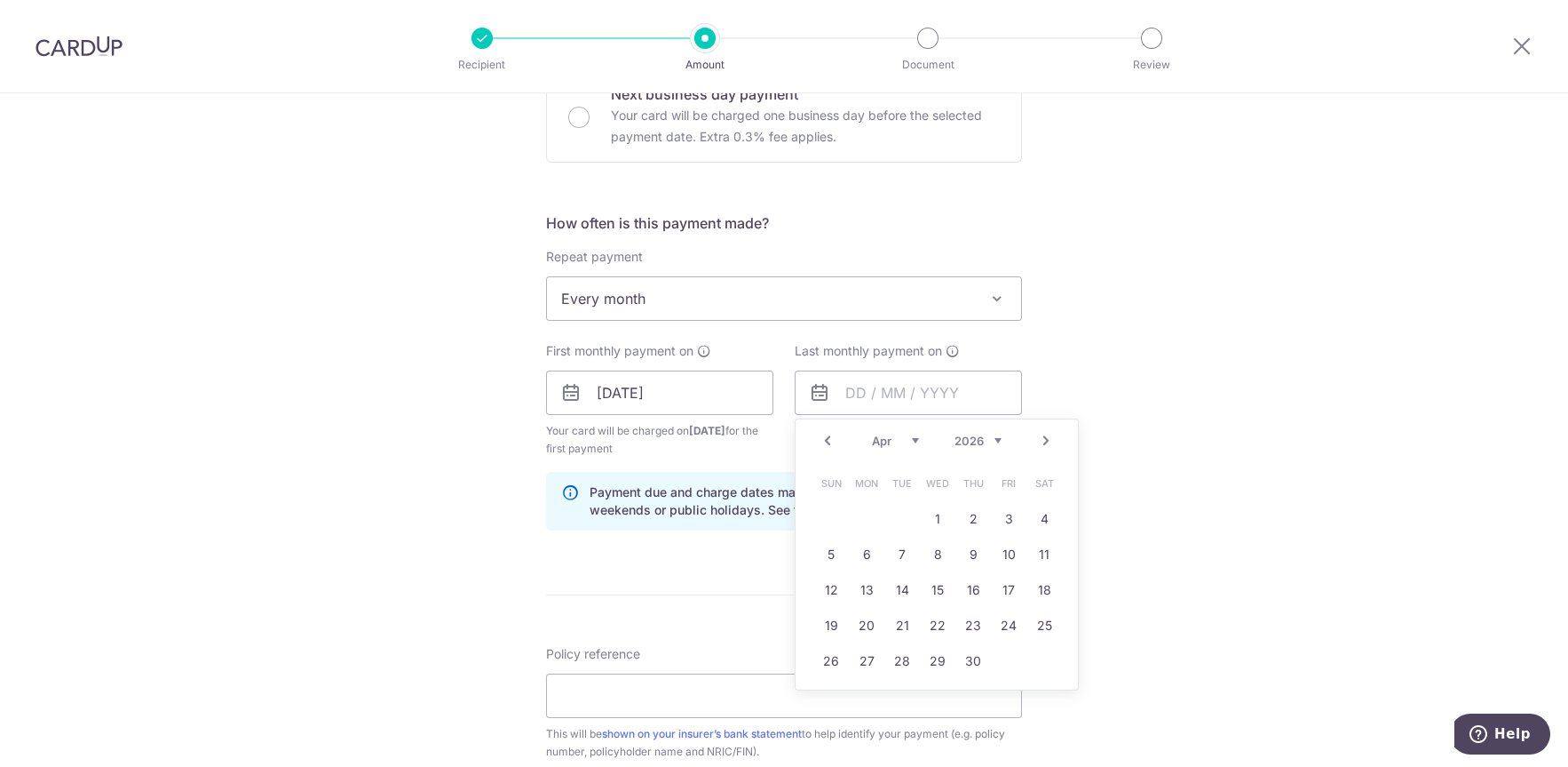
click at [822, 443] on link "Prev" at bounding box center [828, 441] width 22 height 22
click at [1003, 596] on link "20" at bounding box center [1009, 589] width 29 height 29
type input "20/03/2026"
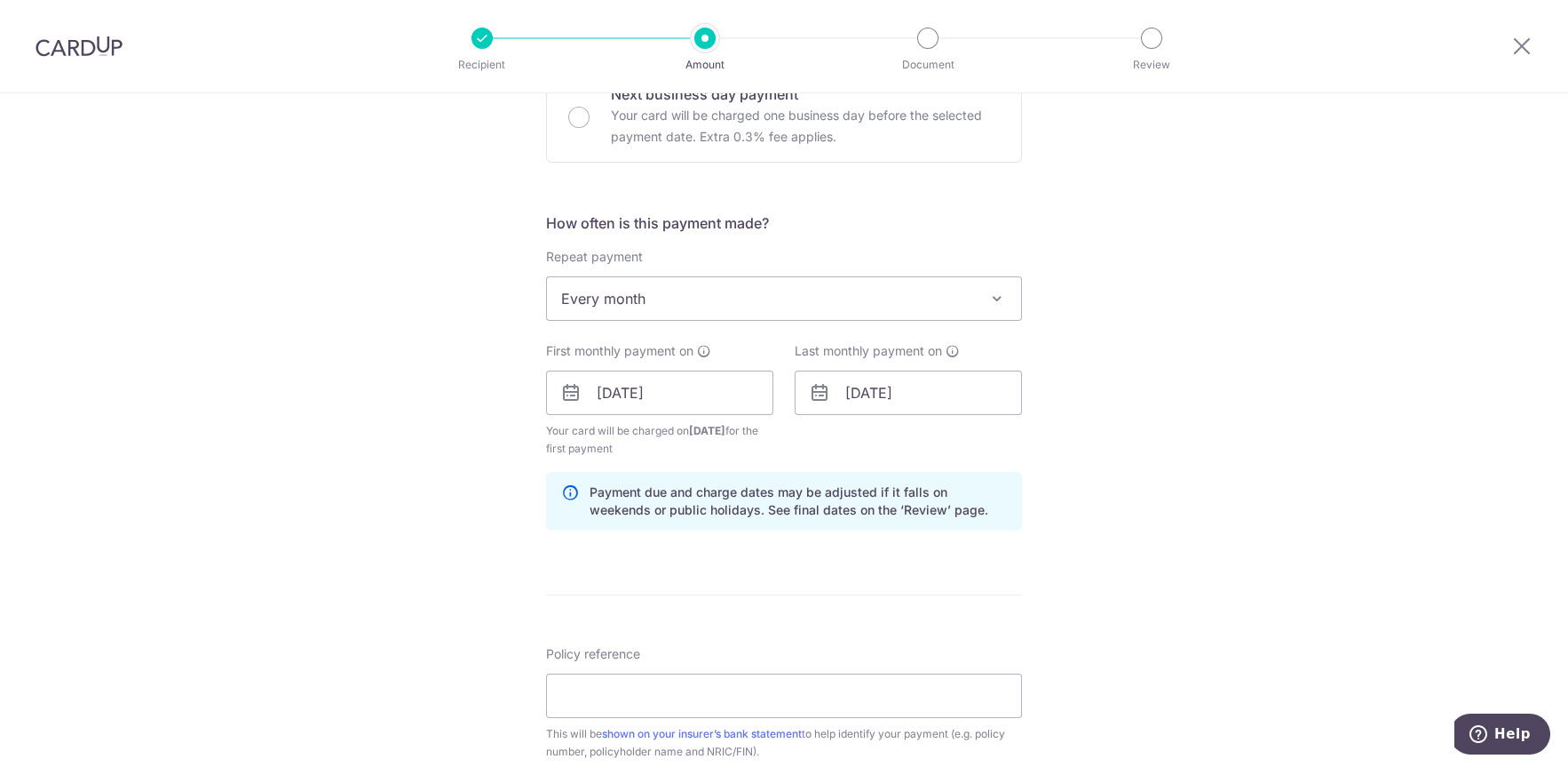
click at [449, 469] on div "Tell us more about your payment Enter payment amount SGD 152.55 152.55 Select C…" at bounding box center [784, 374] width 1568 height 1698
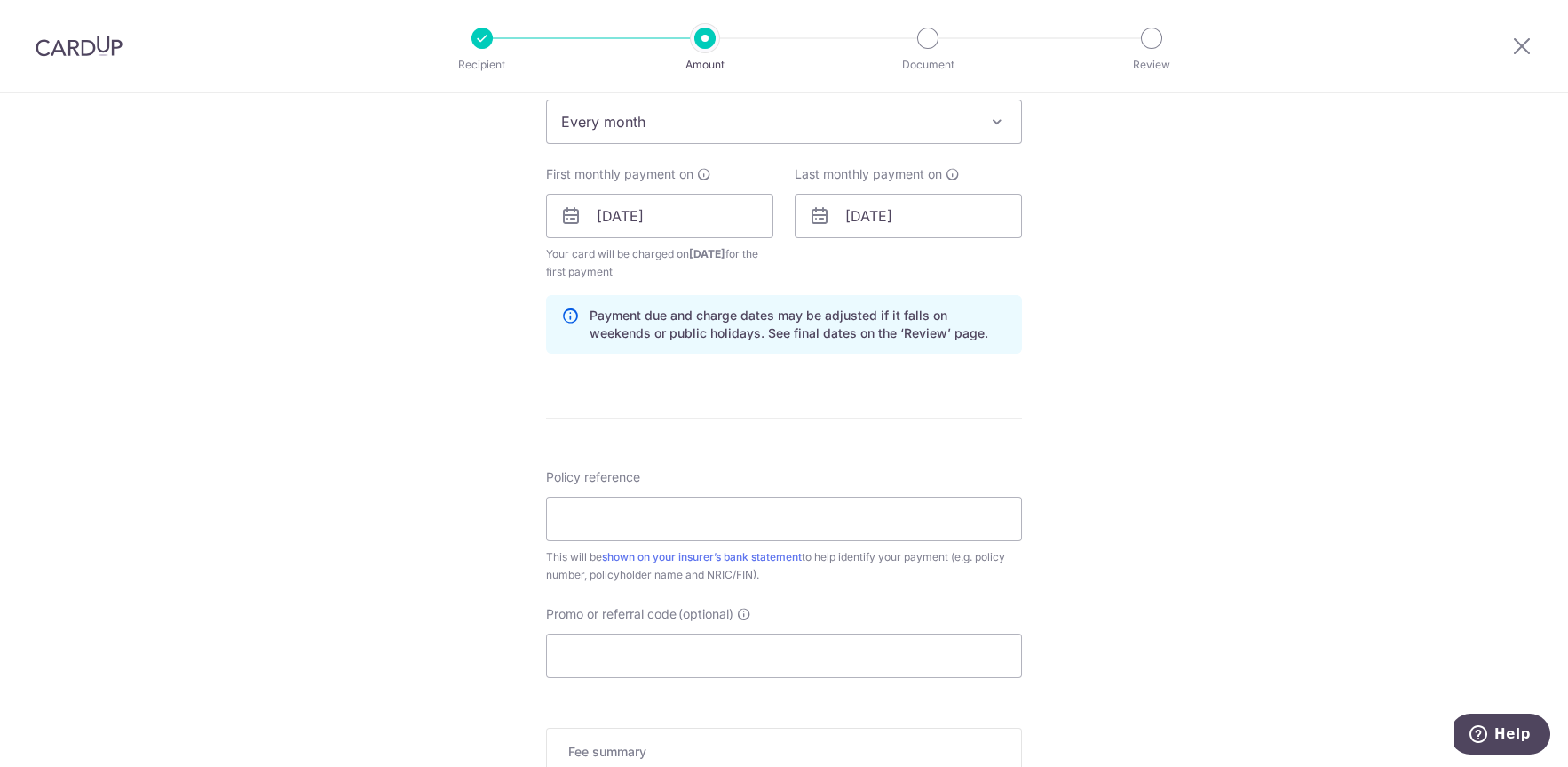
scroll to position [758, 0]
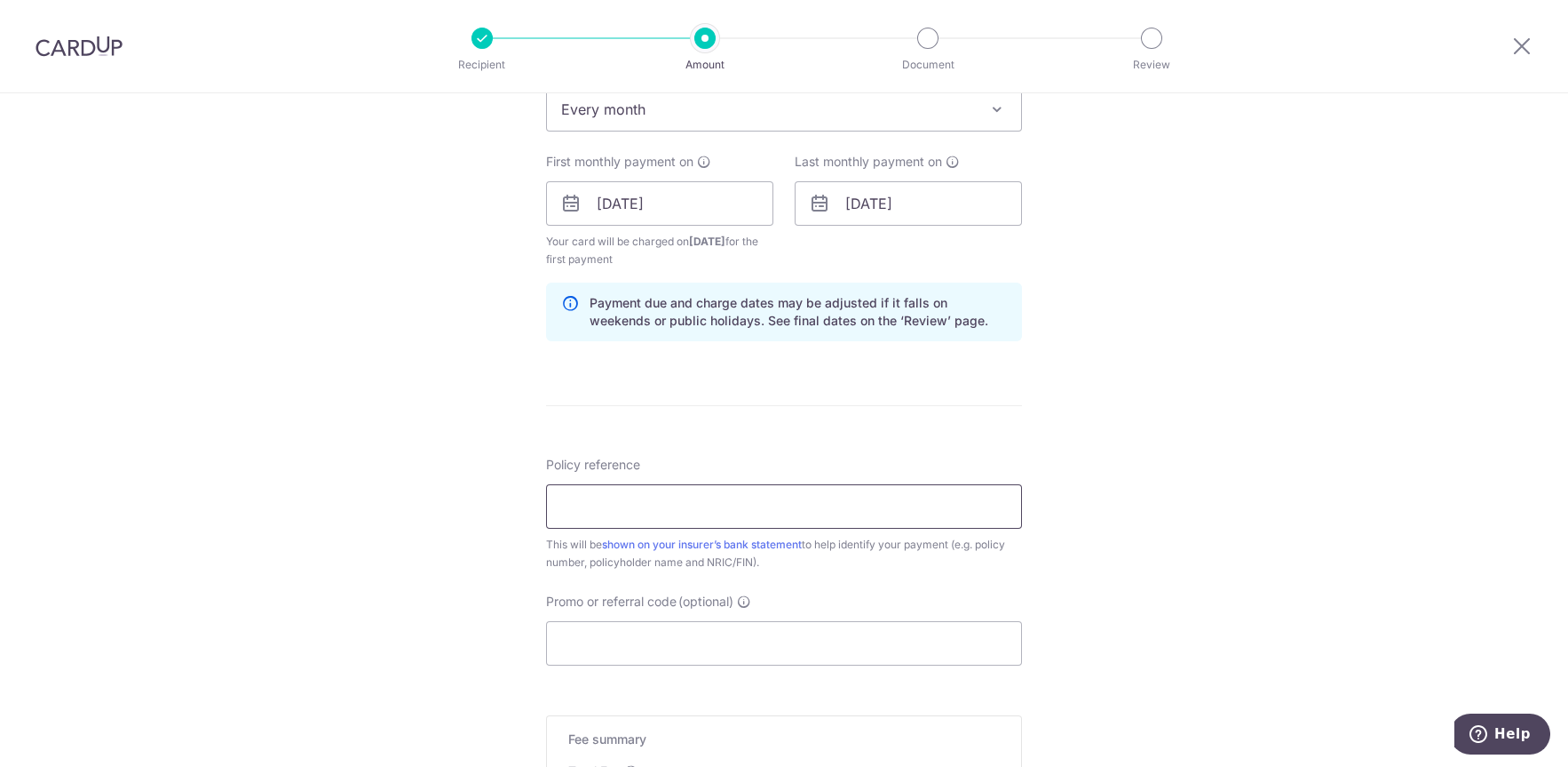
click at [573, 507] on input "Policy reference" at bounding box center [784, 506] width 476 height 44
paste input "0204601404 [PERSON_NAME] V [PERSON_NAME]"
type input "0204601404 [PERSON_NAME] V [PERSON_NAME]"
click at [419, 492] on div "Tell us more about your payment Enter payment amount SGD 152.55 152.55 Select C…" at bounding box center [784, 185] width 1568 height 1698
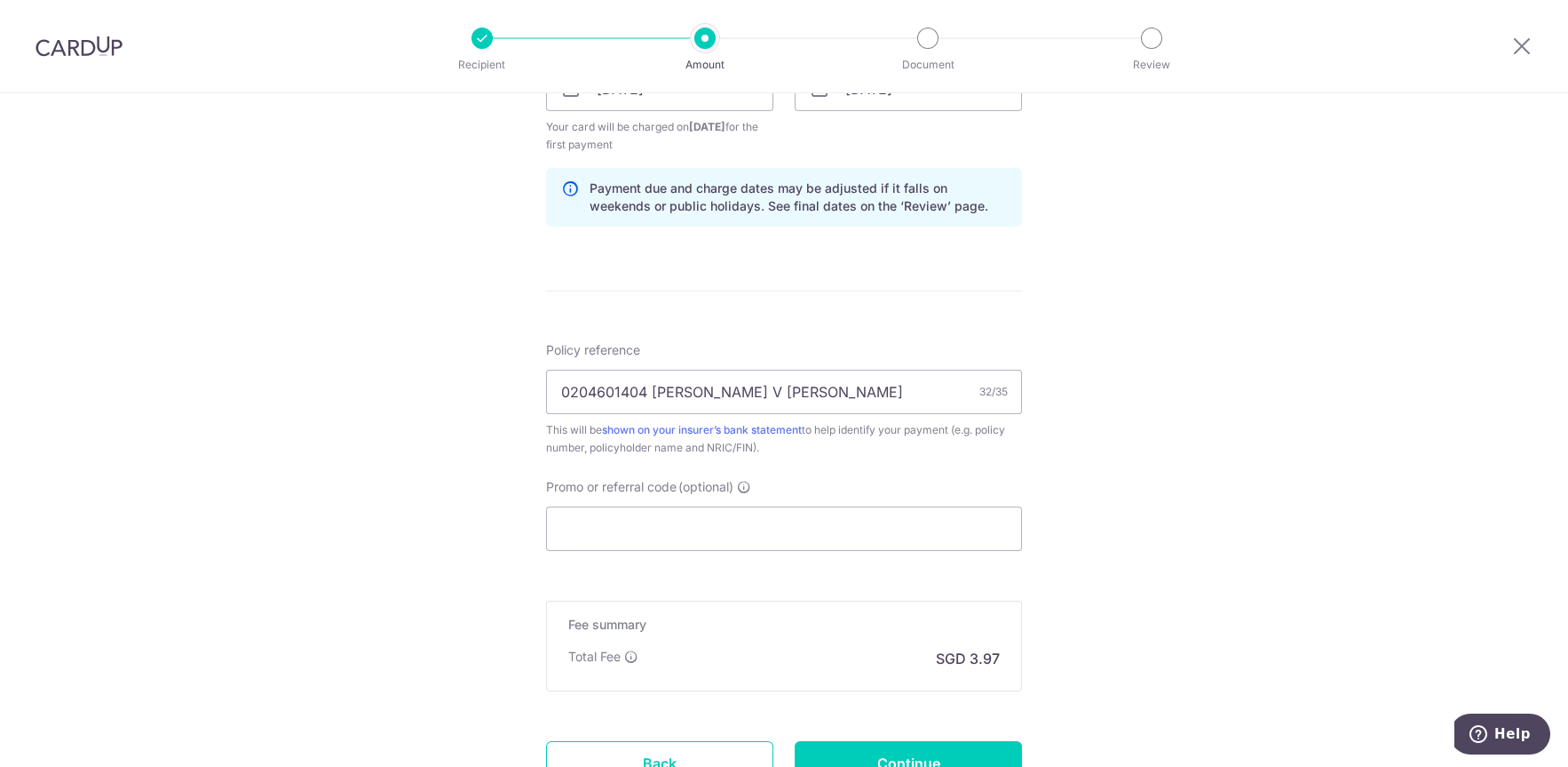
scroll to position [947, 0]
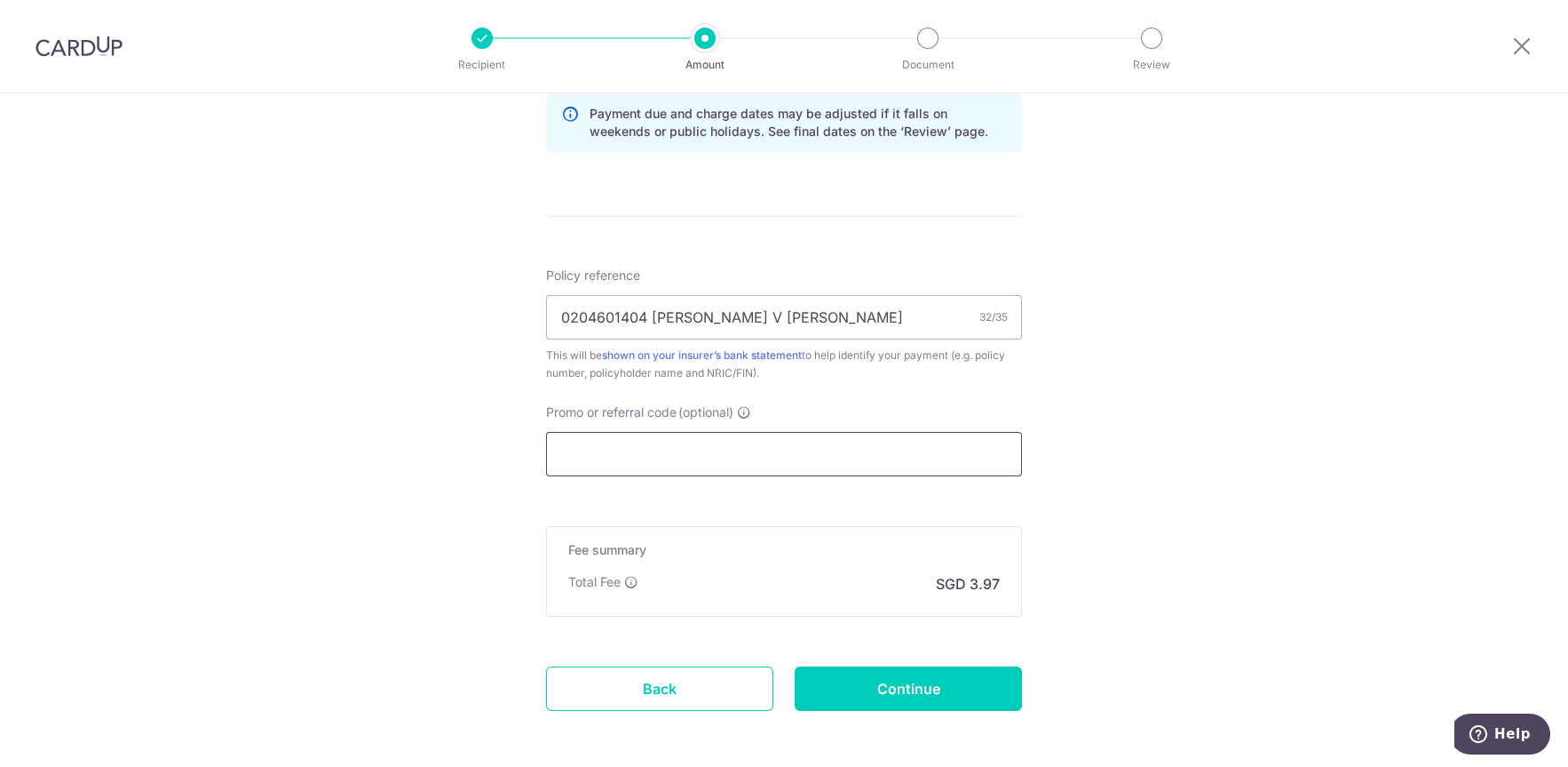
click at [604, 463] on input "Promo or referral code (optional)" at bounding box center [784, 454] width 476 height 44
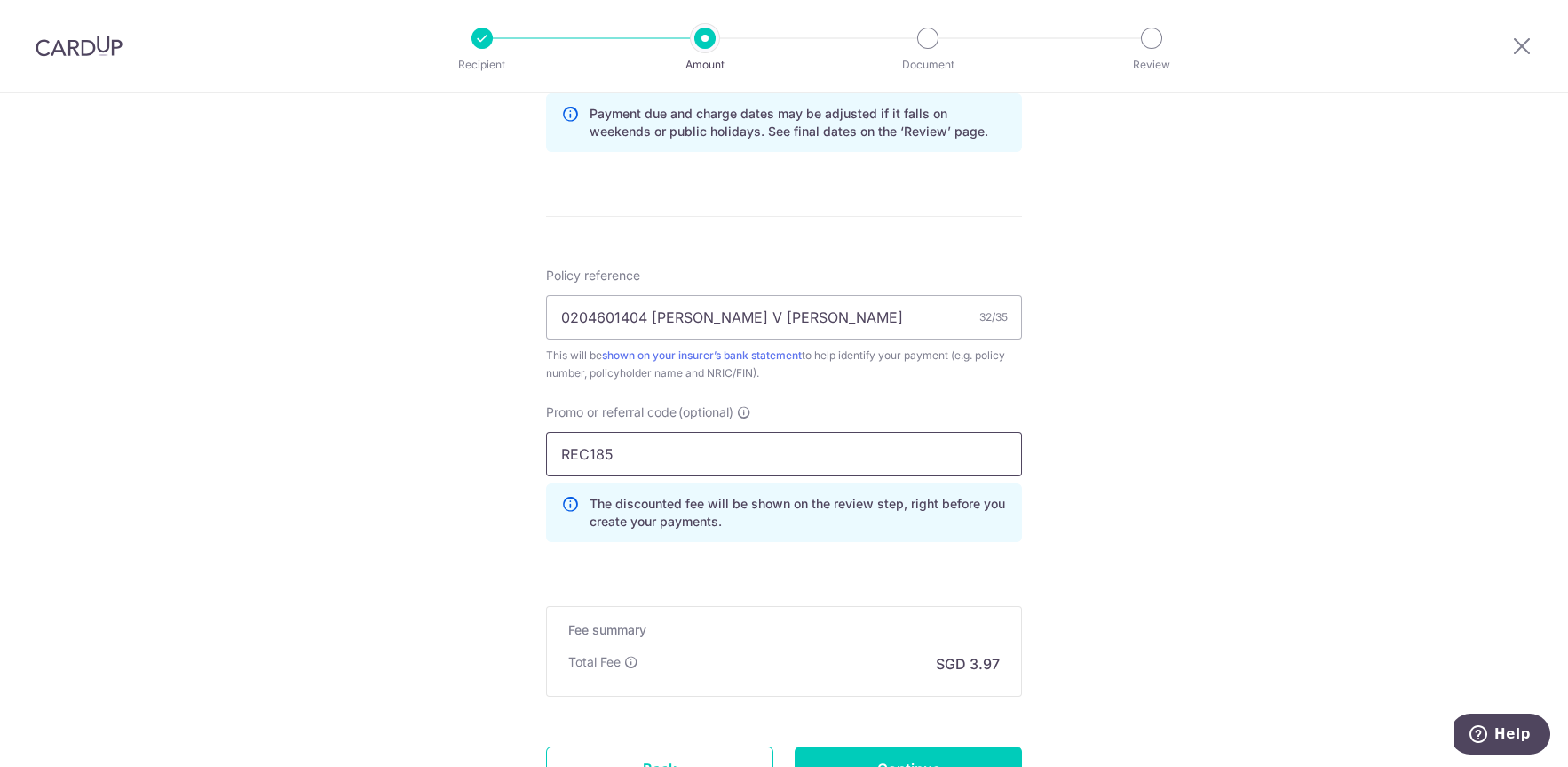
type input "REC185"
click at [393, 492] on div "Tell us more about your payment Enter payment amount SGD 152.55 152.55 Select C…" at bounding box center [784, 35] width 1568 height 1777
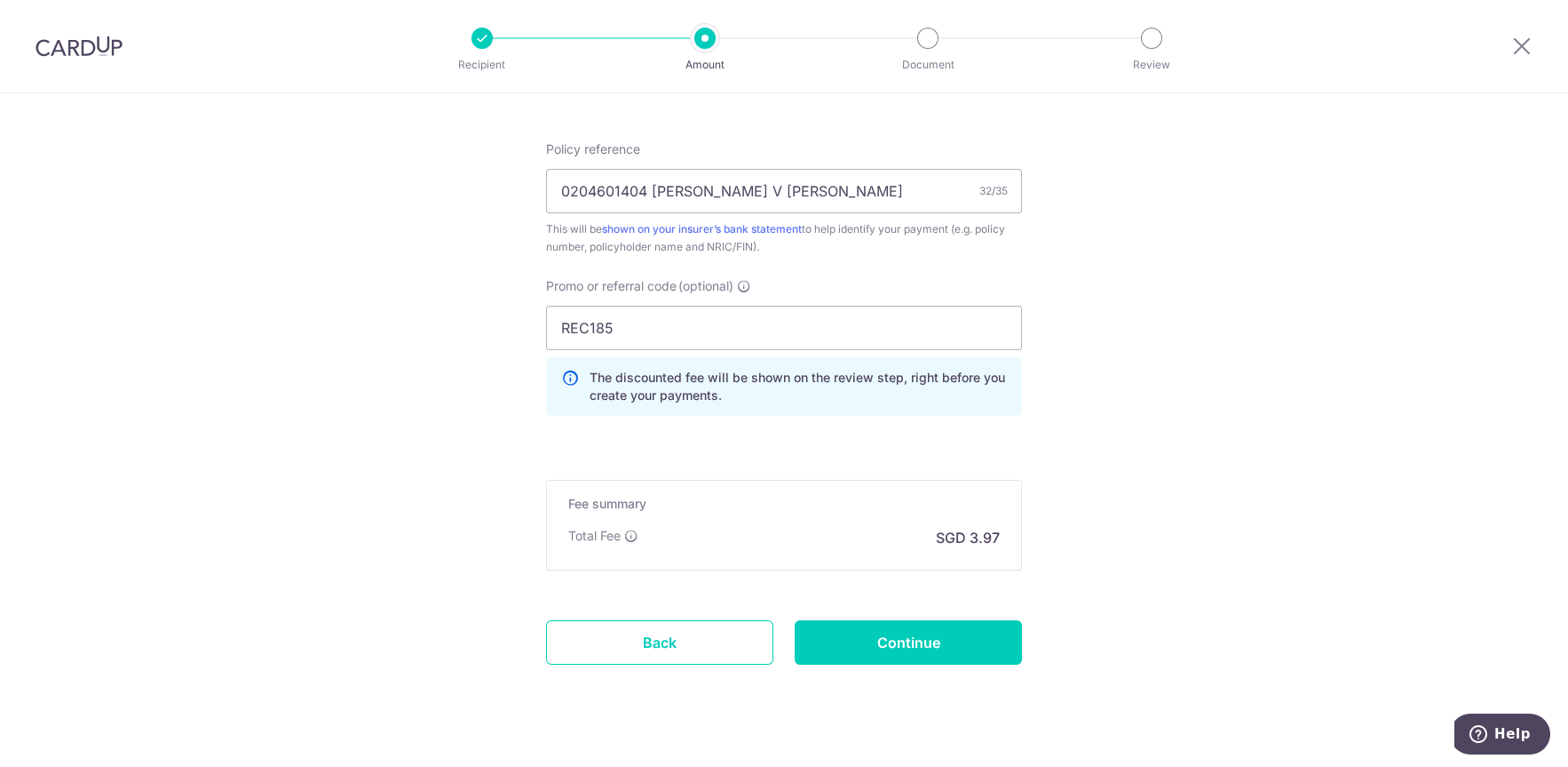
scroll to position [1102, 0]
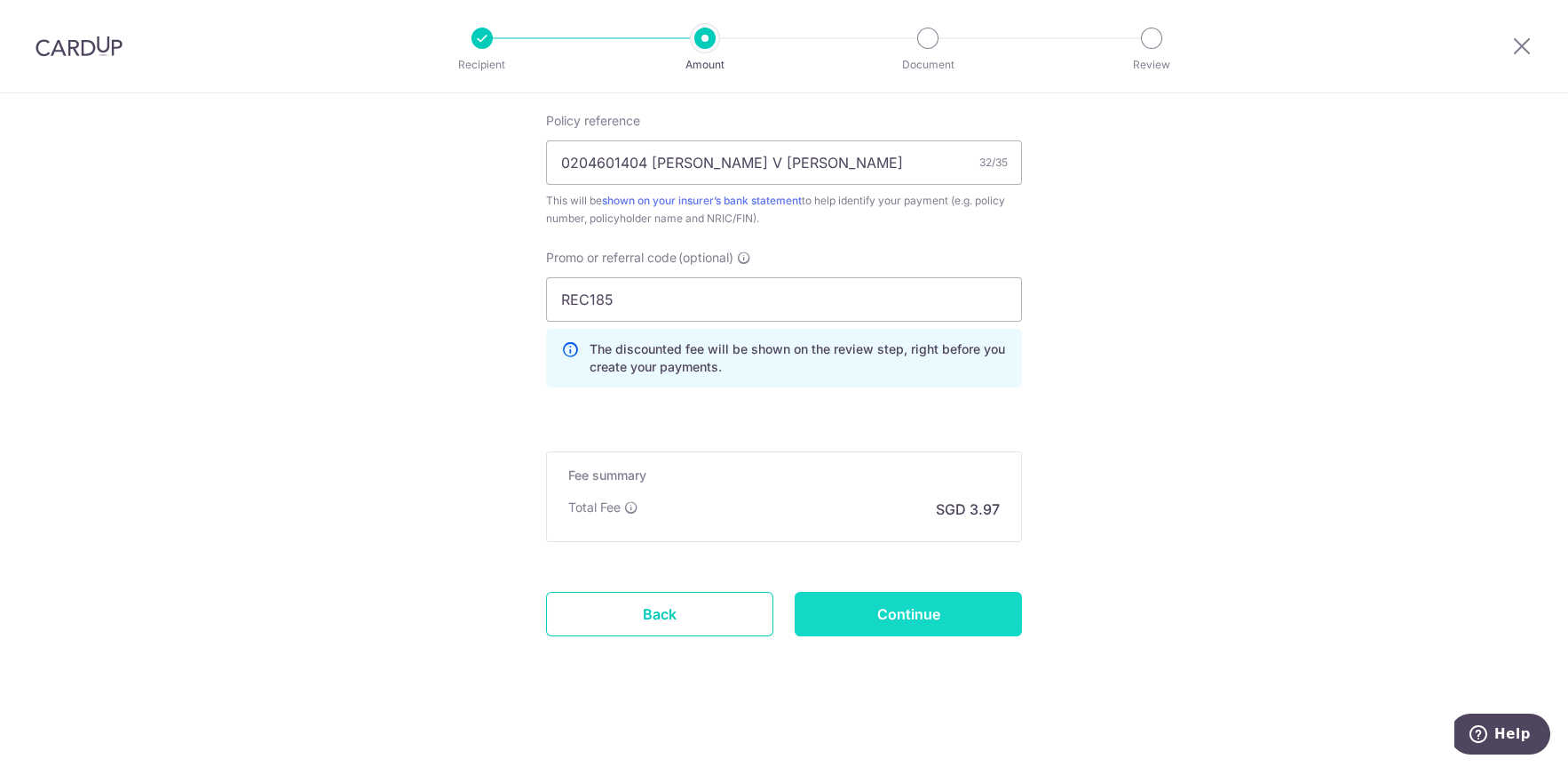
click at [883, 615] on input "Continue" at bounding box center [908, 614] width 227 height 44
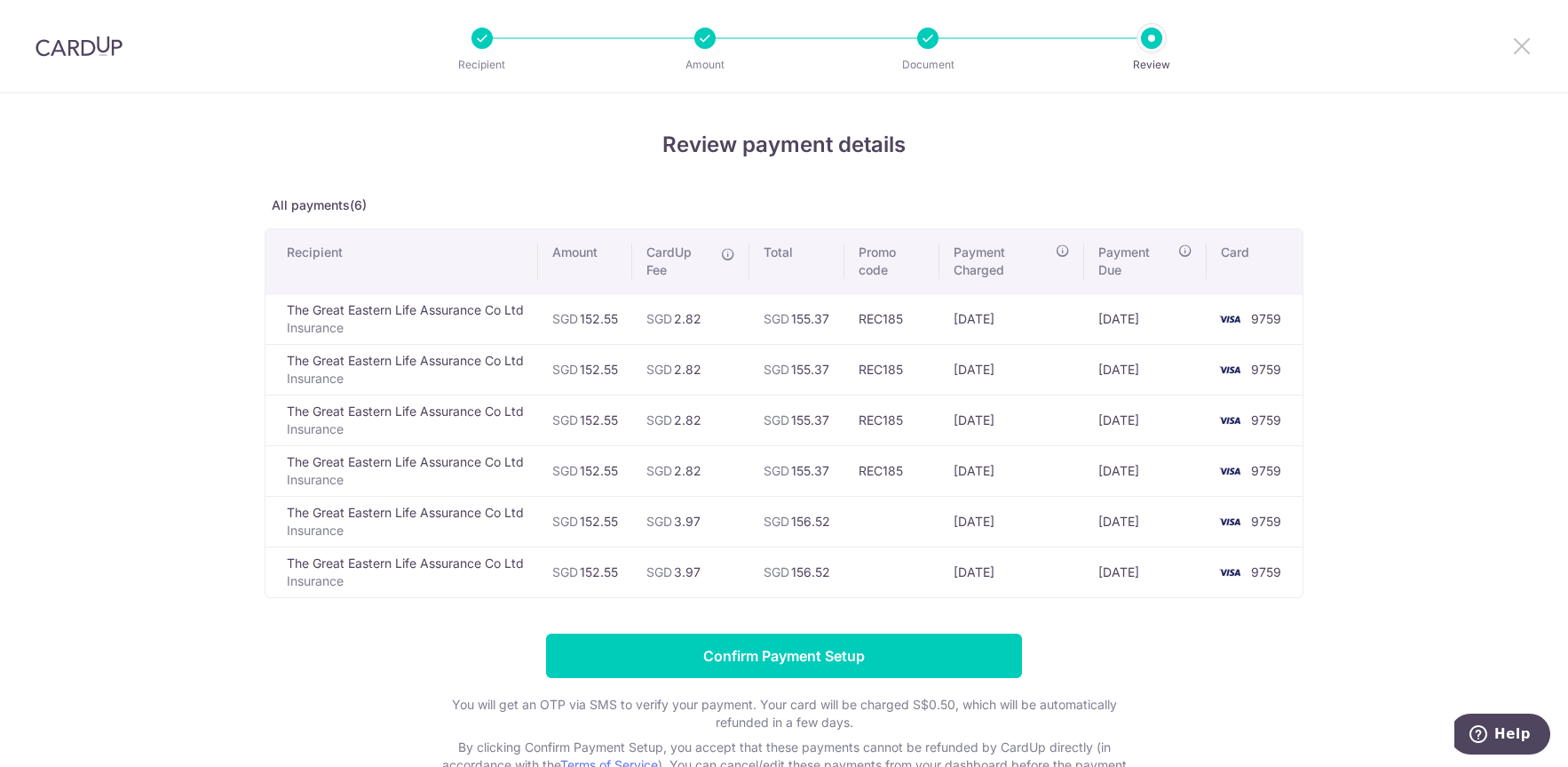
click at [1519, 52] on icon at bounding box center [1523, 45] width 22 height 22
click at [706, 57] on p "Amount" at bounding box center [704, 65] width 131 height 18
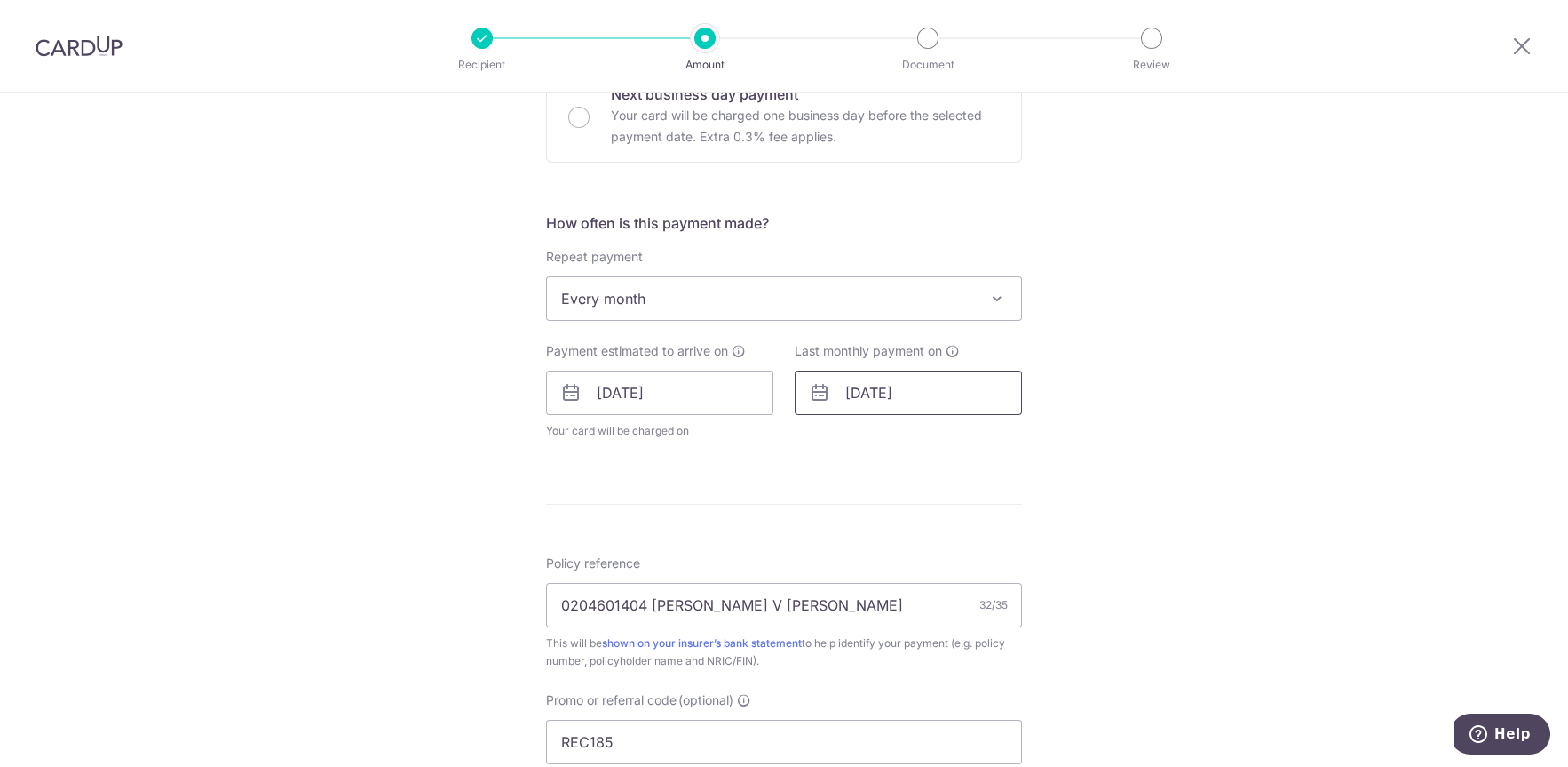
click at [860, 389] on input "[DATE]" at bounding box center [908, 392] width 227 height 44
click at [820, 440] on link "Prev" at bounding box center [828, 441] width 22 height 22
click at [821, 440] on link "Prev" at bounding box center [828, 441] width 22 height 22
click at [866, 625] on link "22" at bounding box center [867, 625] width 29 height 29
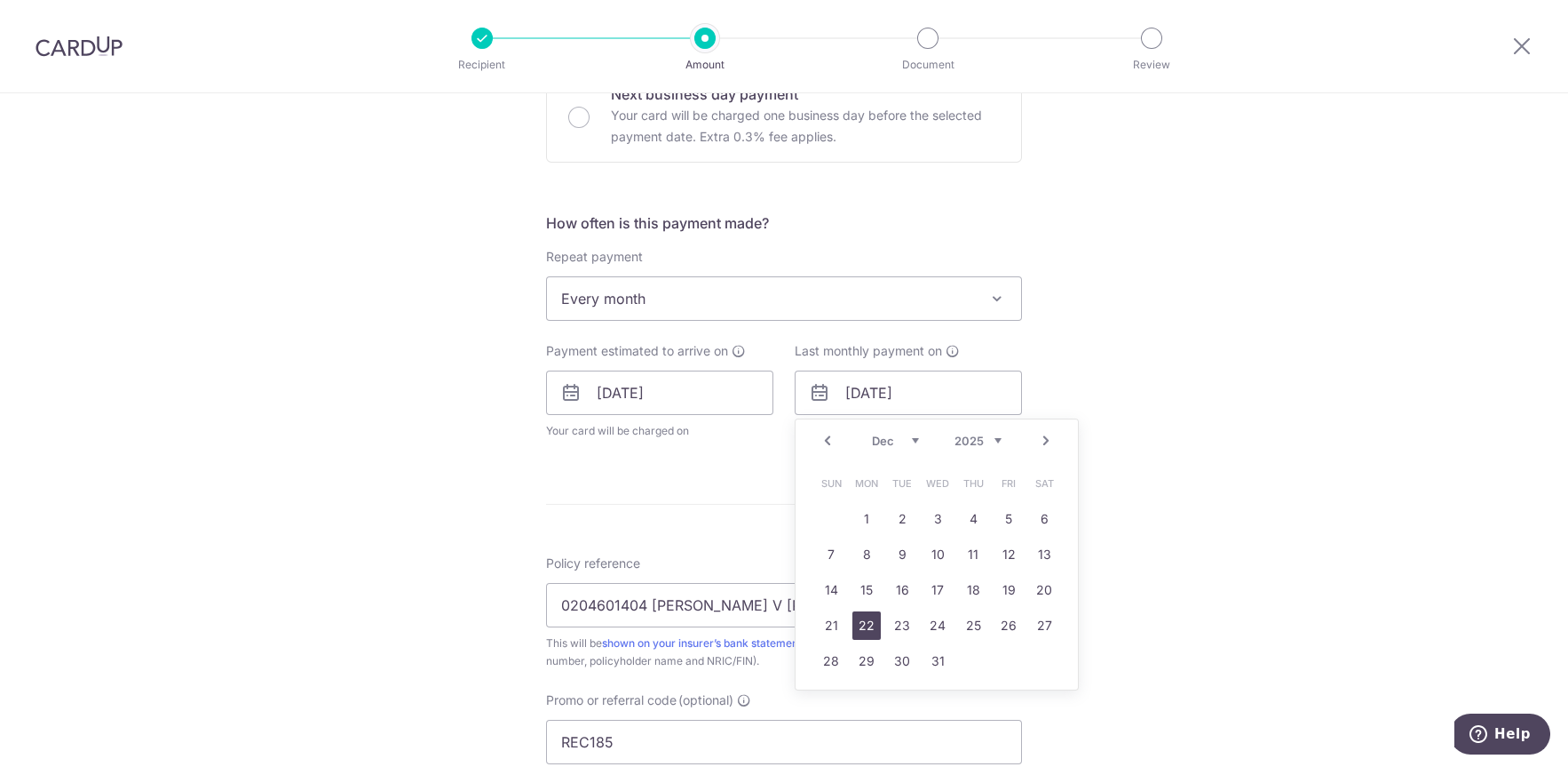
type input "[DATE]"
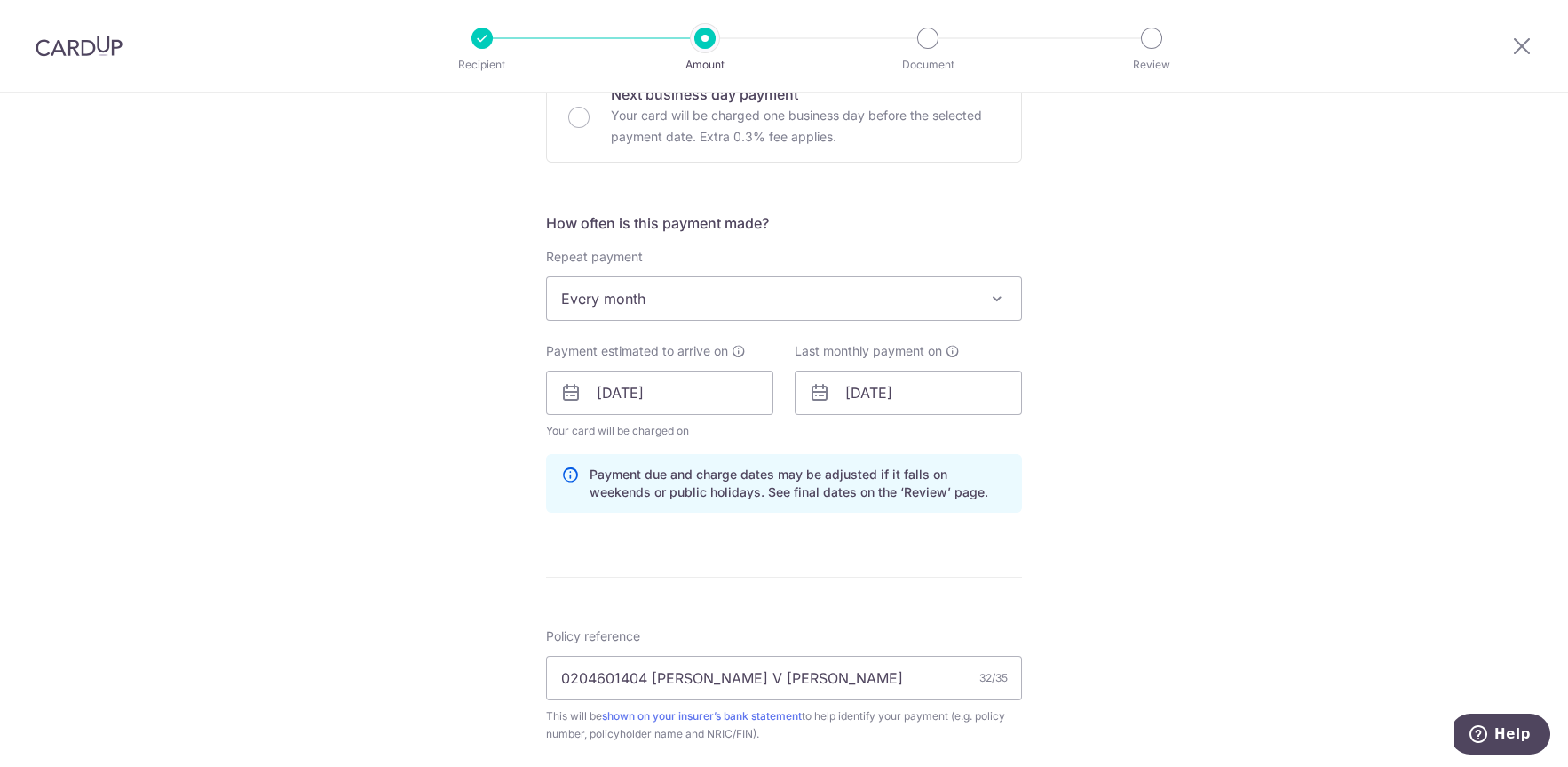
click at [365, 473] on div "Tell us more about your payment Enter payment amount SGD 152.55 152.55 Select C…" at bounding box center [784, 404] width 1568 height 1760
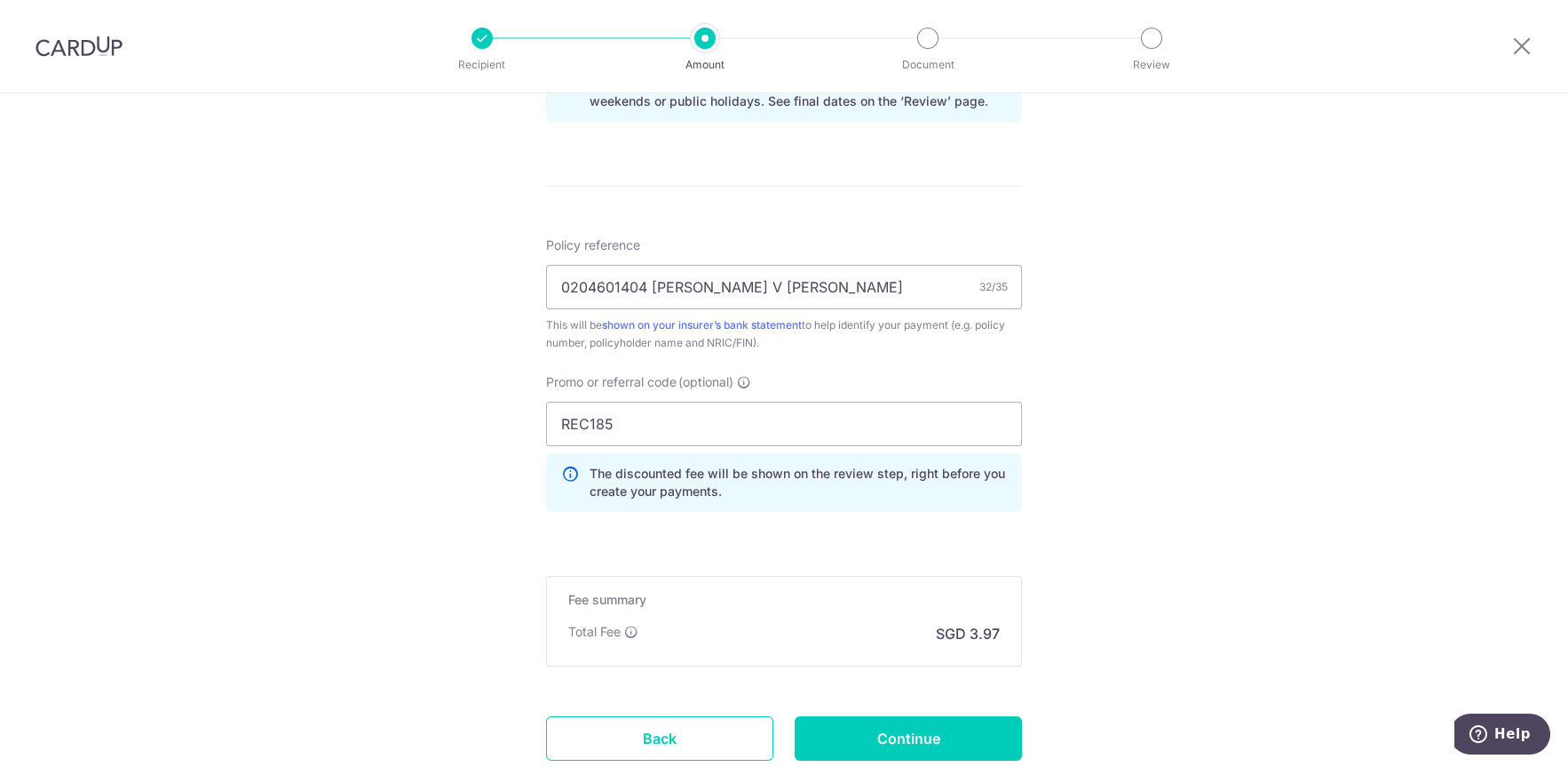
scroll to position [1042, 0]
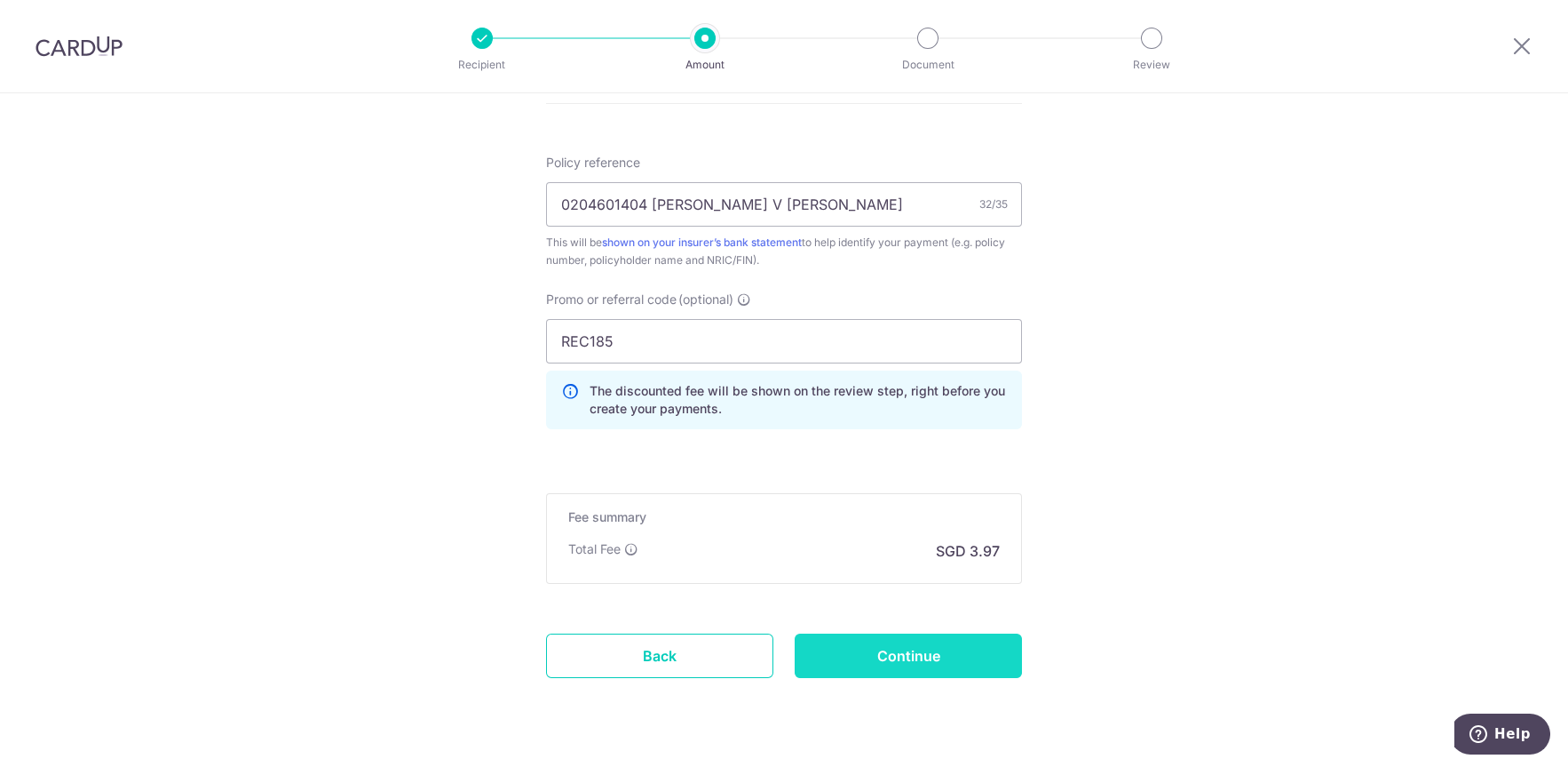
click at [932, 664] on input "Continue" at bounding box center [908, 655] width 227 height 44
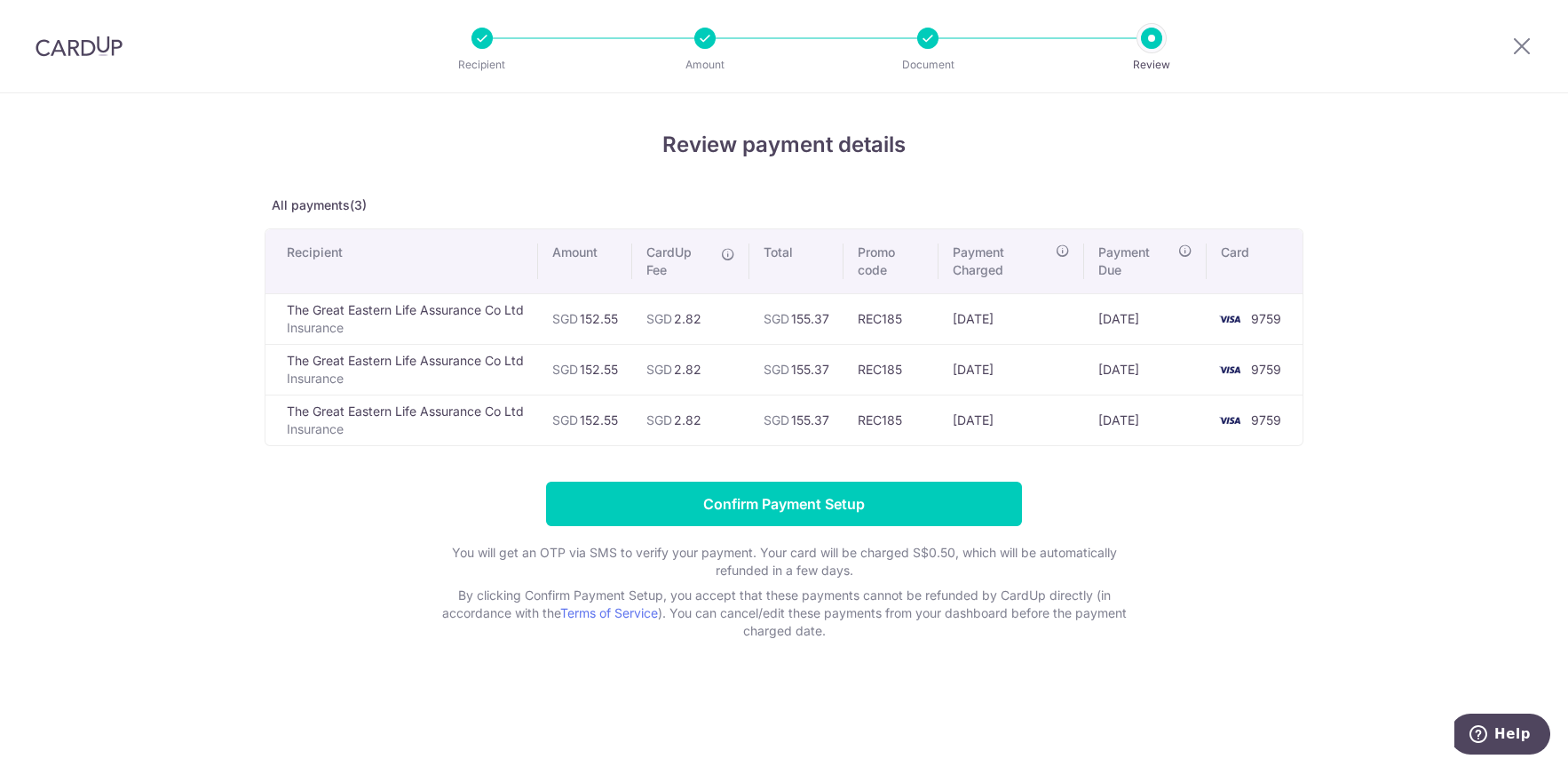
click at [174, 469] on div "Review payment details All payments(3) Recipient Amount CardUp Fee Total Promo …" at bounding box center [784, 429] width 1568 height 673
click at [175, 469] on div "Review payment details All payments(3) Recipient Amount CardUp Fee Total Promo …" at bounding box center [784, 429] width 1568 height 673
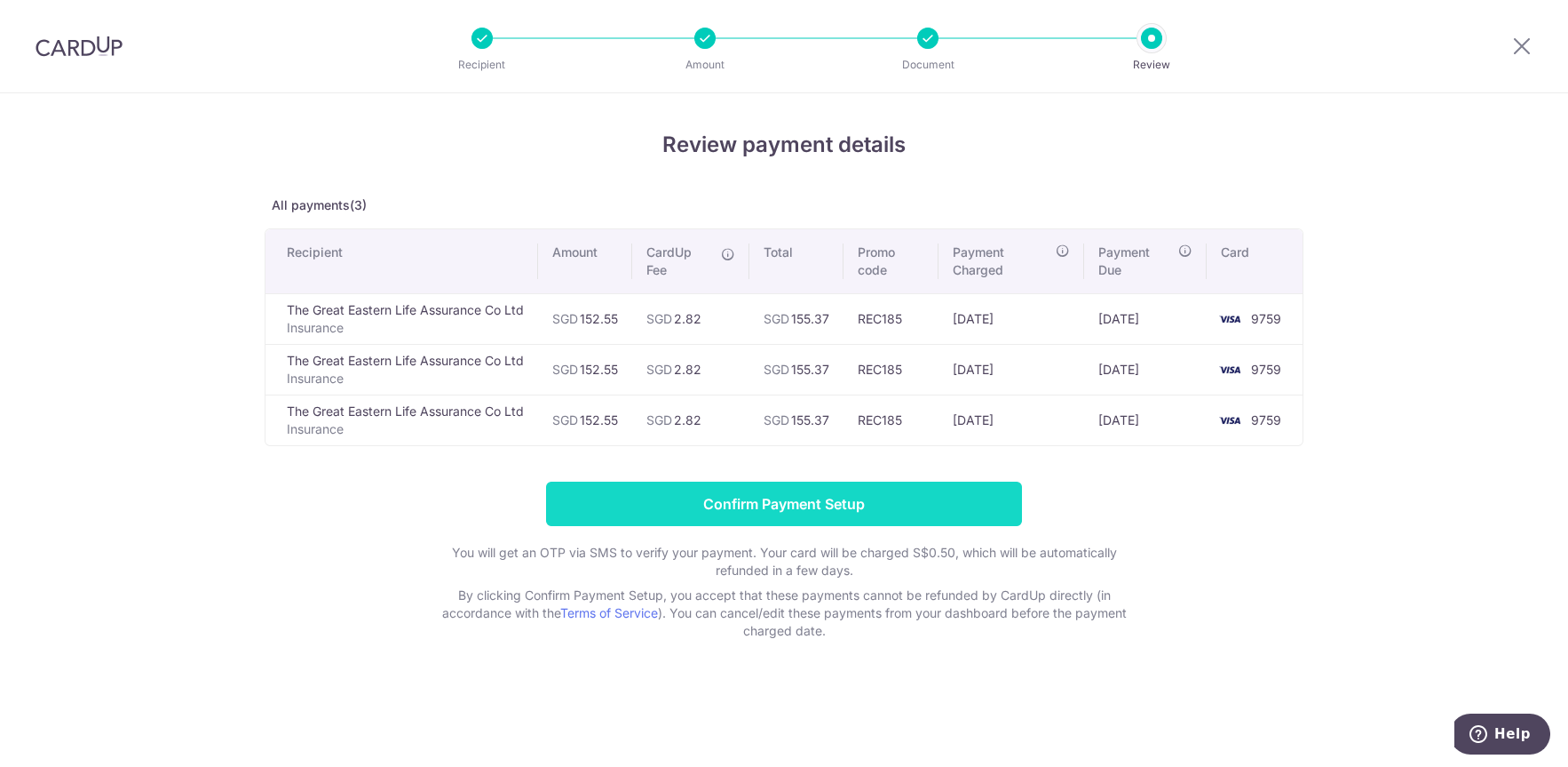
click at [834, 499] on input "Confirm Payment Setup" at bounding box center [784, 503] width 476 height 44
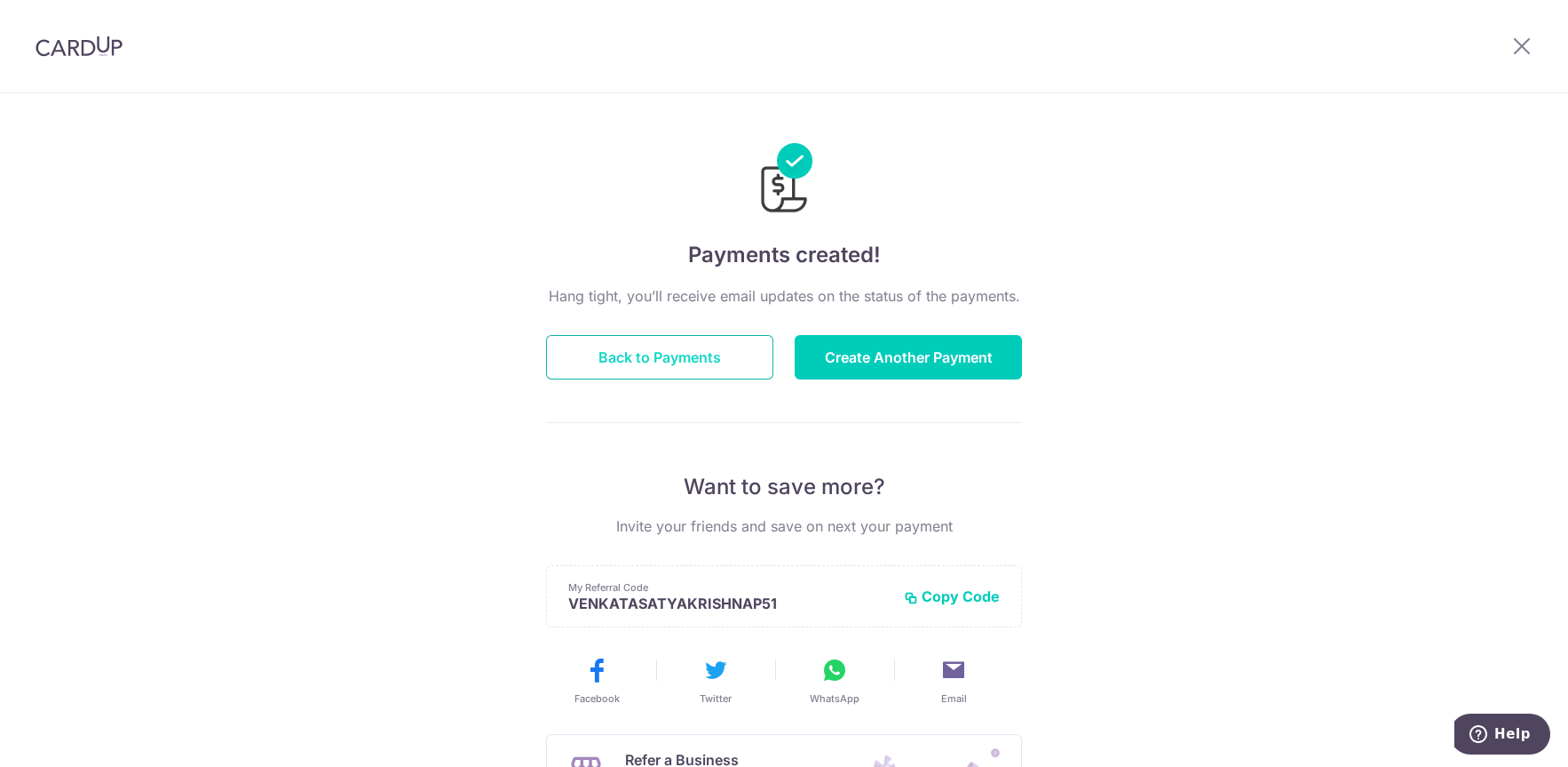
click at [634, 351] on button "Back to Payments" at bounding box center [660, 357] width 227 height 44
